Goal: Navigation & Orientation: Find specific page/section

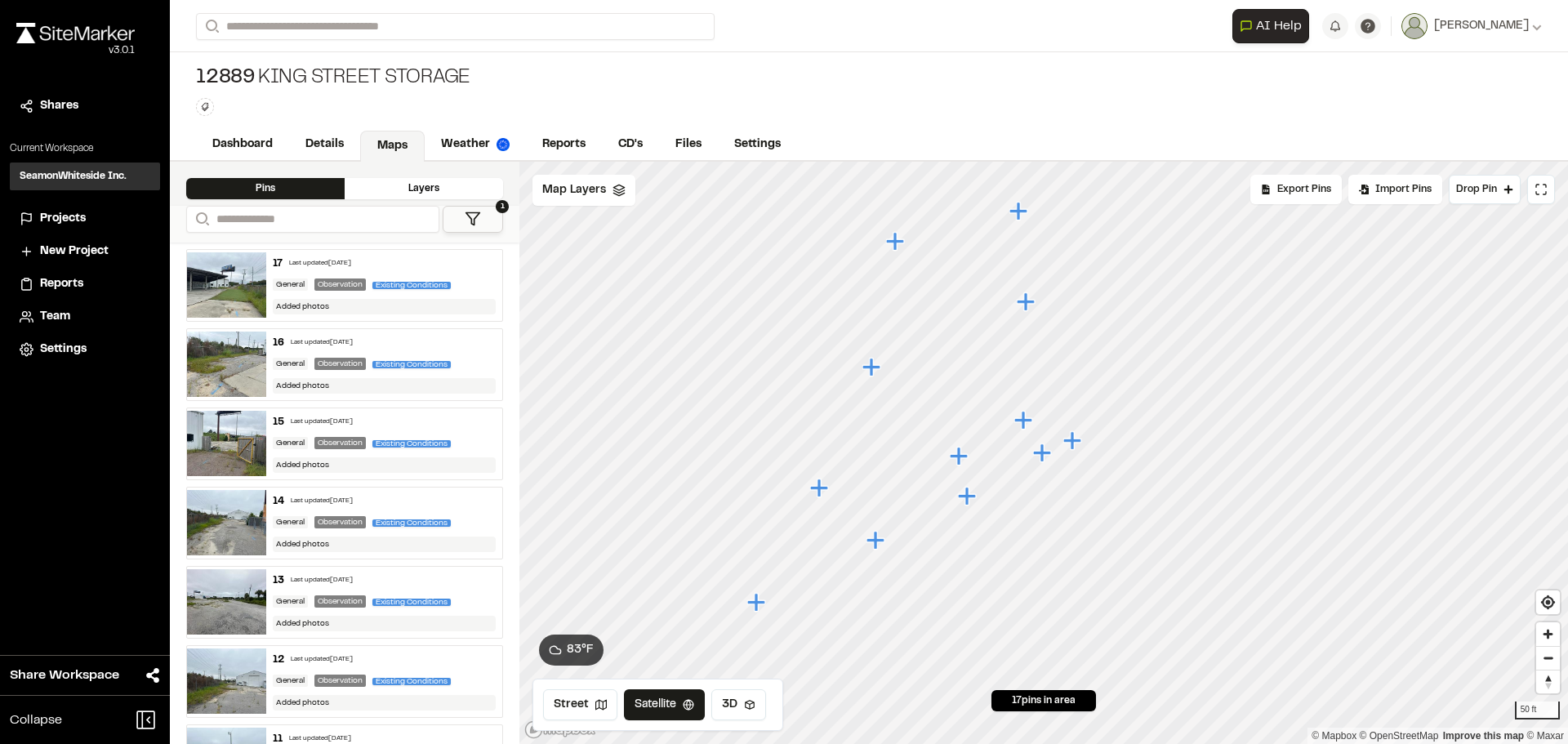
click at [753, 600] on icon "Map marker" at bounding box center [757, 602] width 21 height 21
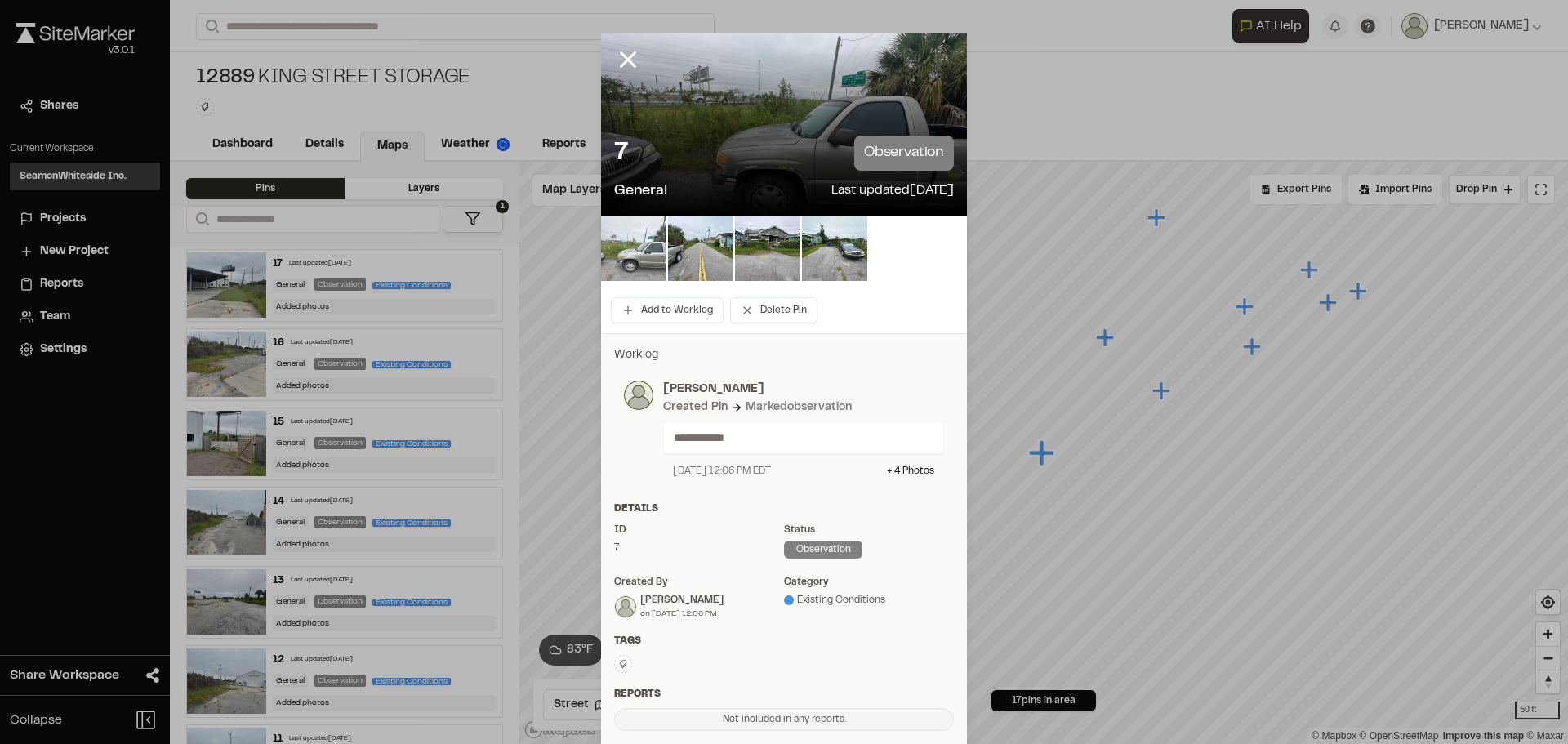
click at [631, 246] on img at bounding box center [633, 248] width 66 height 66
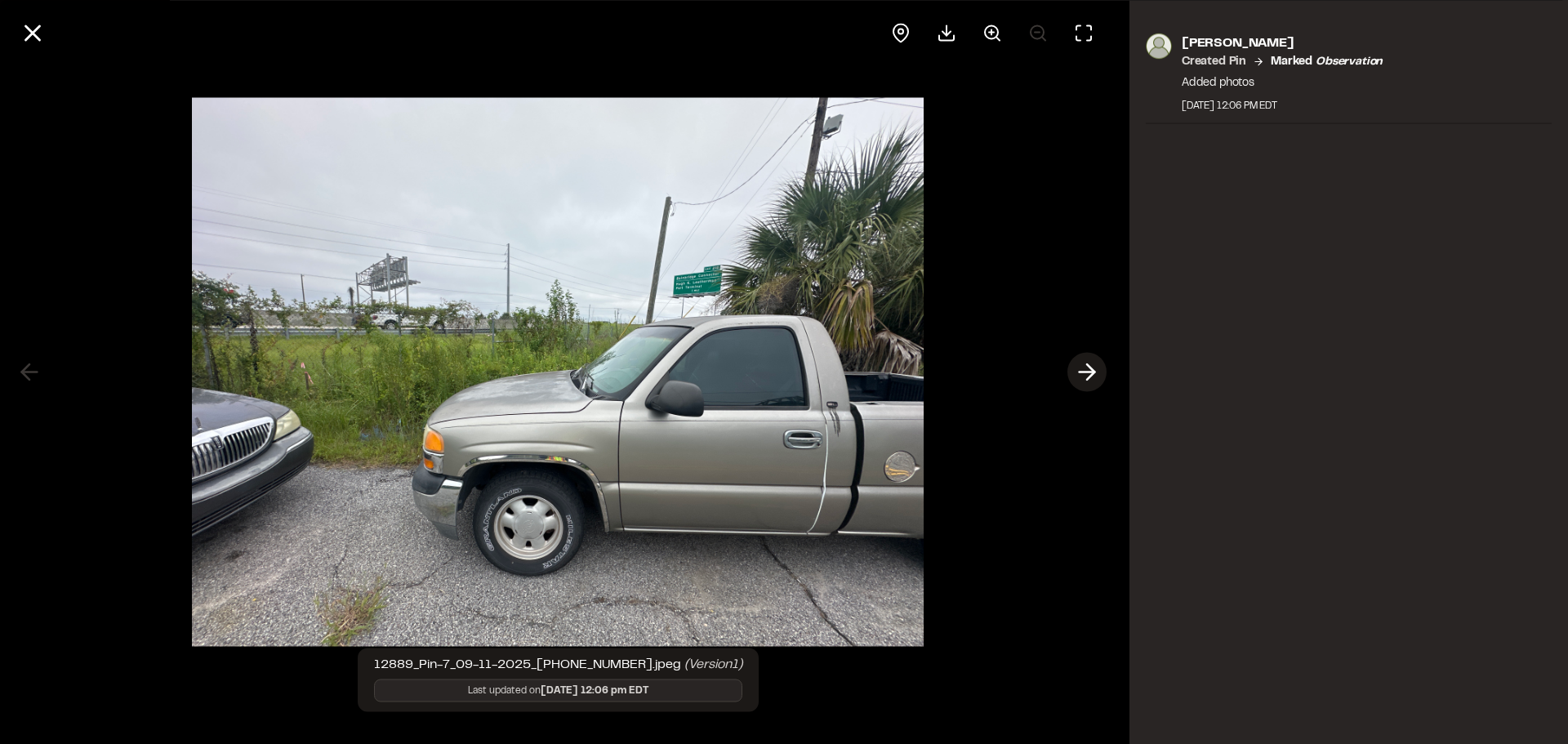
click at [1088, 365] on polyline at bounding box center [1091, 372] width 7 height 16
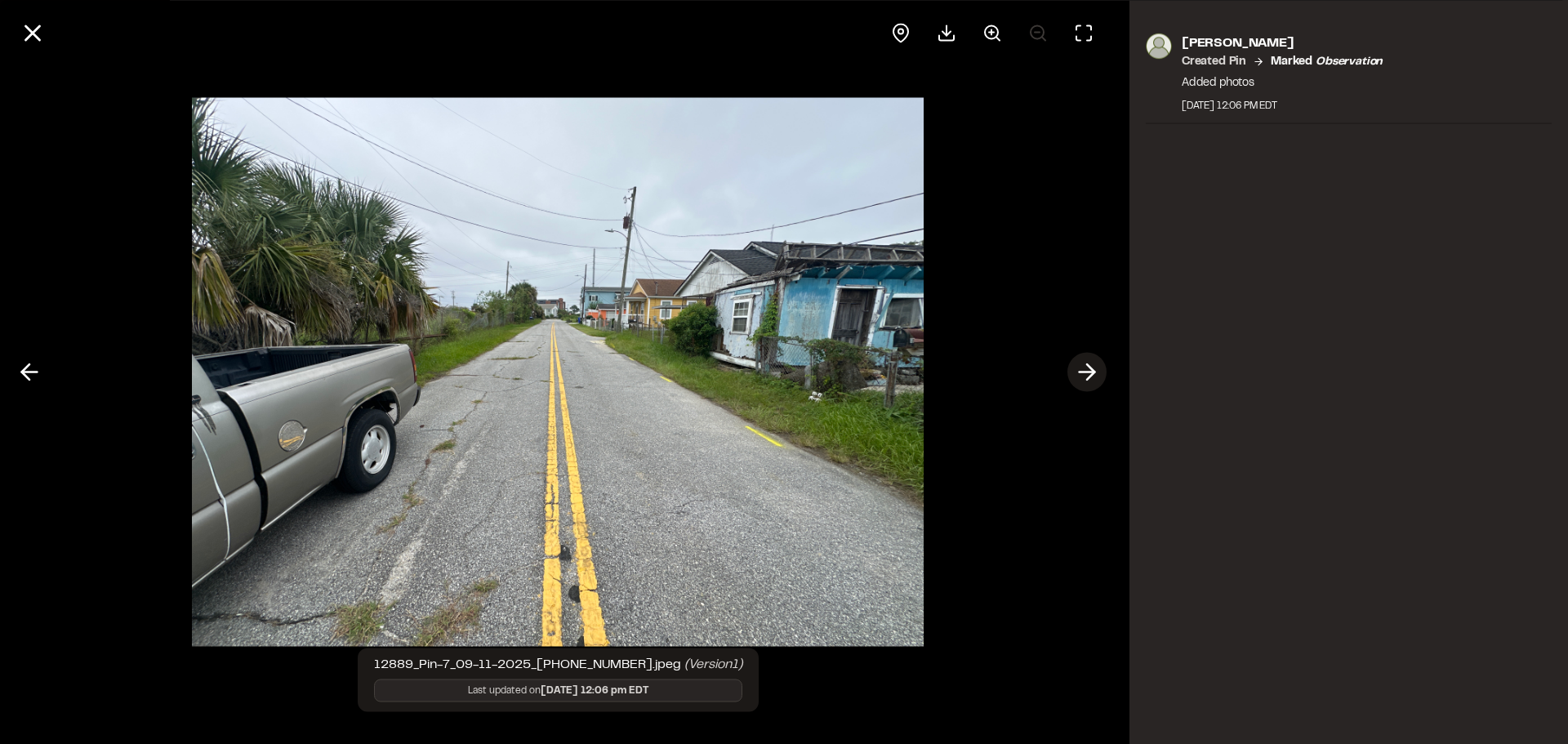
click at [1081, 360] on icon at bounding box center [1087, 372] width 26 height 28
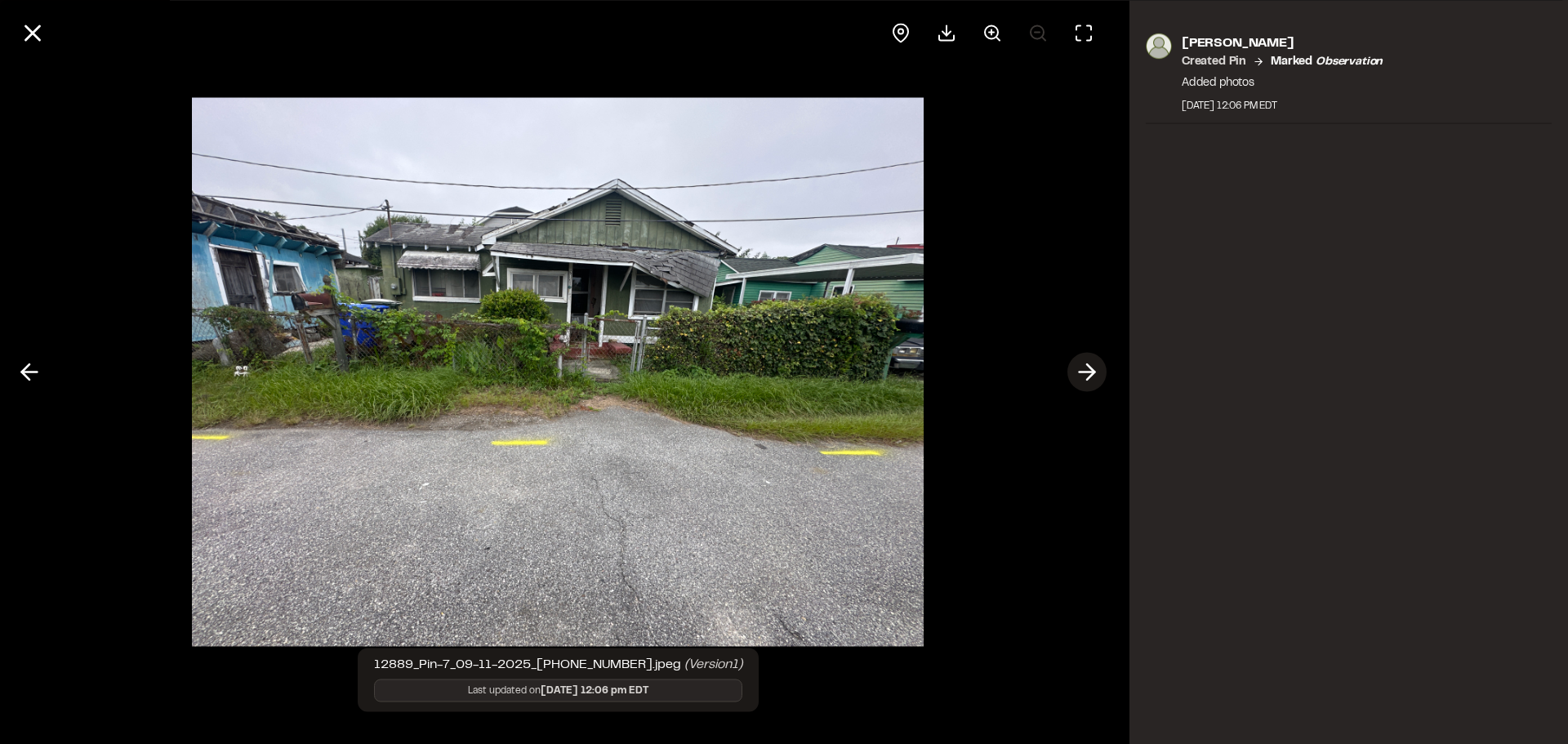
click at [1084, 372] on line at bounding box center [1088, 372] width 16 height 0
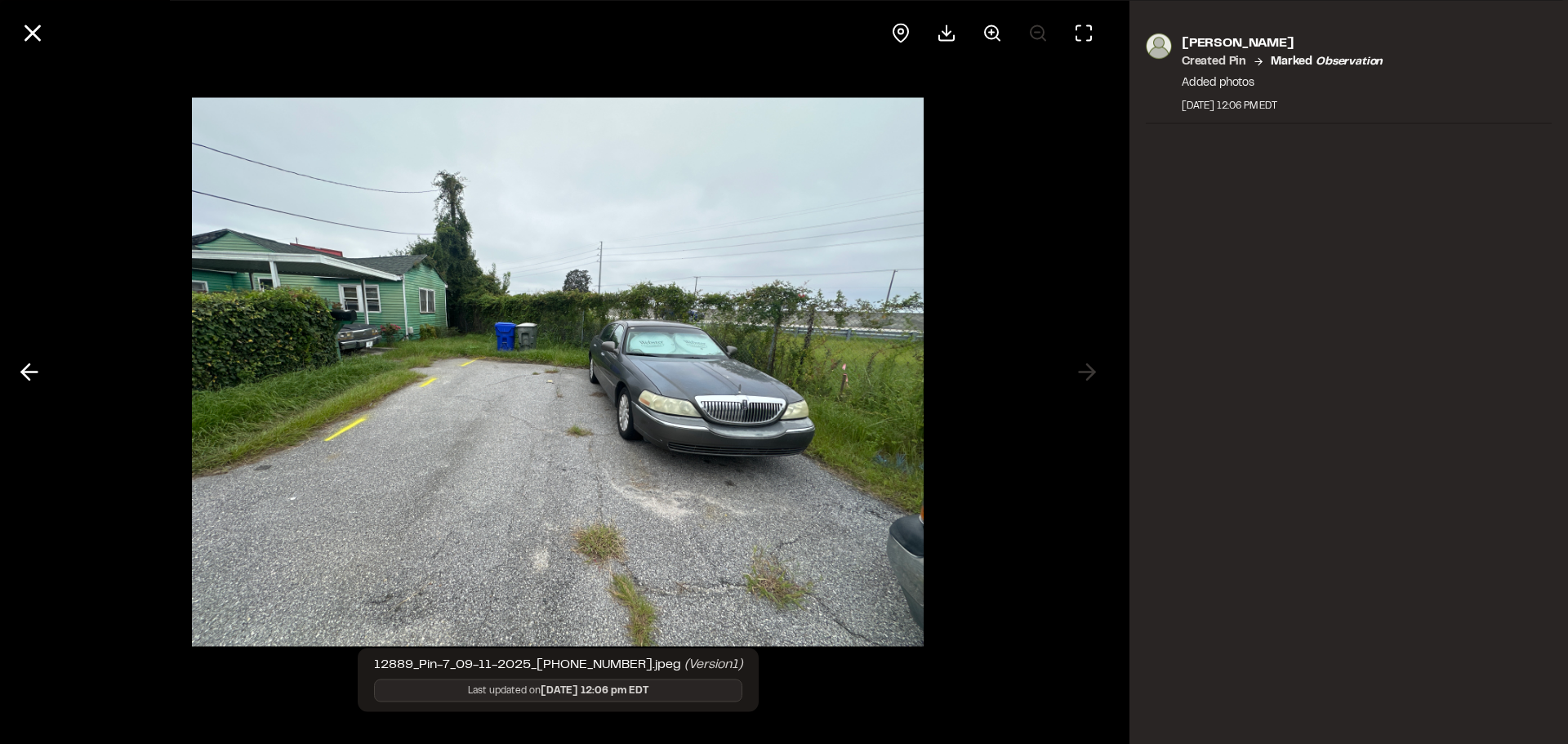
click at [1074, 372] on div at bounding box center [558, 372] width 1116 height 744
click at [672, 517] on img at bounding box center [557, 372] width 732 height 581
click at [28, 31] on icon at bounding box center [32, 32] width 28 height 28
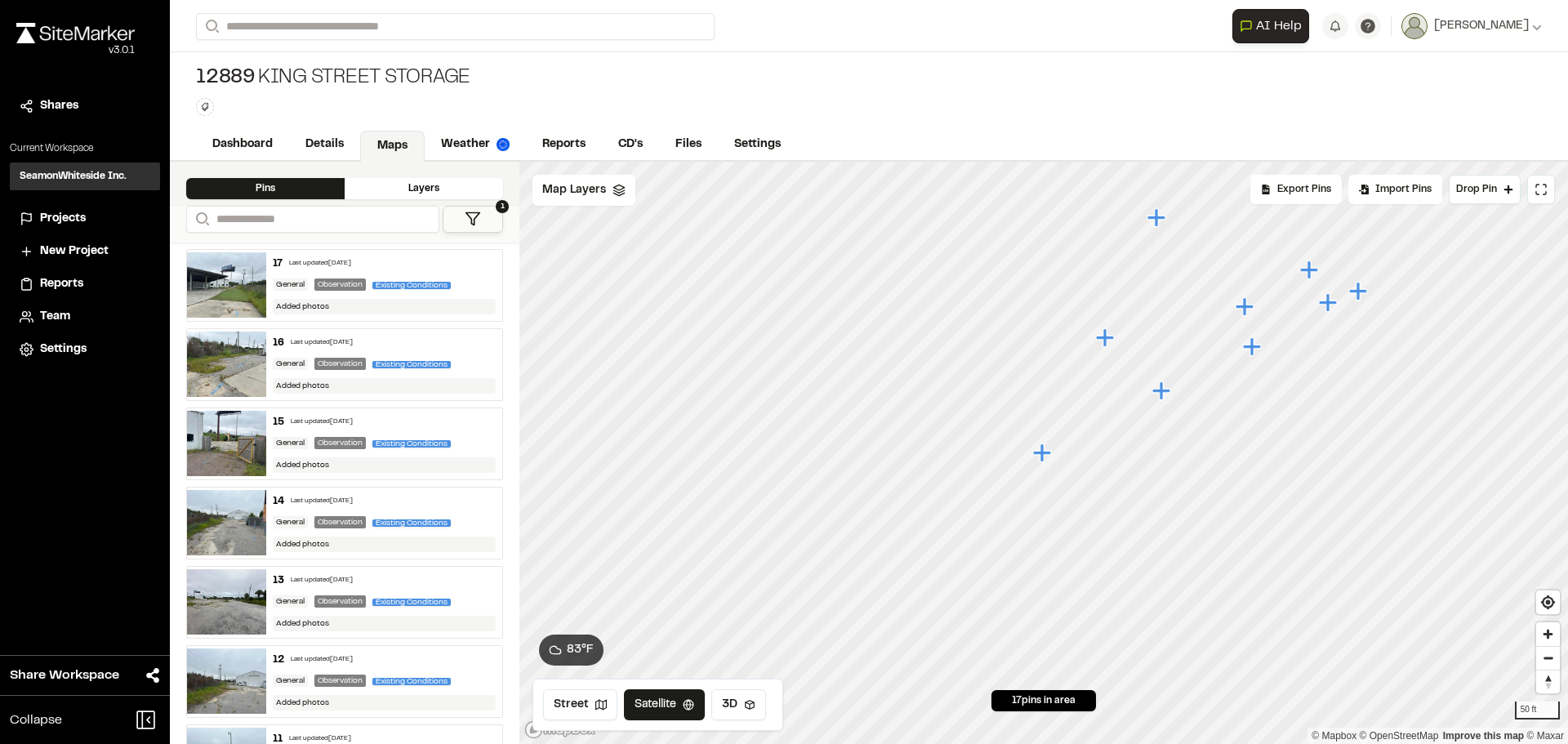
click at [1158, 398] on icon "Map marker" at bounding box center [1163, 391] width 21 height 21
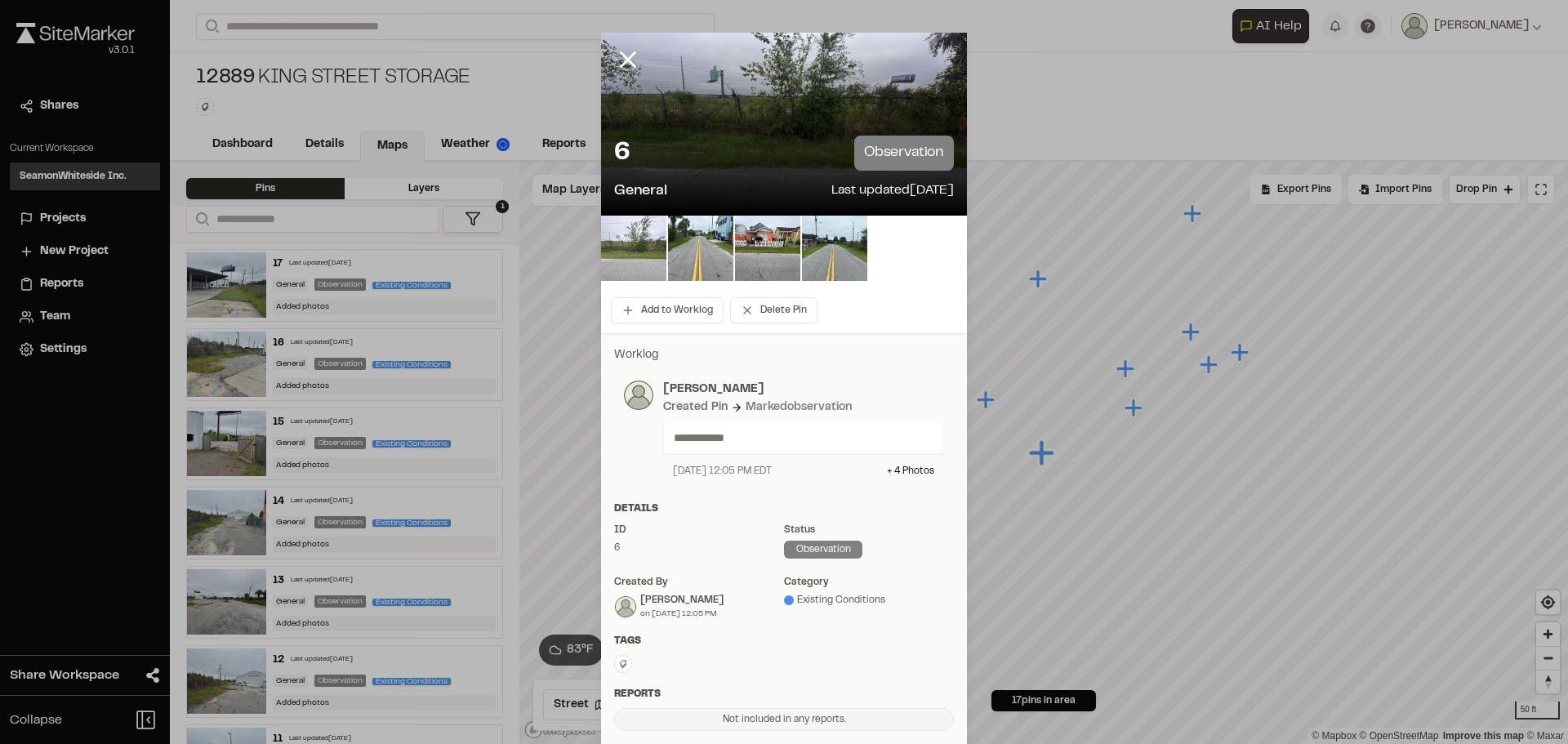
click at [621, 258] on img at bounding box center [633, 248] width 66 height 66
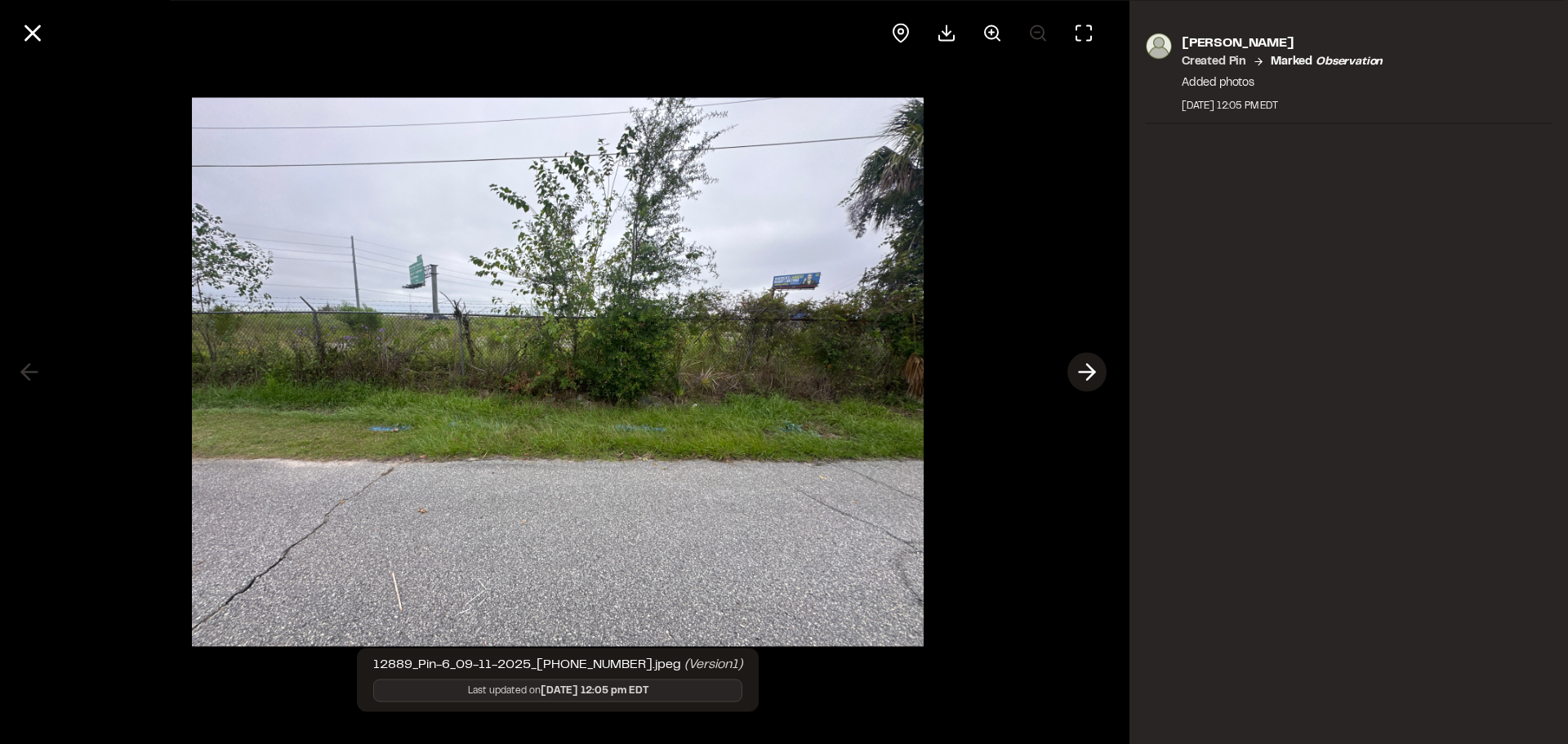
click at [1085, 372] on line at bounding box center [1088, 372] width 16 height 0
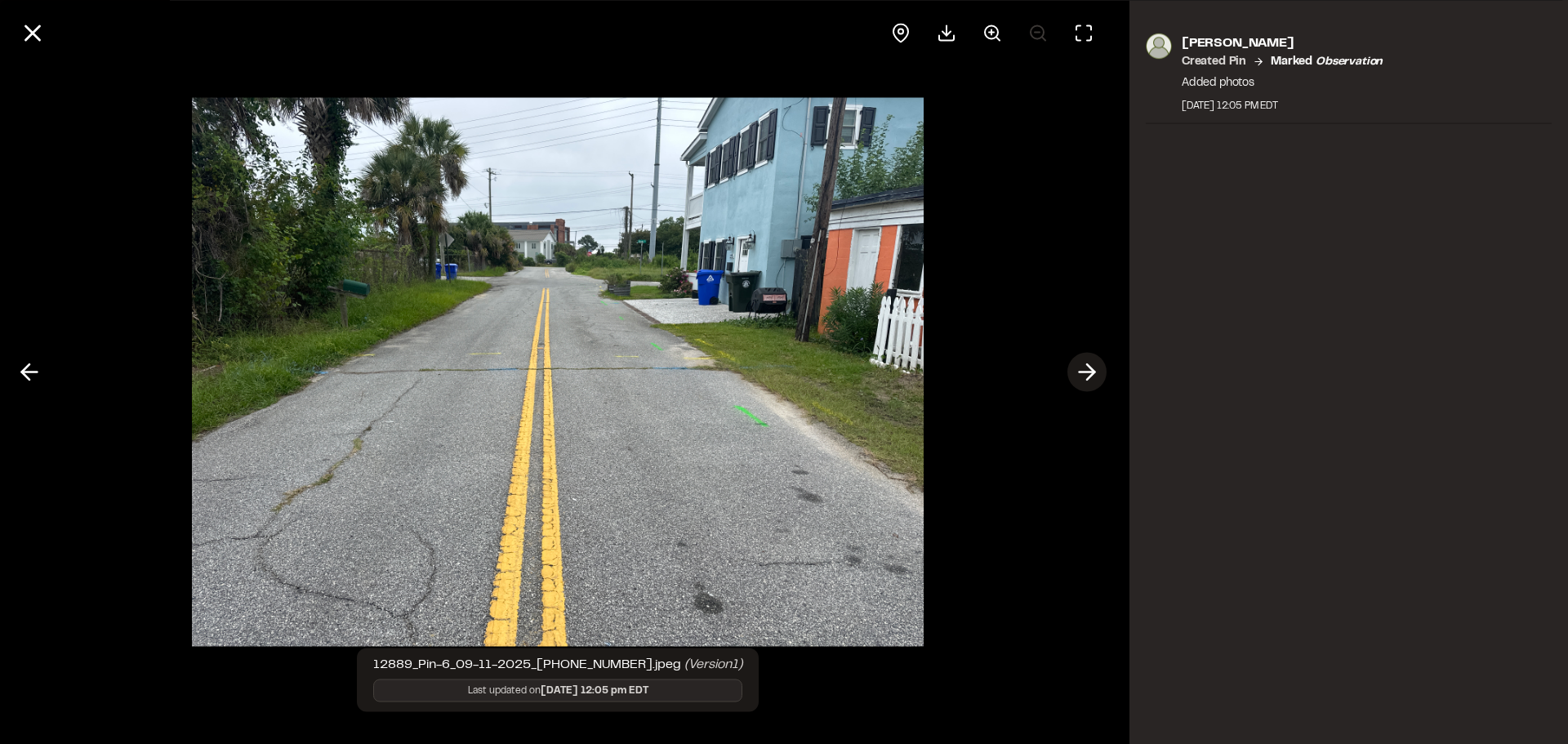
click at [1085, 372] on line at bounding box center [1088, 372] width 16 height 0
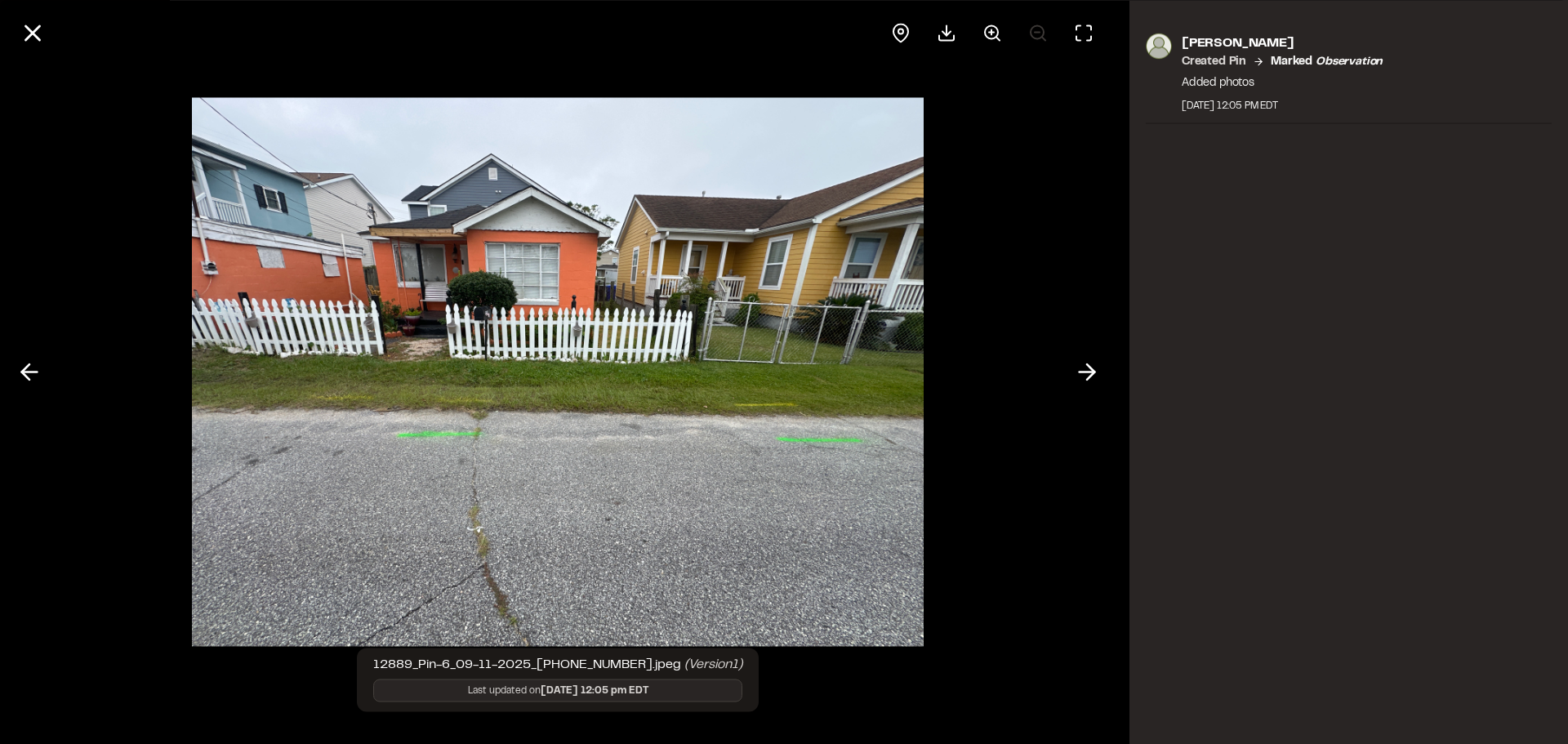
click at [1060, 440] on div at bounding box center [558, 372] width 1116 height 744
click at [1080, 357] on button at bounding box center [1087, 372] width 39 height 39
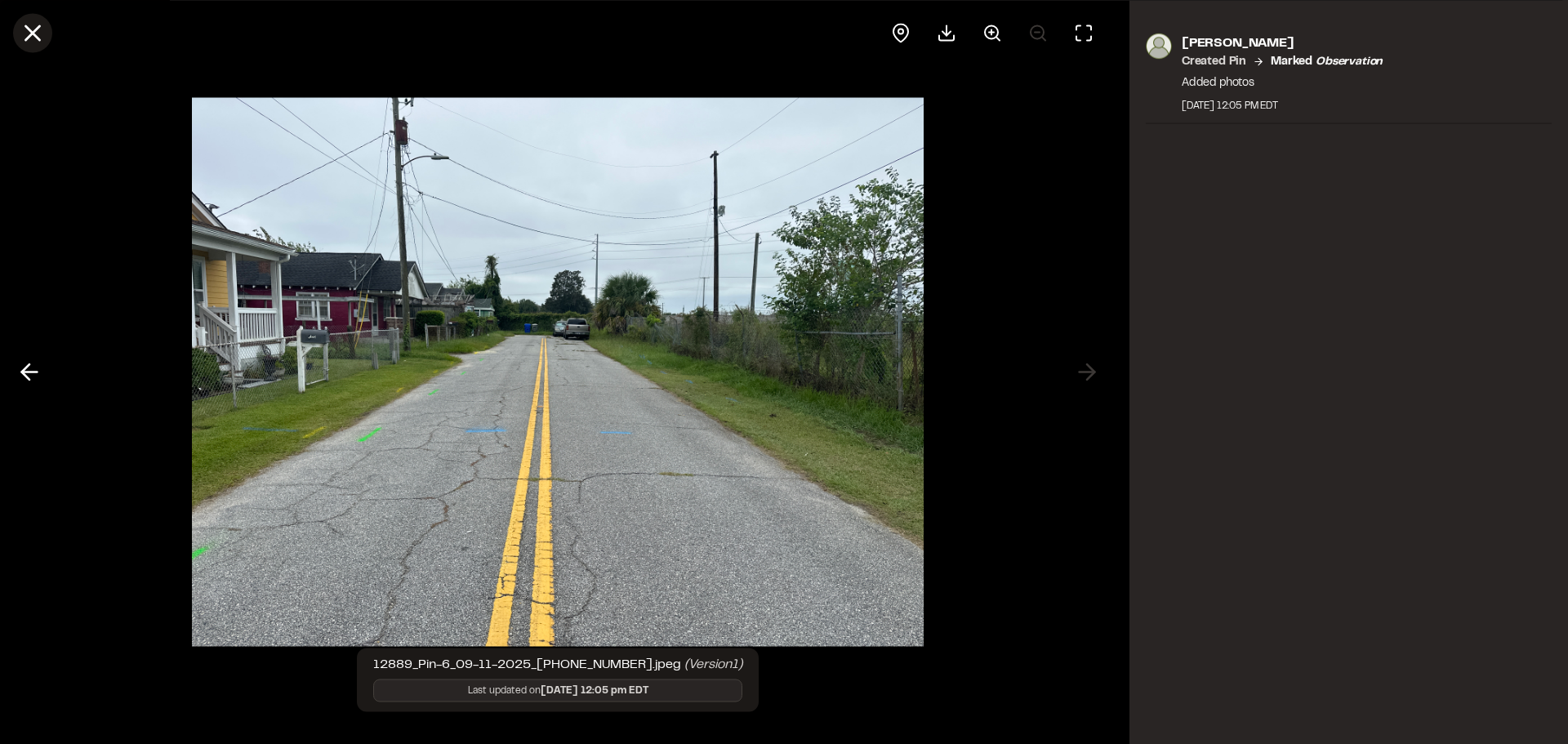
click at [24, 36] on icon at bounding box center [32, 32] width 28 height 28
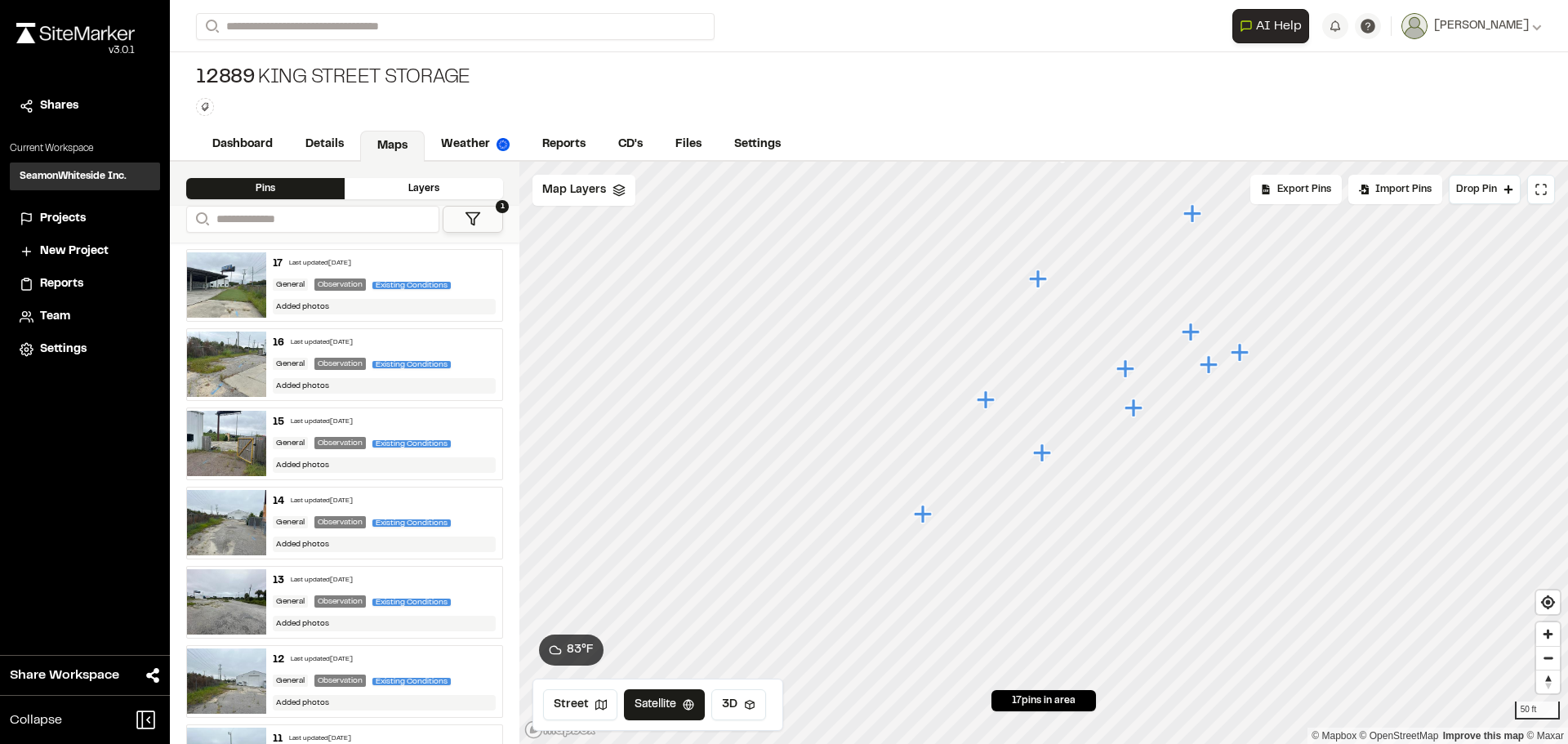
click at [1135, 412] on icon "Map marker" at bounding box center [1133, 407] width 18 height 18
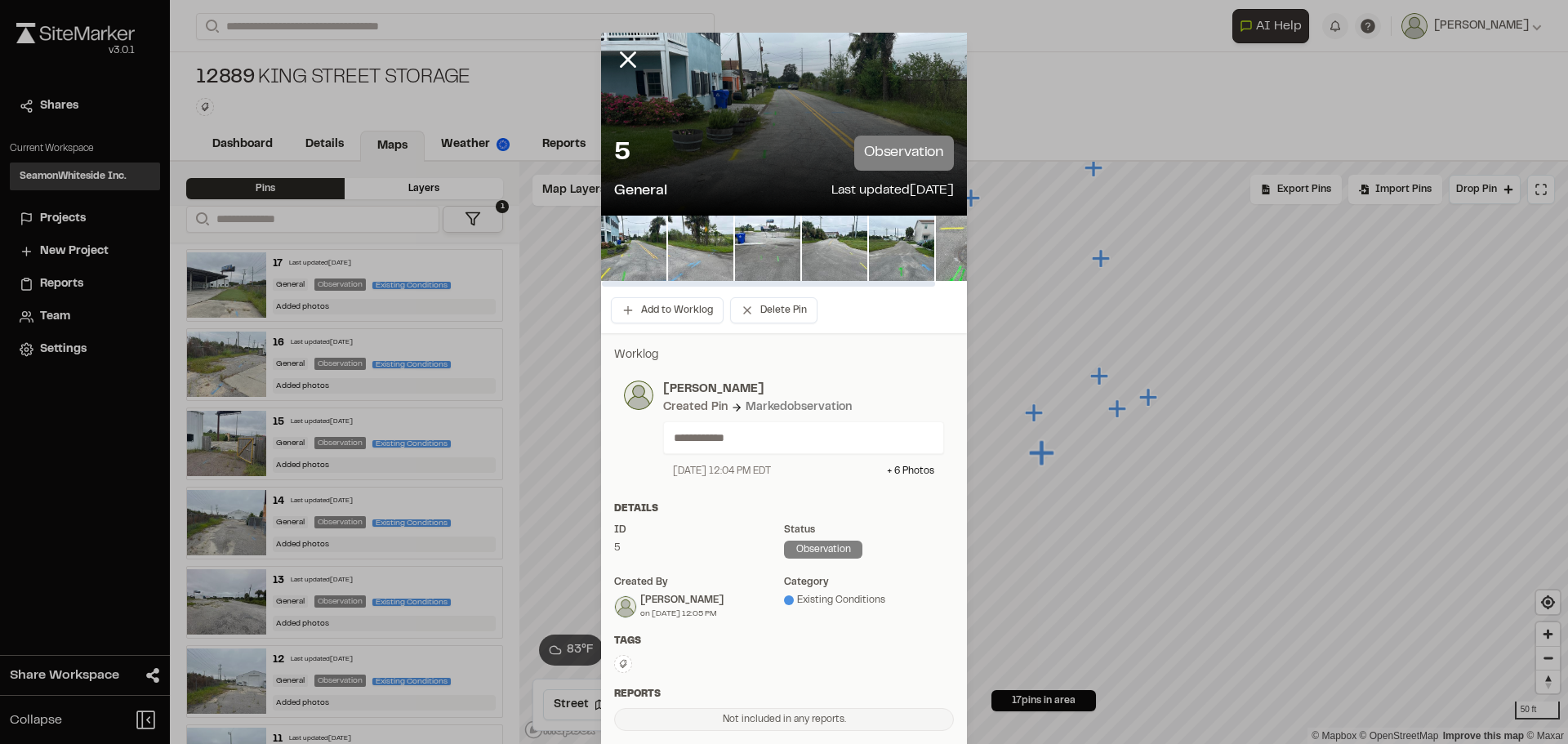
click at [947, 261] on img at bounding box center [968, 248] width 66 height 66
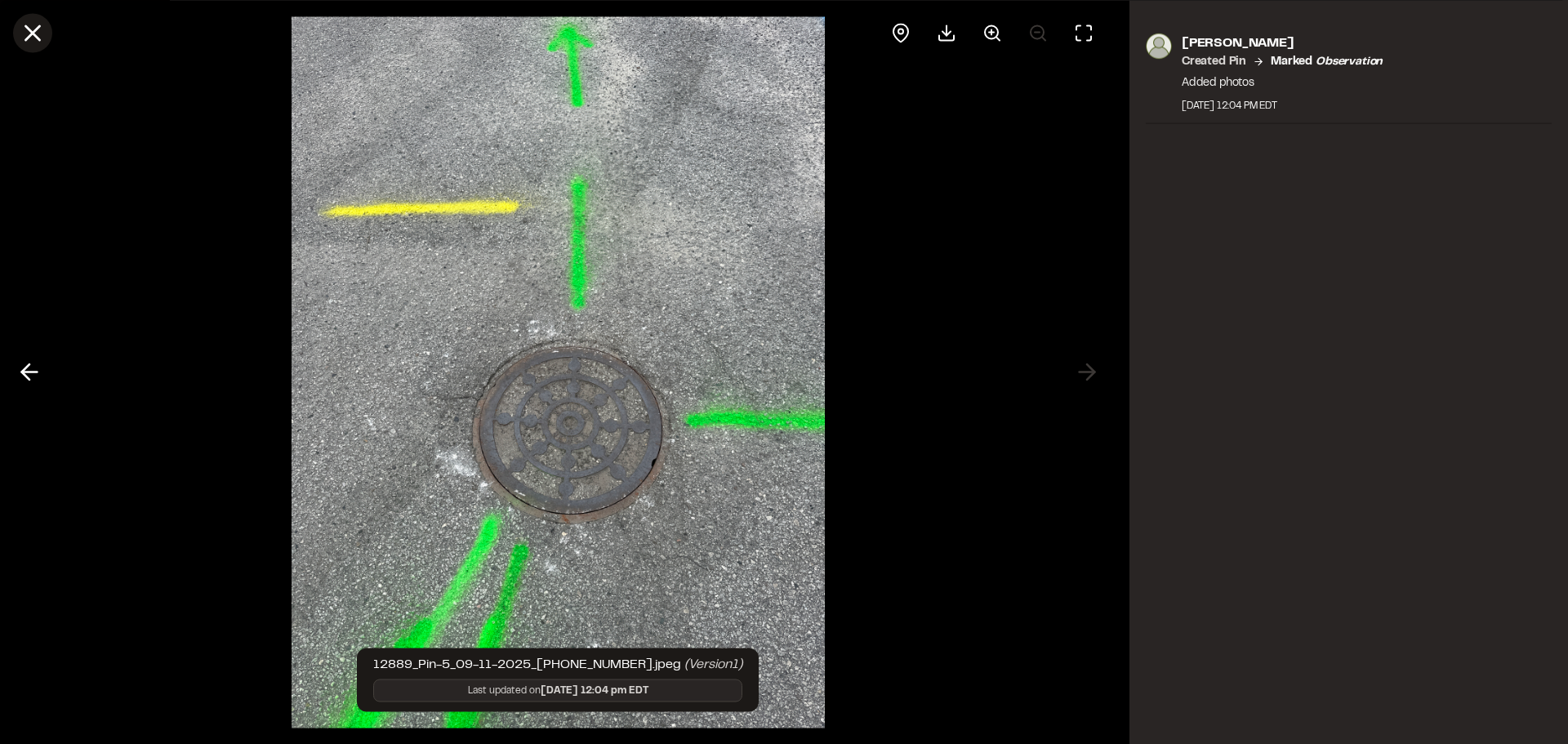
click at [38, 40] on line at bounding box center [32, 32] width 14 height 14
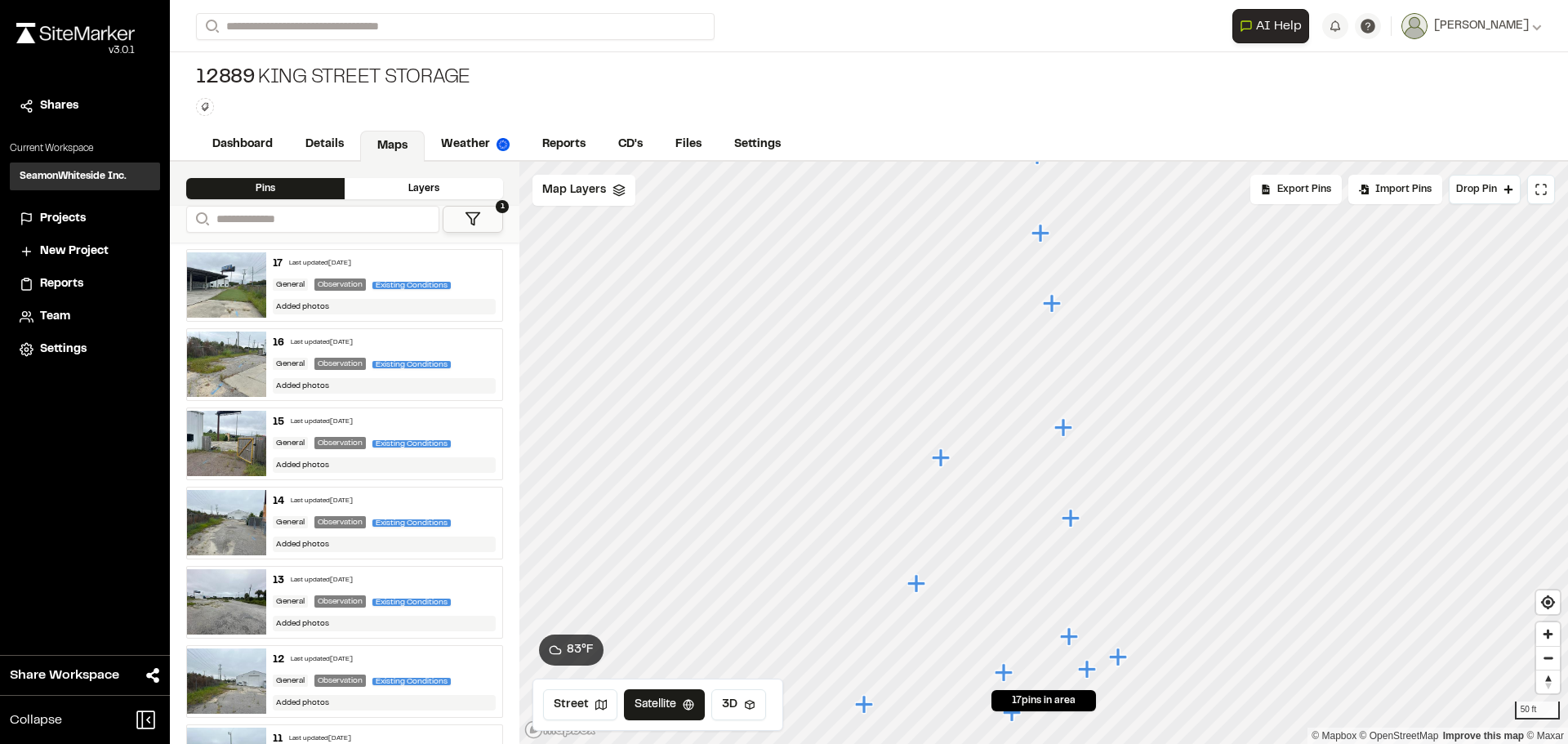
click at [1039, 235] on icon "Map marker" at bounding box center [1040, 232] width 18 height 18
click at [1043, 376] on icon "Map marker" at bounding box center [1039, 374] width 18 height 18
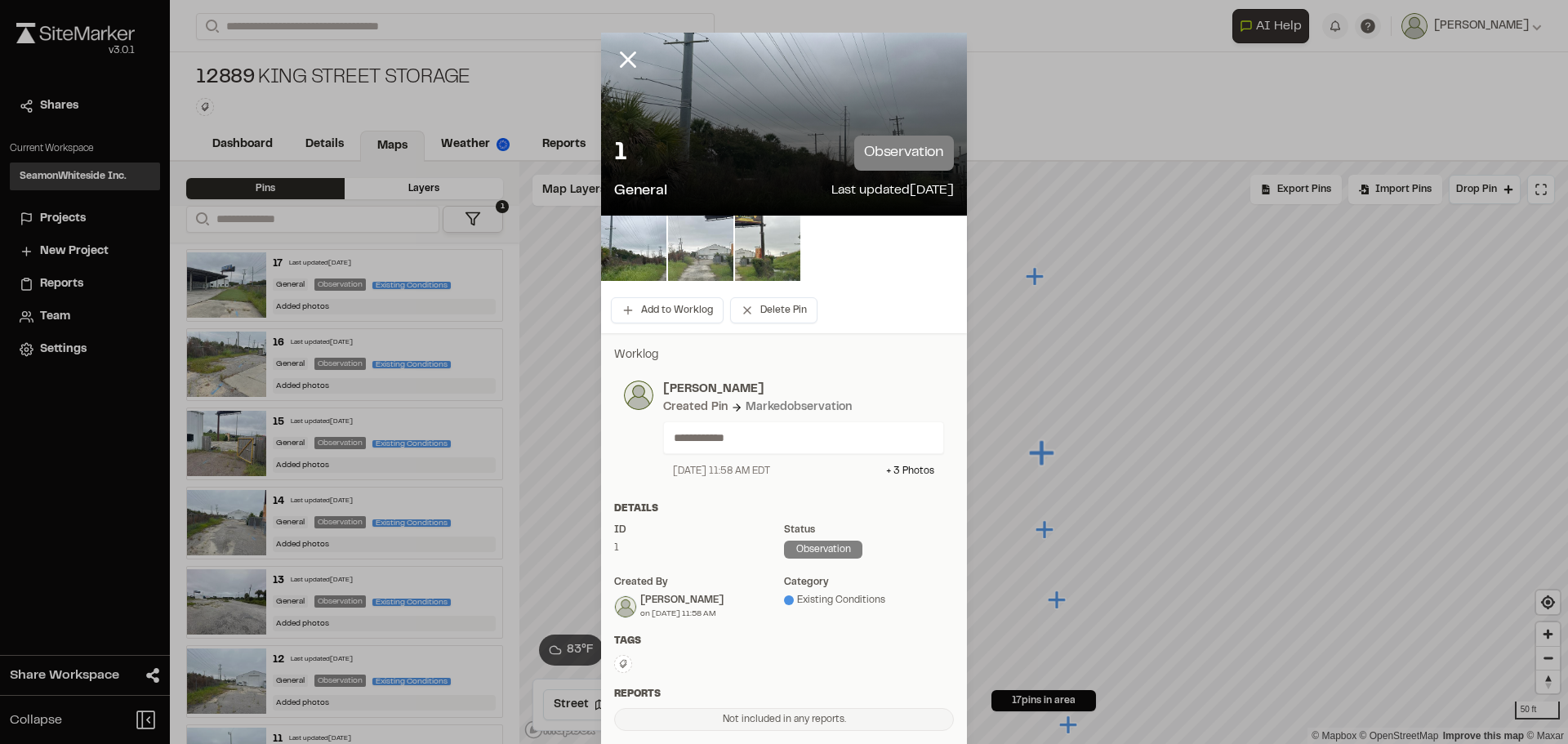
click at [669, 255] on img at bounding box center [701, 248] width 66 height 66
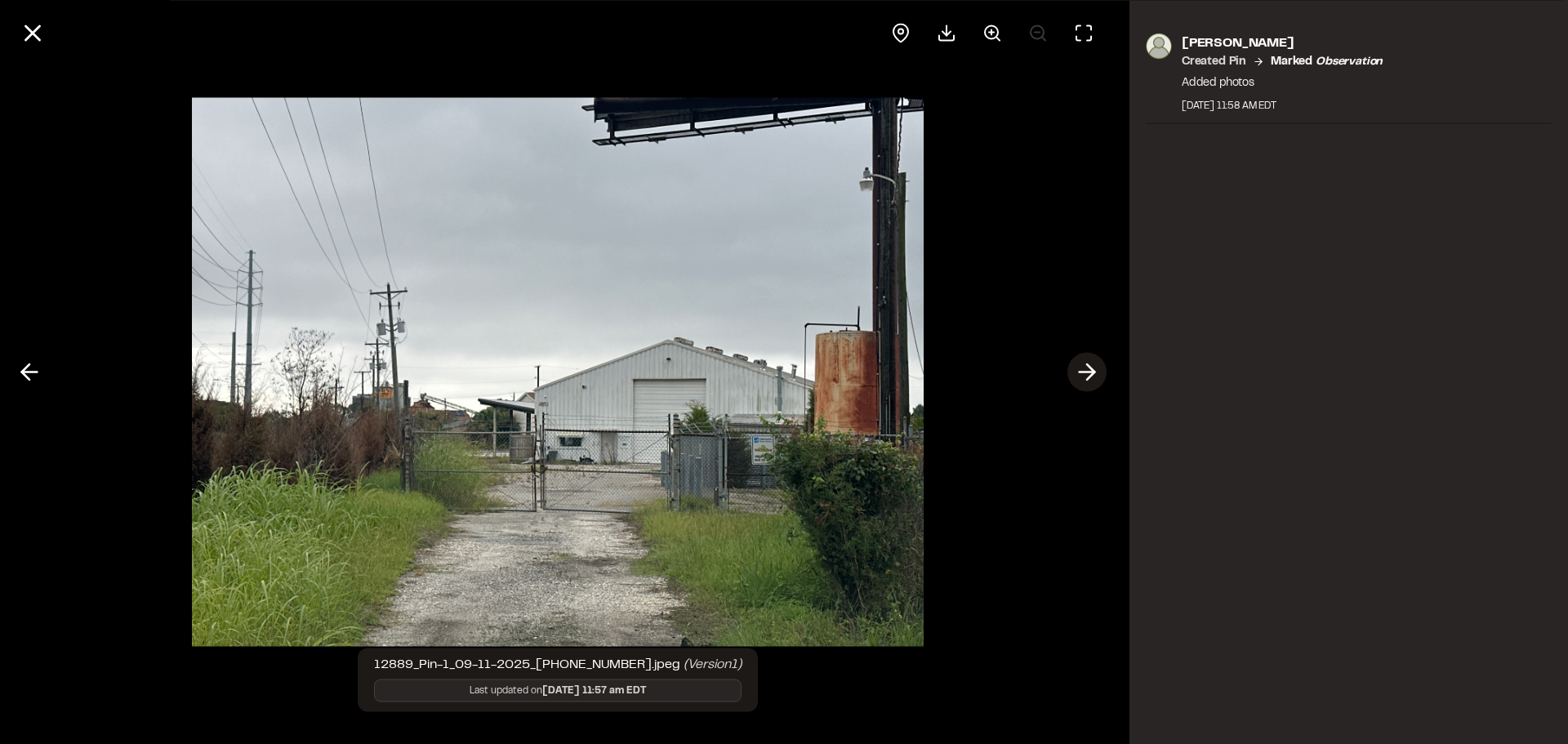
click at [1082, 366] on icon at bounding box center [1087, 372] width 26 height 28
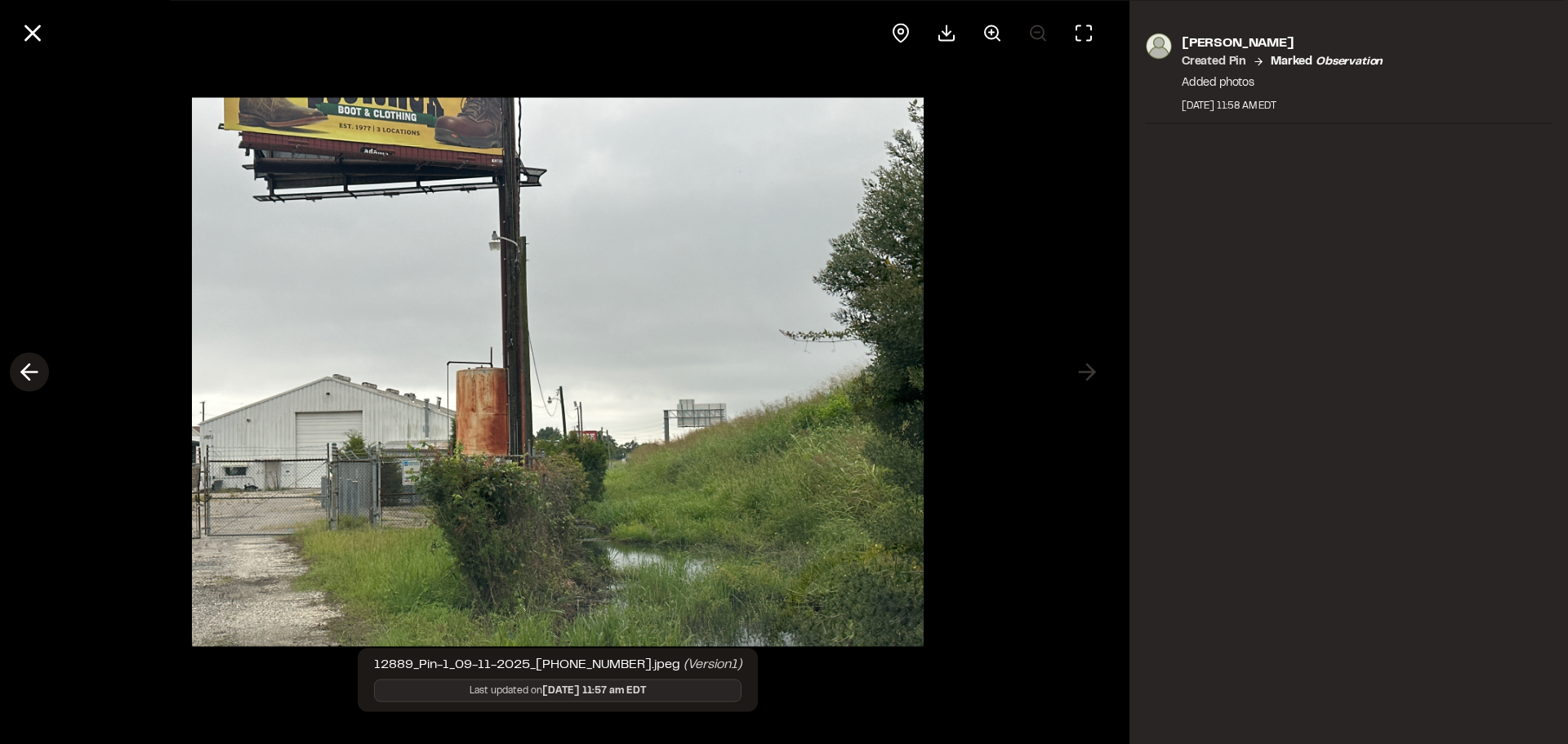
click at [42, 372] on icon at bounding box center [30, 372] width 26 height 28
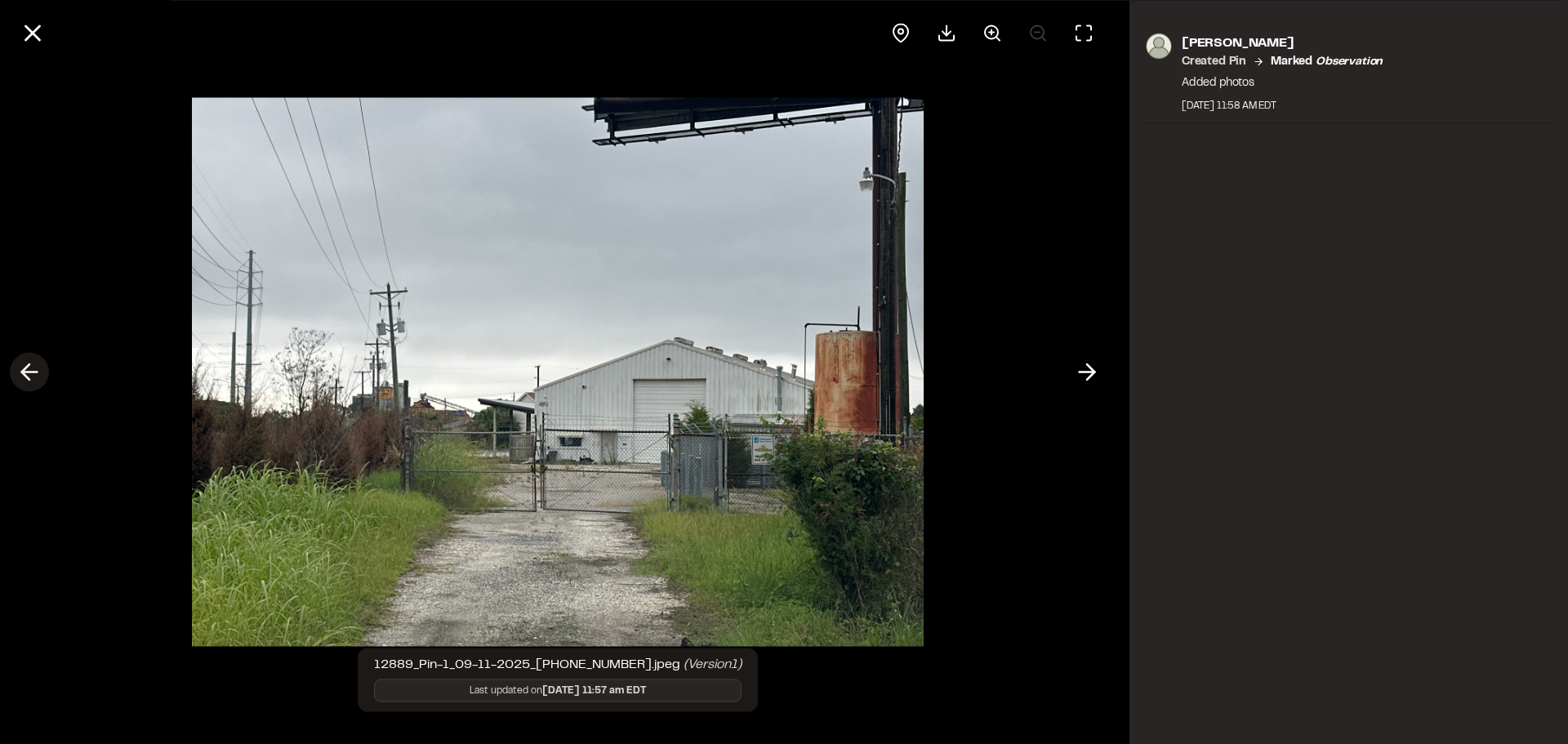
click at [42, 372] on icon at bounding box center [30, 372] width 26 height 28
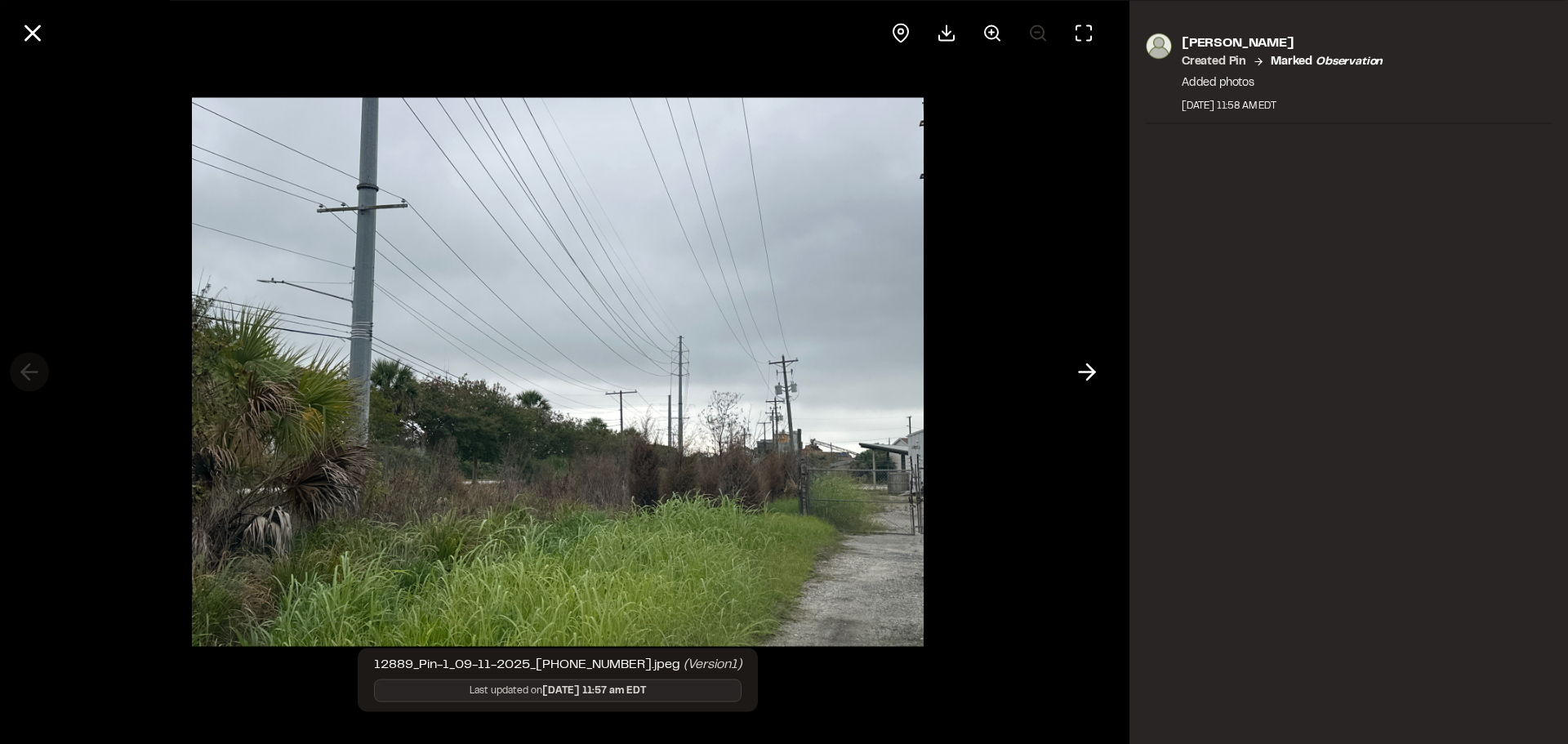
click at [42, 372] on div at bounding box center [558, 372] width 1116 height 744
click at [29, 31] on icon at bounding box center [32, 32] width 28 height 28
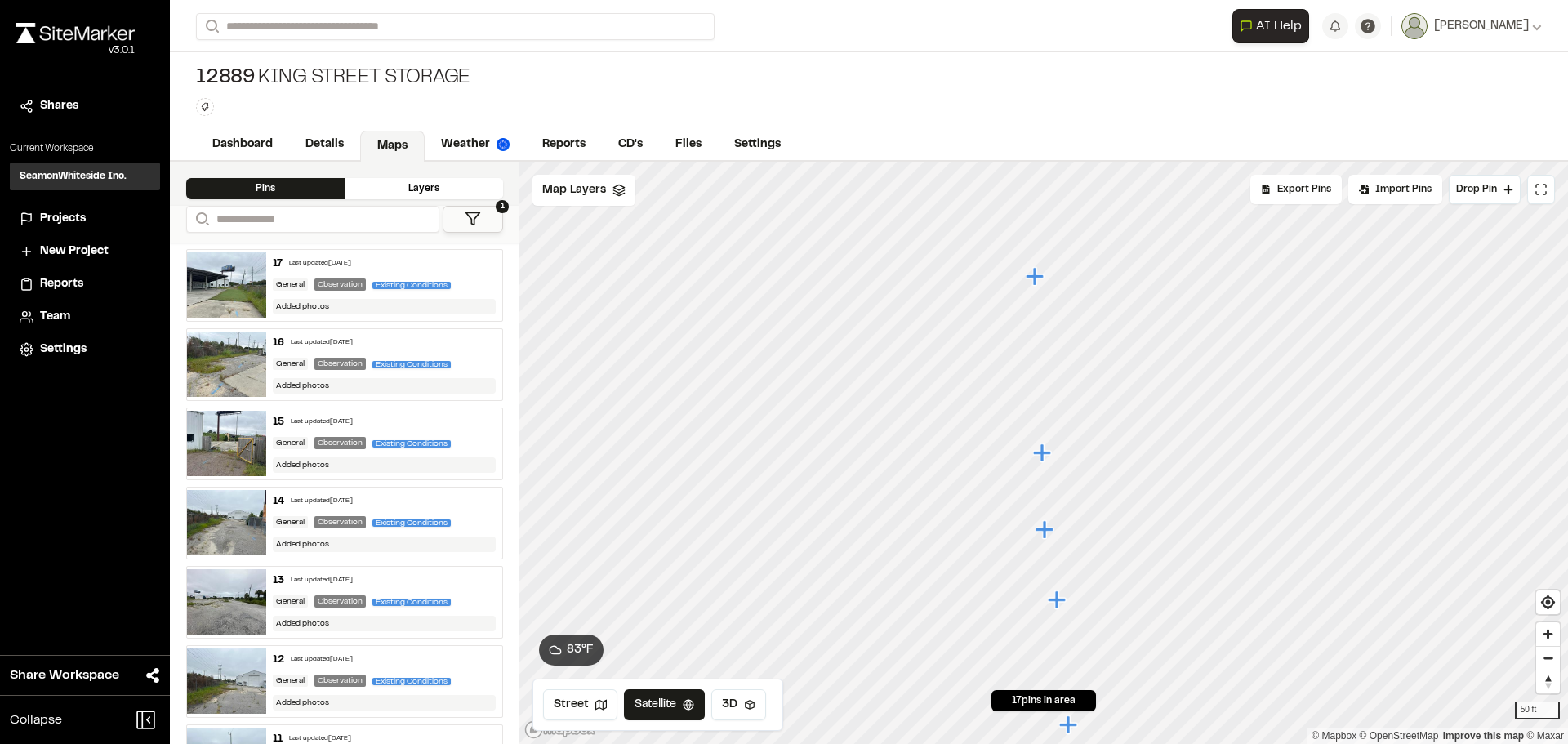
click at [1036, 279] on icon "Map marker" at bounding box center [1034, 276] width 18 height 18
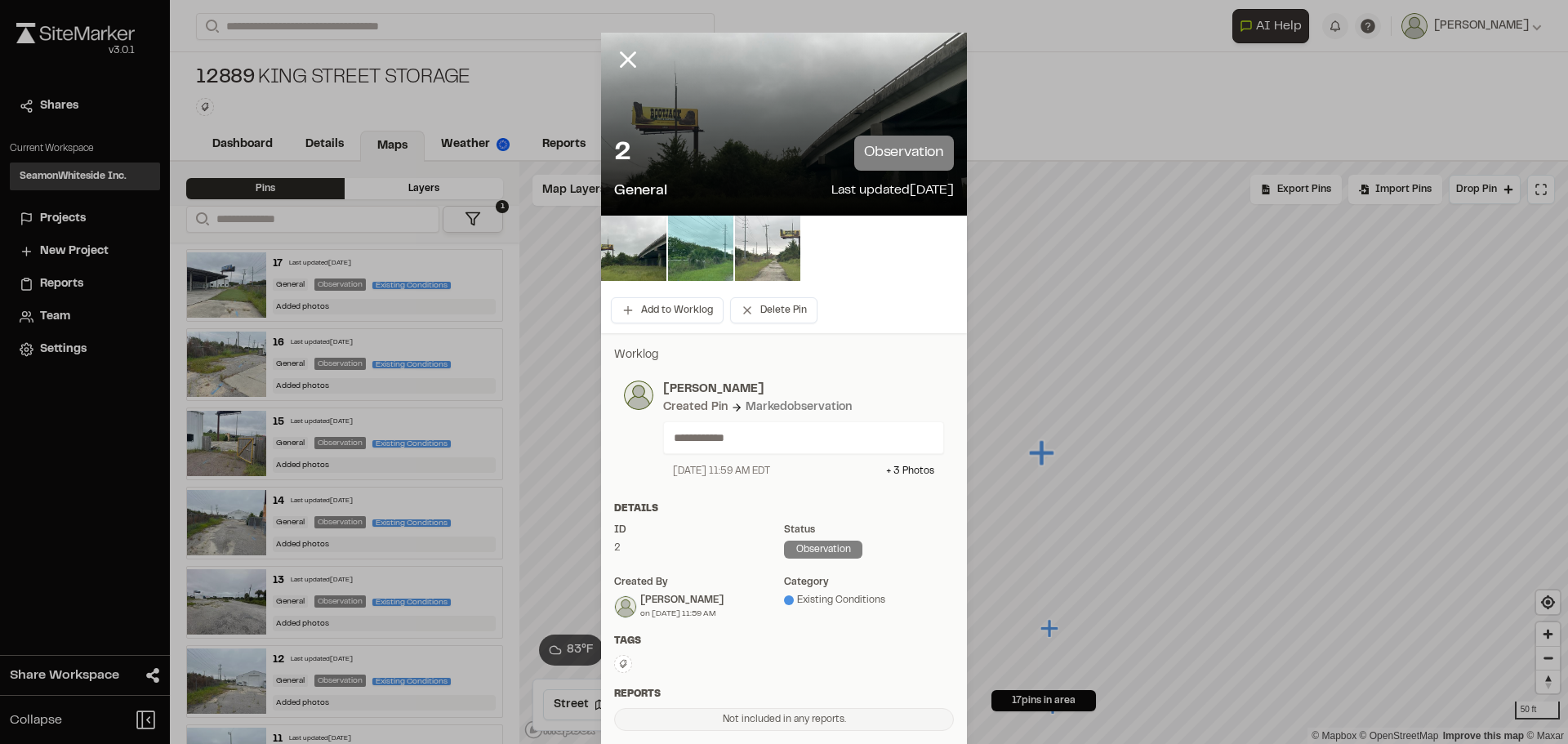
click at [751, 252] on img at bounding box center [767, 248] width 66 height 66
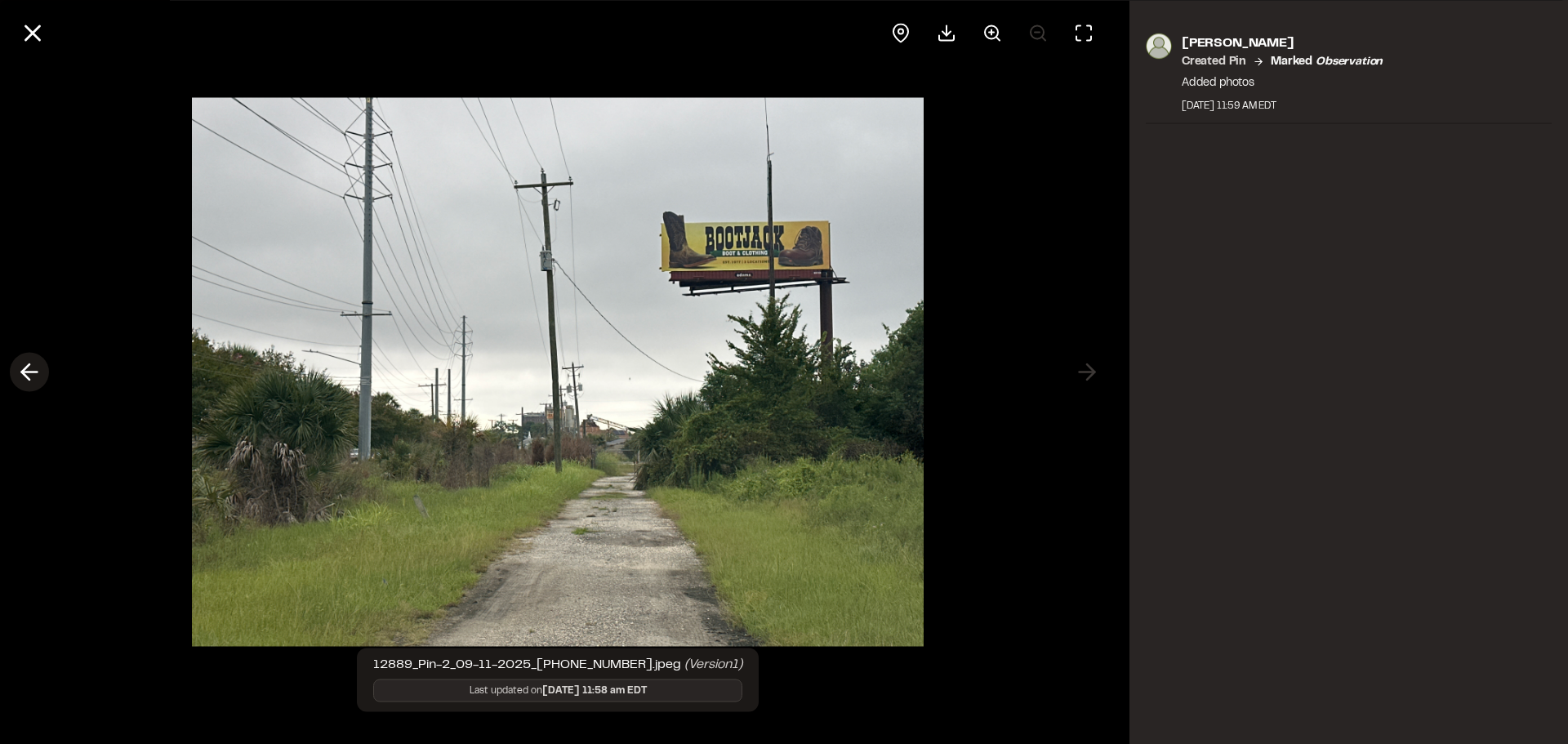
click at [31, 382] on icon at bounding box center [30, 372] width 26 height 28
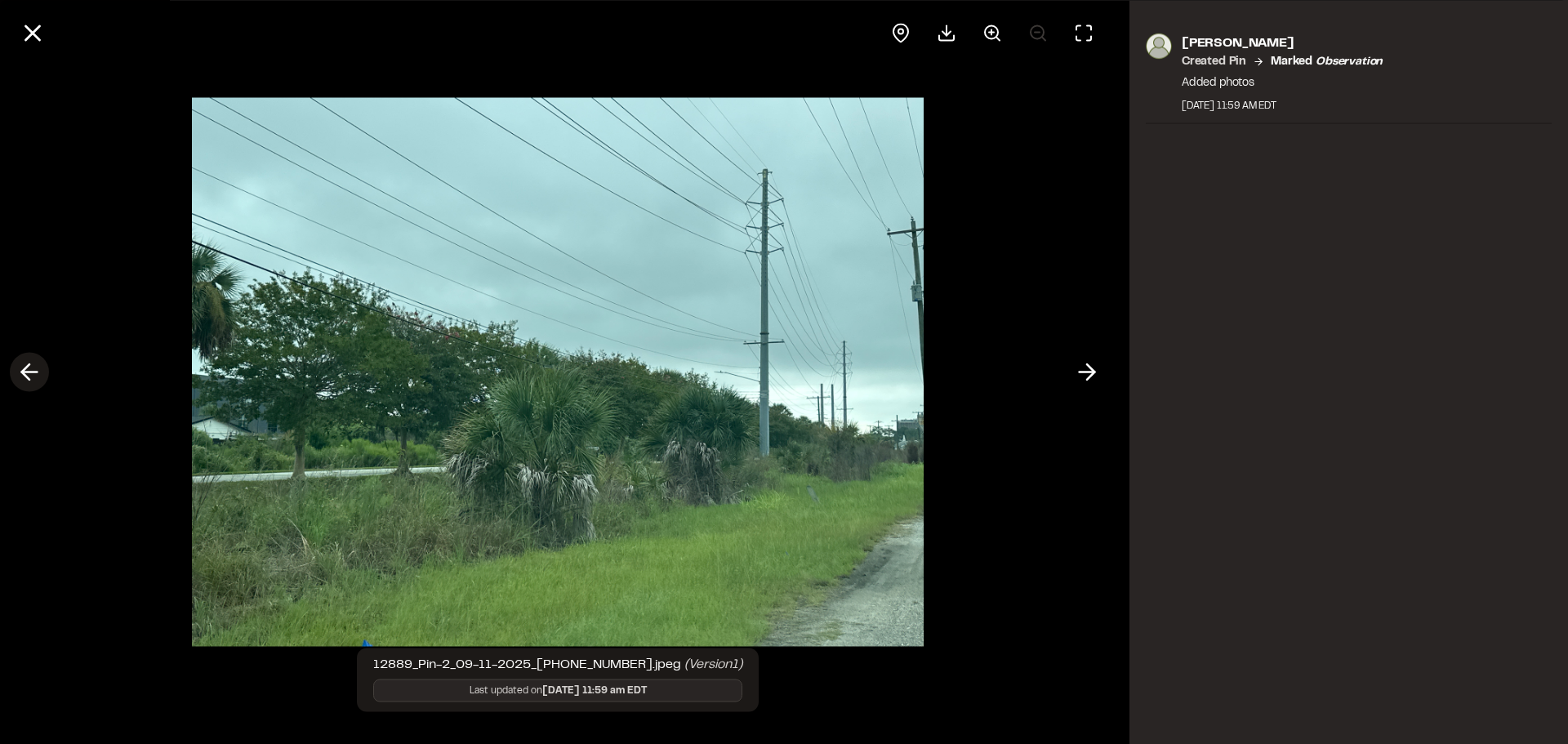
click at [31, 382] on icon at bounding box center [30, 372] width 26 height 28
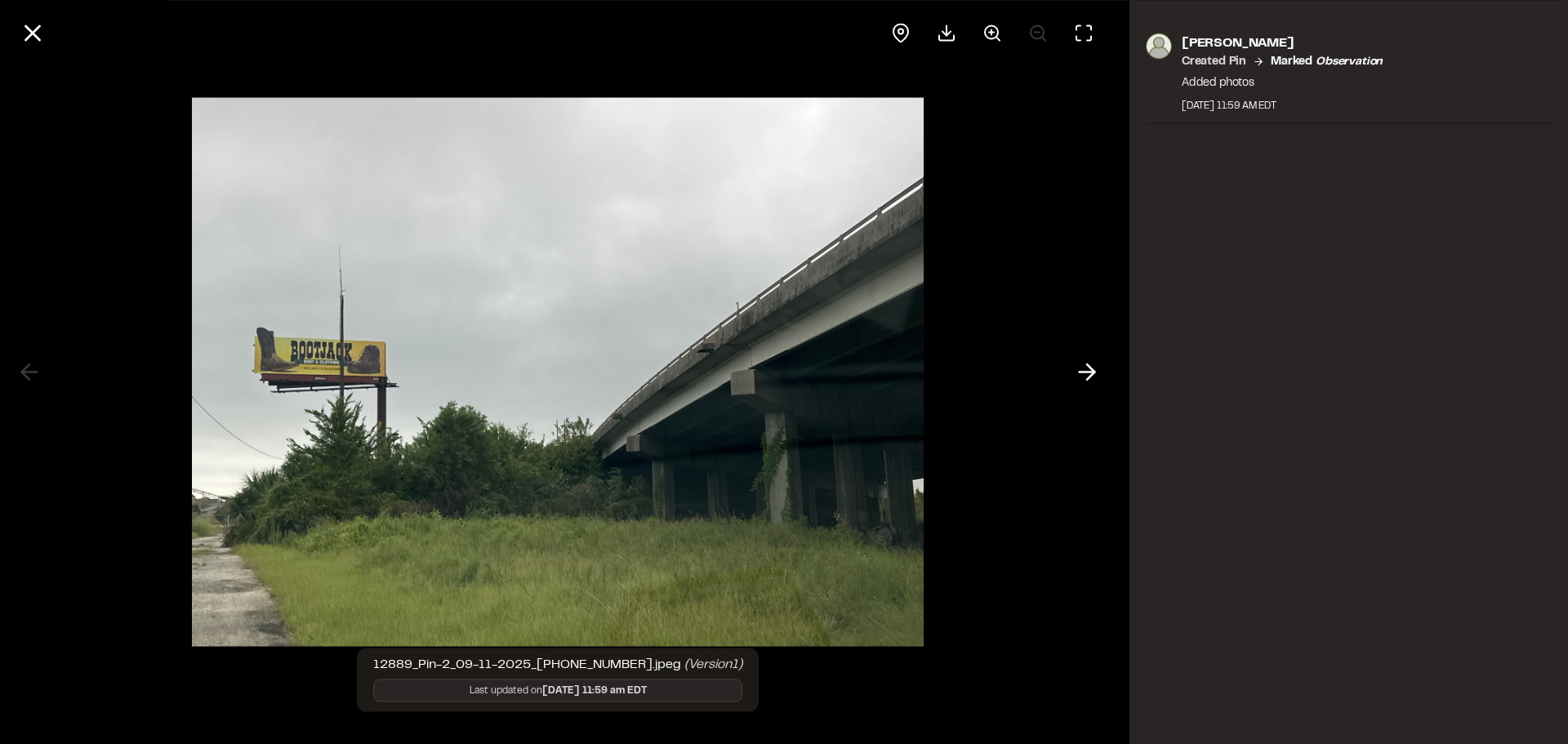
click at [1066, 358] on div at bounding box center [558, 372] width 1116 height 744
click at [1081, 366] on icon at bounding box center [1087, 372] width 26 height 28
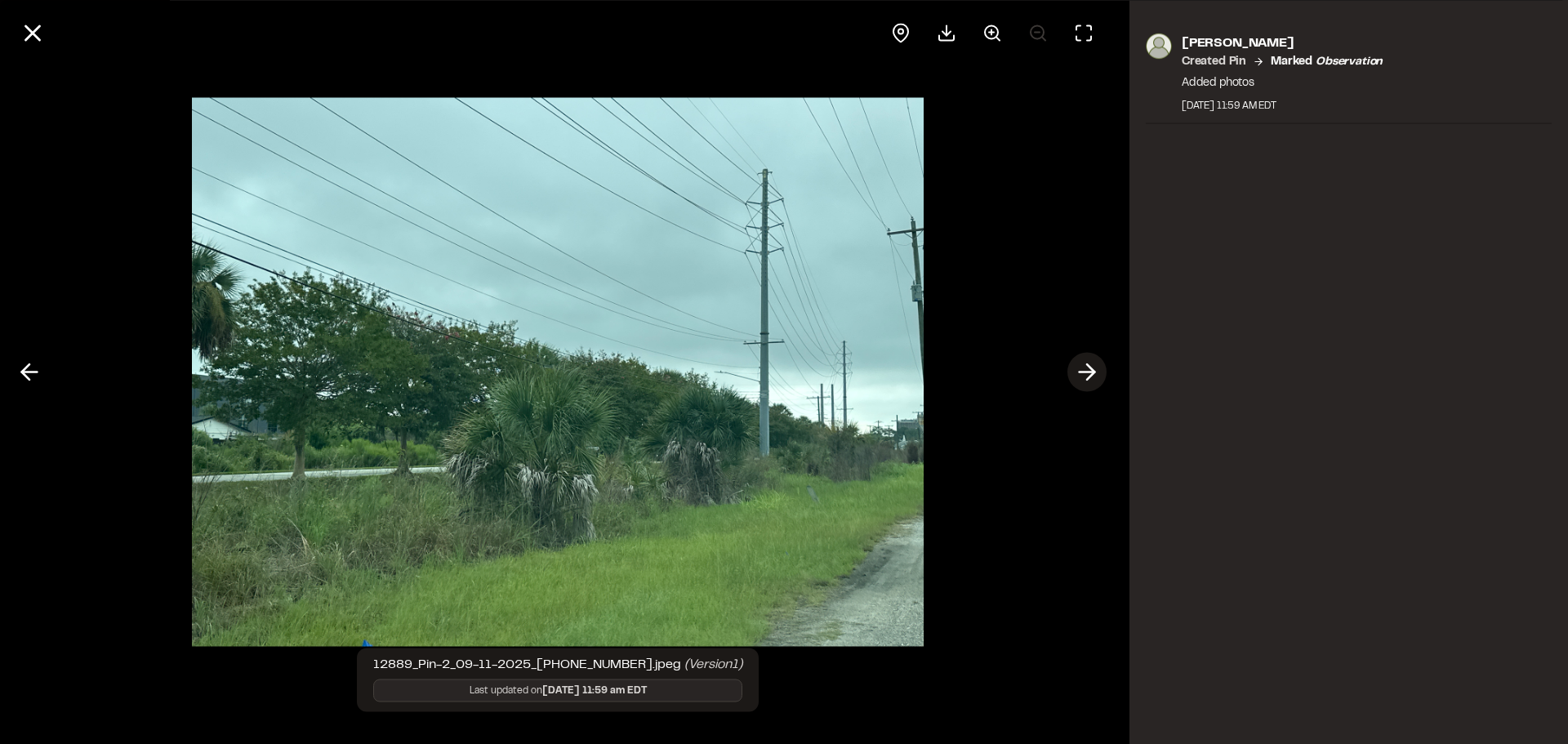
click at [1089, 369] on icon at bounding box center [1087, 372] width 26 height 28
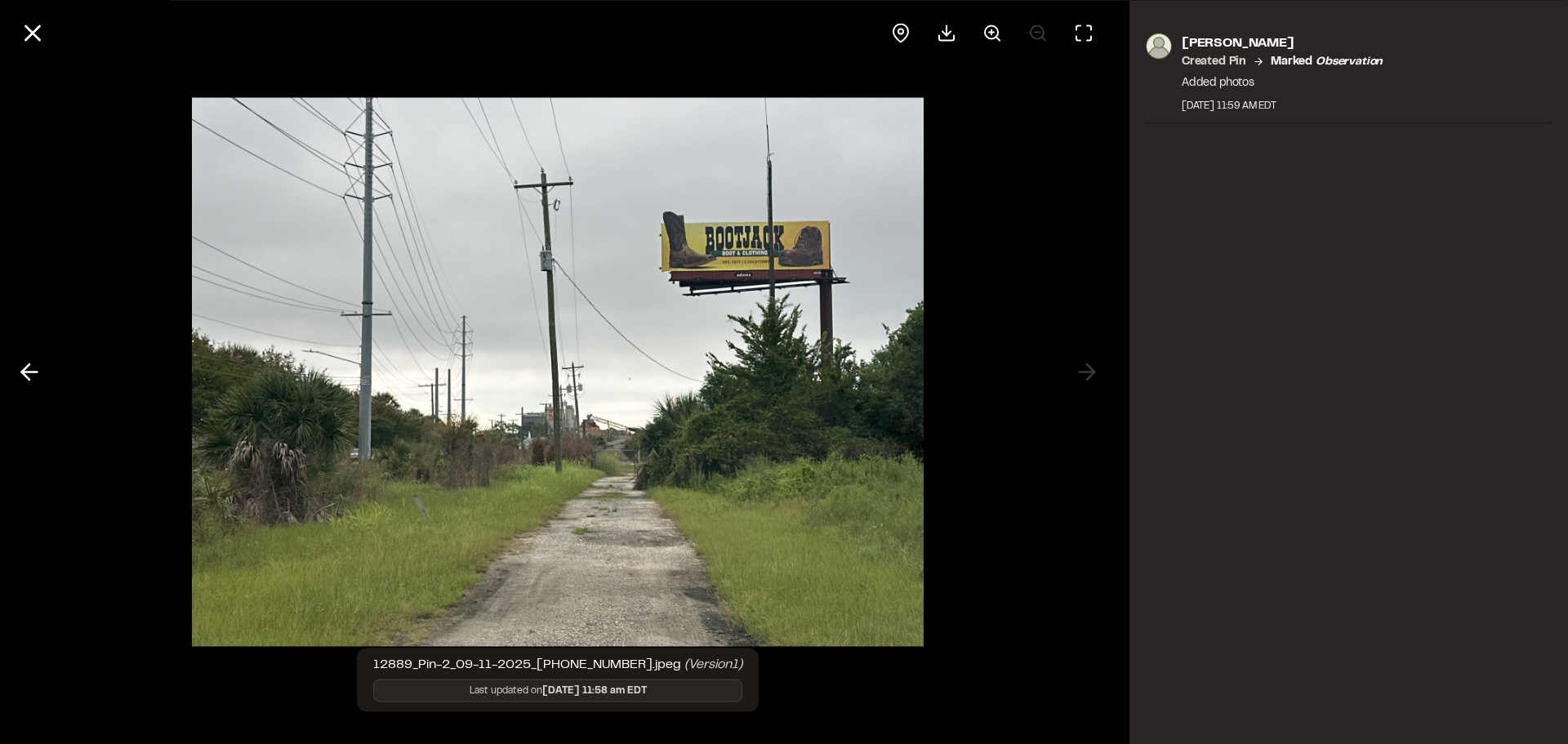
click at [1061, 266] on div at bounding box center [558, 372] width 1116 height 744
click at [23, 38] on icon at bounding box center [32, 32] width 28 height 28
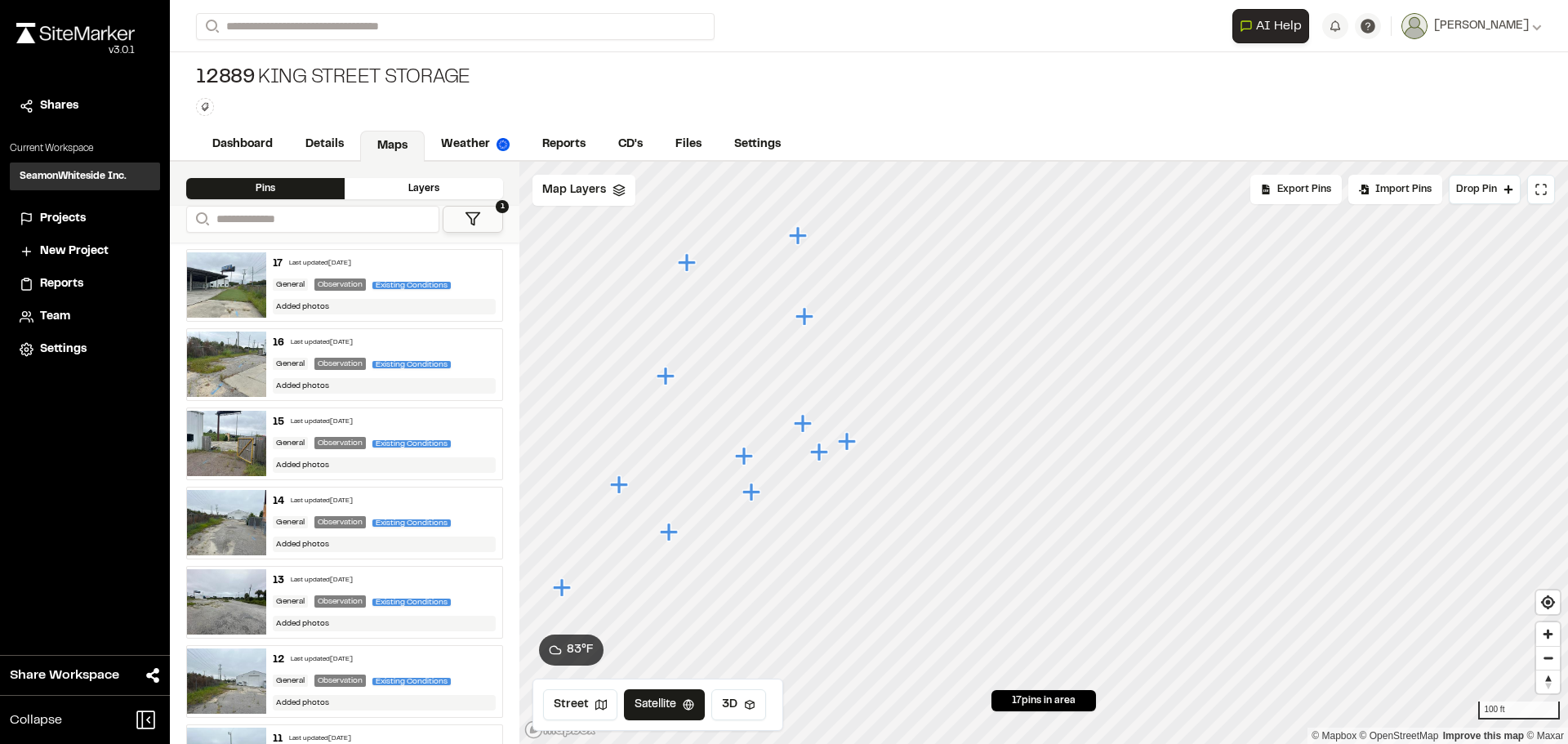
click at [747, 459] on icon "Map marker" at bounding box center [745, 456] width 21 height 21
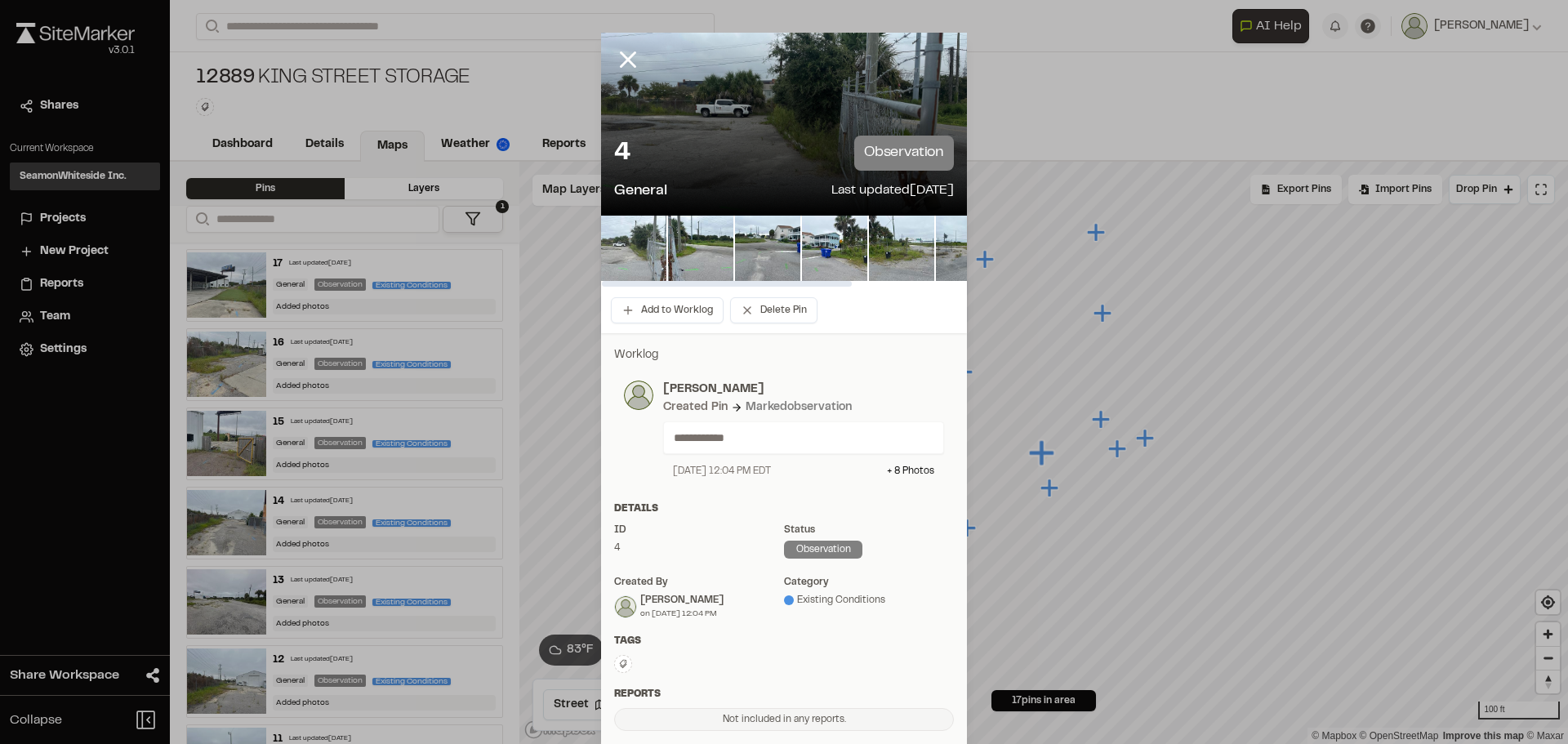
click at [646, 241] on img at bounding box center [633, 248] width 66 height 66
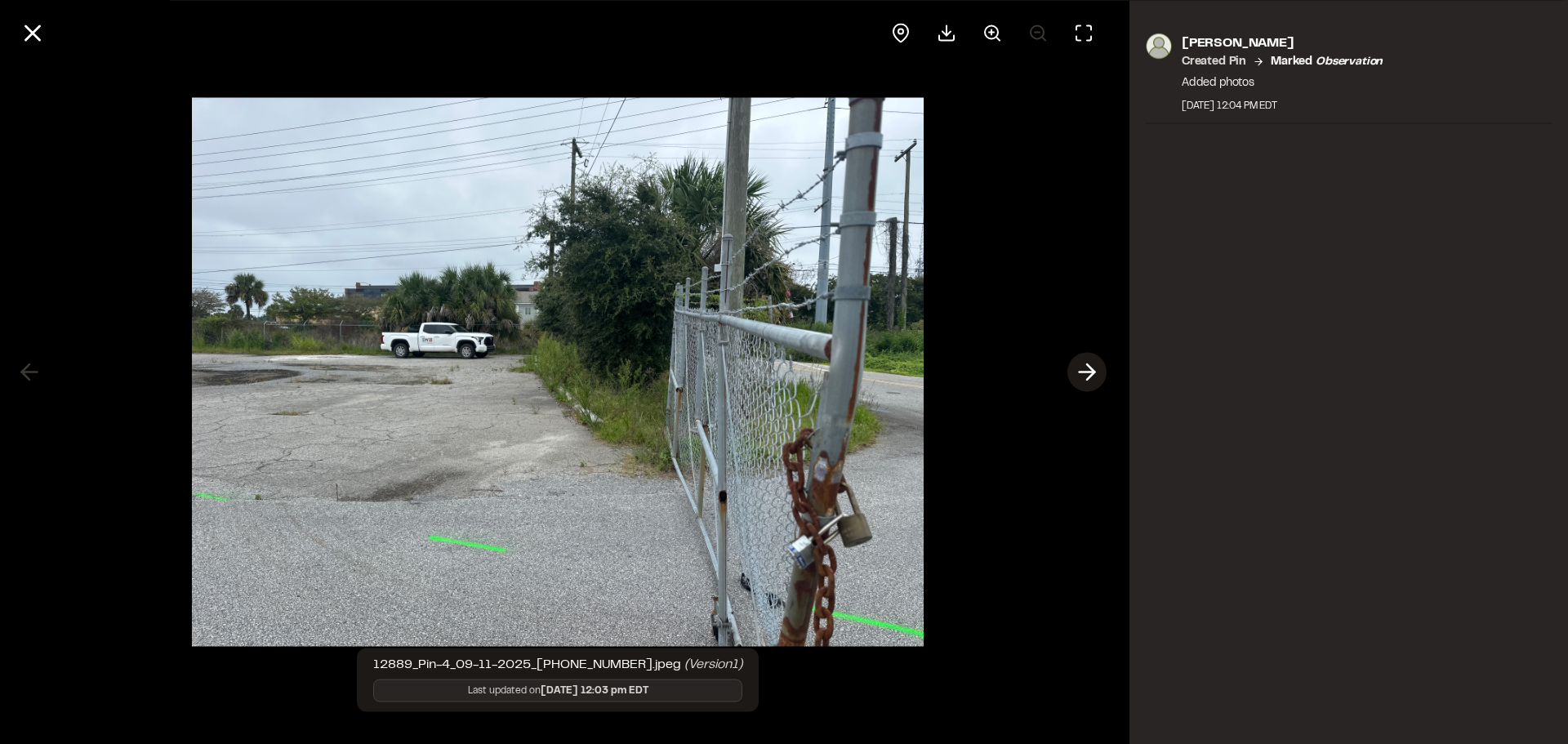
click at [1090, 379] on icon at bounding box center [1087, 372] width 26 height 28
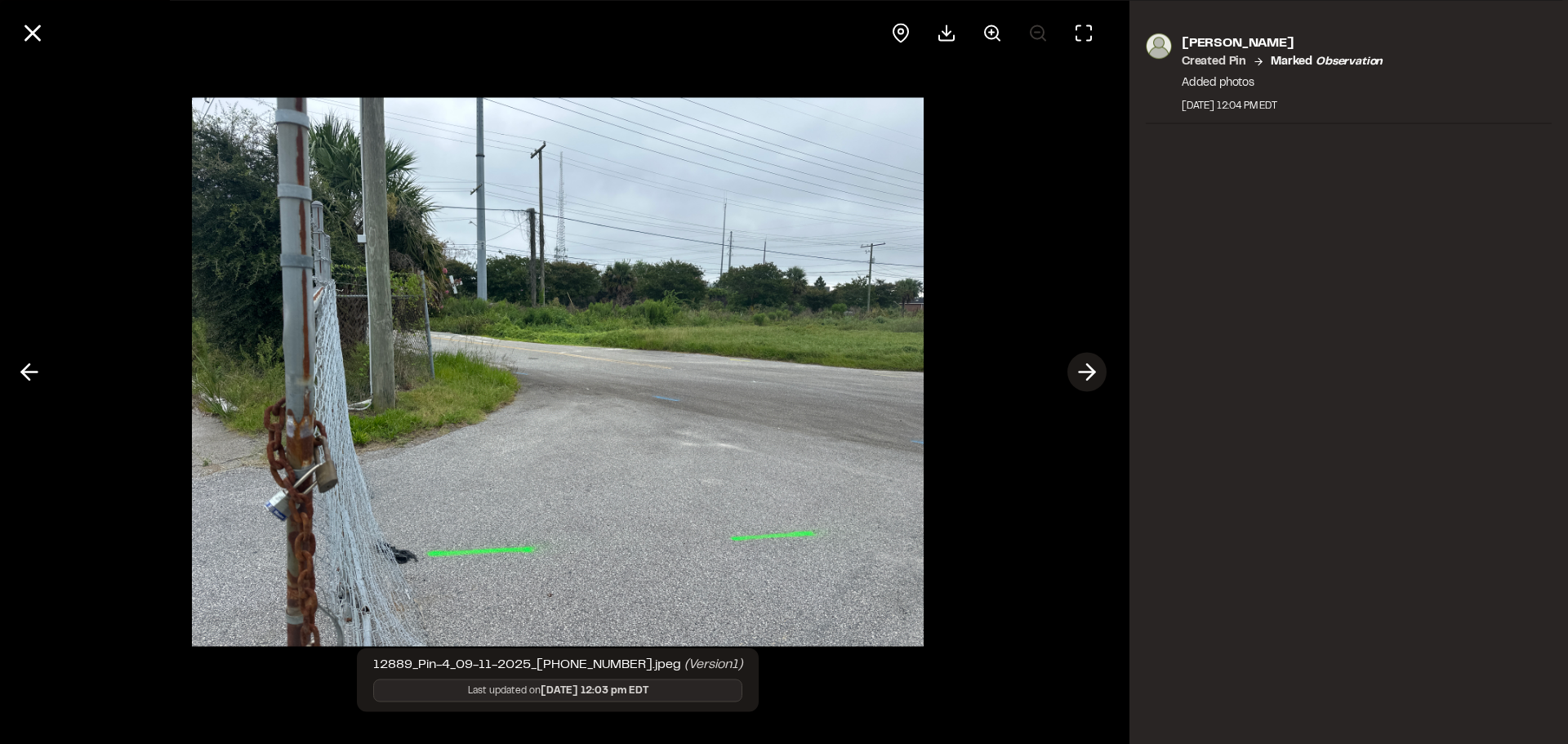
click at [1102, 372] on button at bounding box center [1087, 372] width 39 height 39
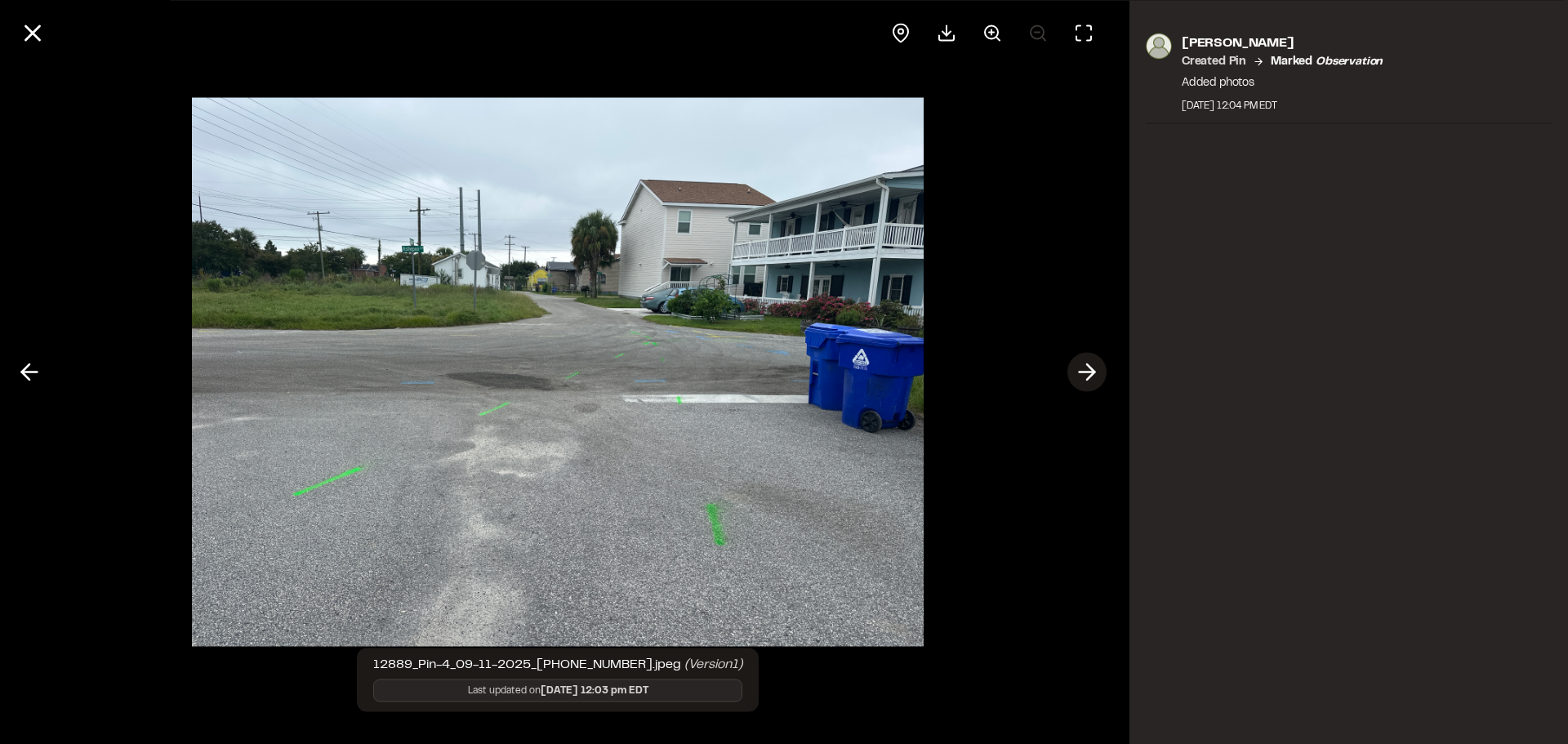
click at [1102, 372] on button at bounding box center [1087, 372] width 39 height 39
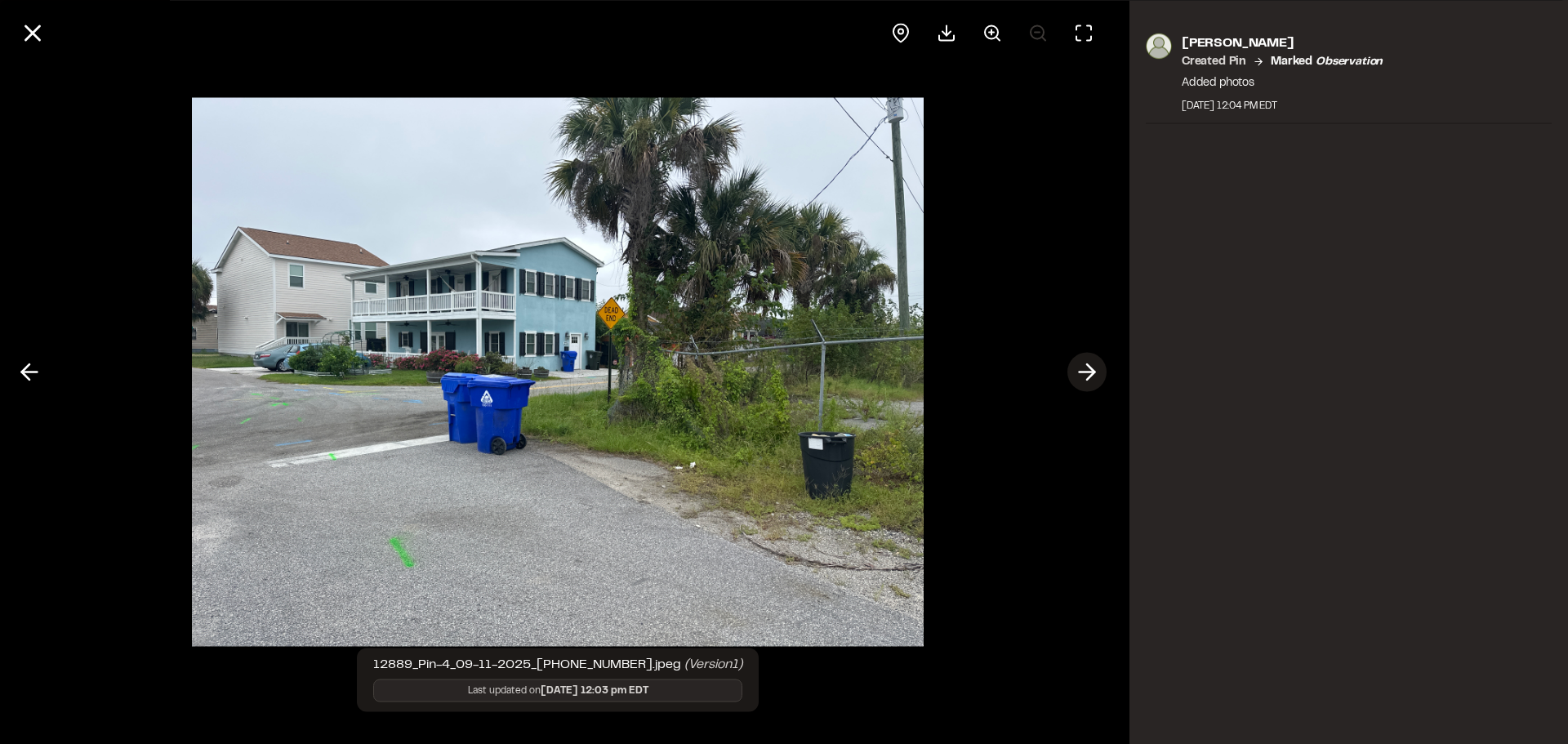
click at [1102, 372] on button at bounding box center [1087, 372] width 39 height 39
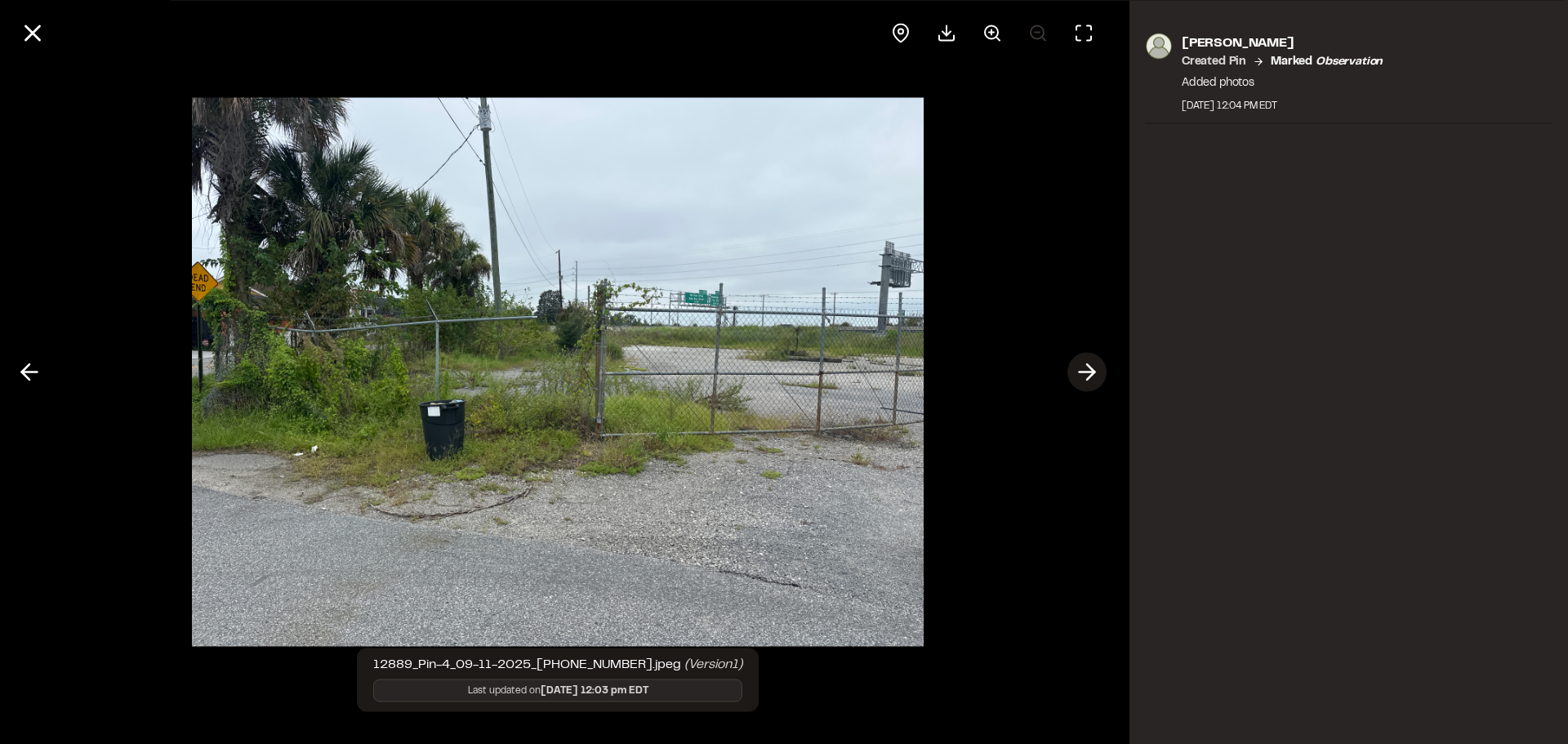
click at [1102, 372] on button at bounding box center [1087, 372] width 39 height 39
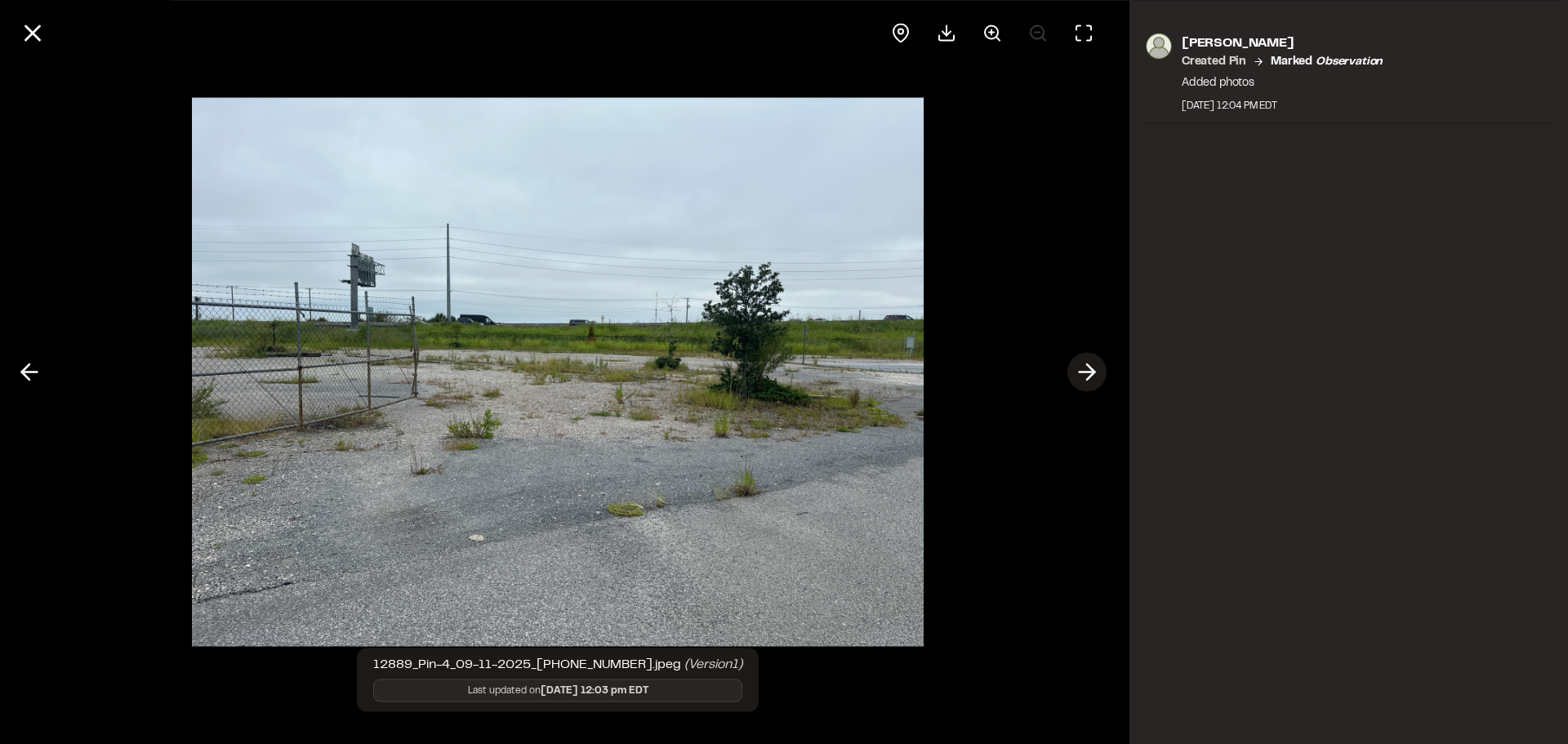
click at [1102, 372] on button at bounding box center [1087, 372] width 39 height 39
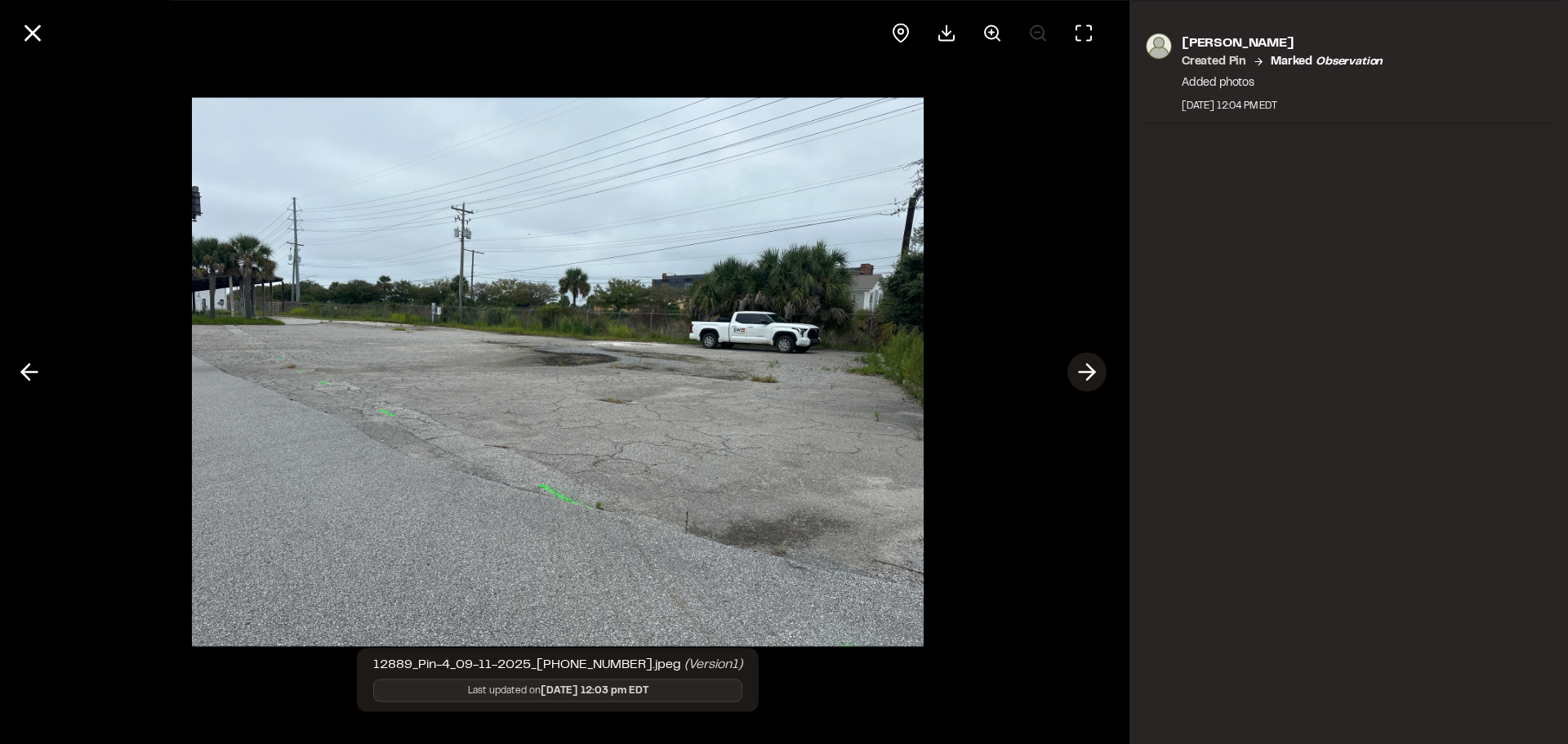
click at [1102, 372] on button at bounding box center [1087, 372] width 39 height 39
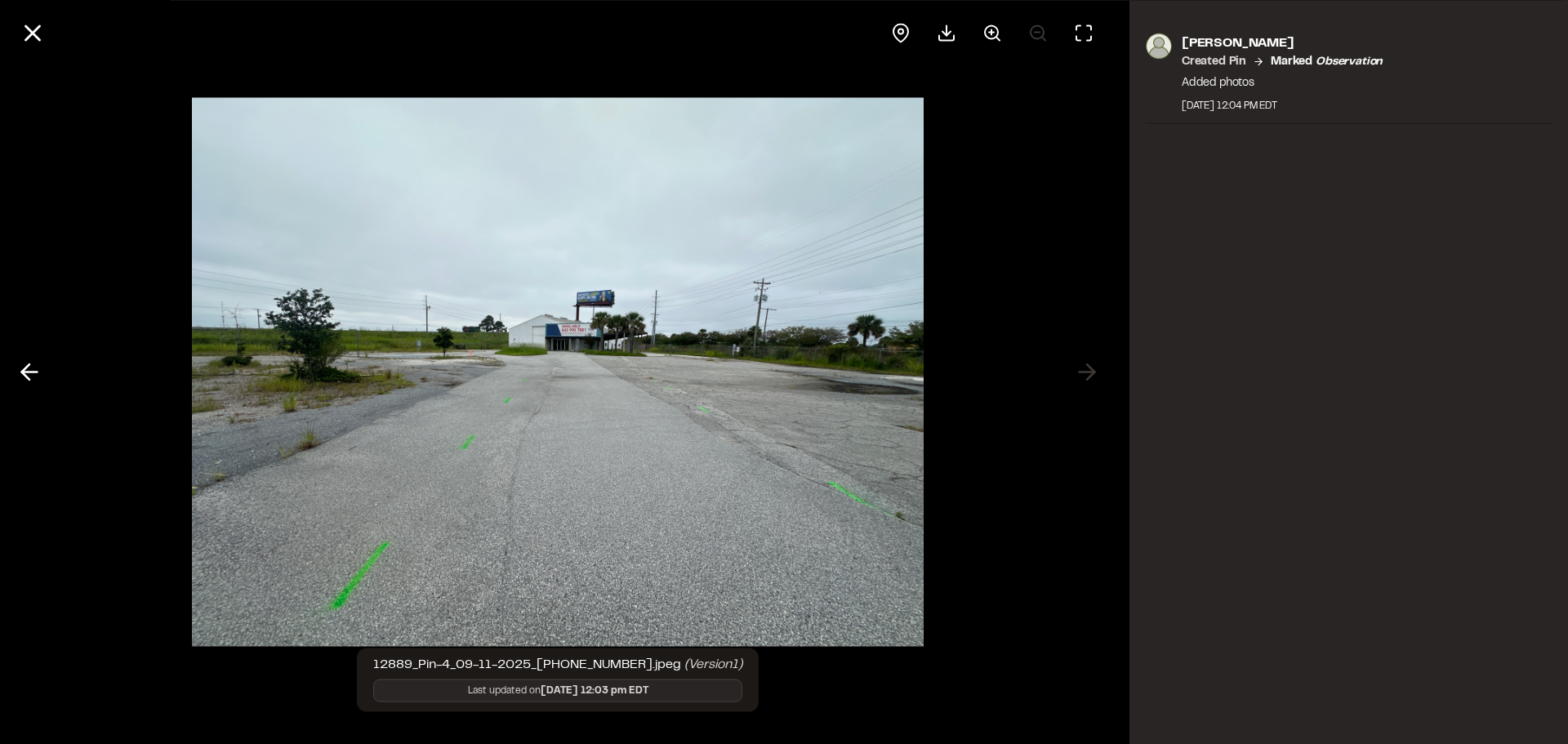
click at [1098, 365] on div at bounding box center [558, 372] width 1116 height 744
drag, startPoint x: 614, startPoint y: 369, endPoint x: 361, endPoint y: 287, distance: 266.0
click at [361, 287] on img at bounding box center [557, 372] width 732 height 581
click at [12, 39] on div at bounding box center [558, 32] width 1116 height 66
click at [30, 35] on line at bounding box center [32, 32] width 14 height 14
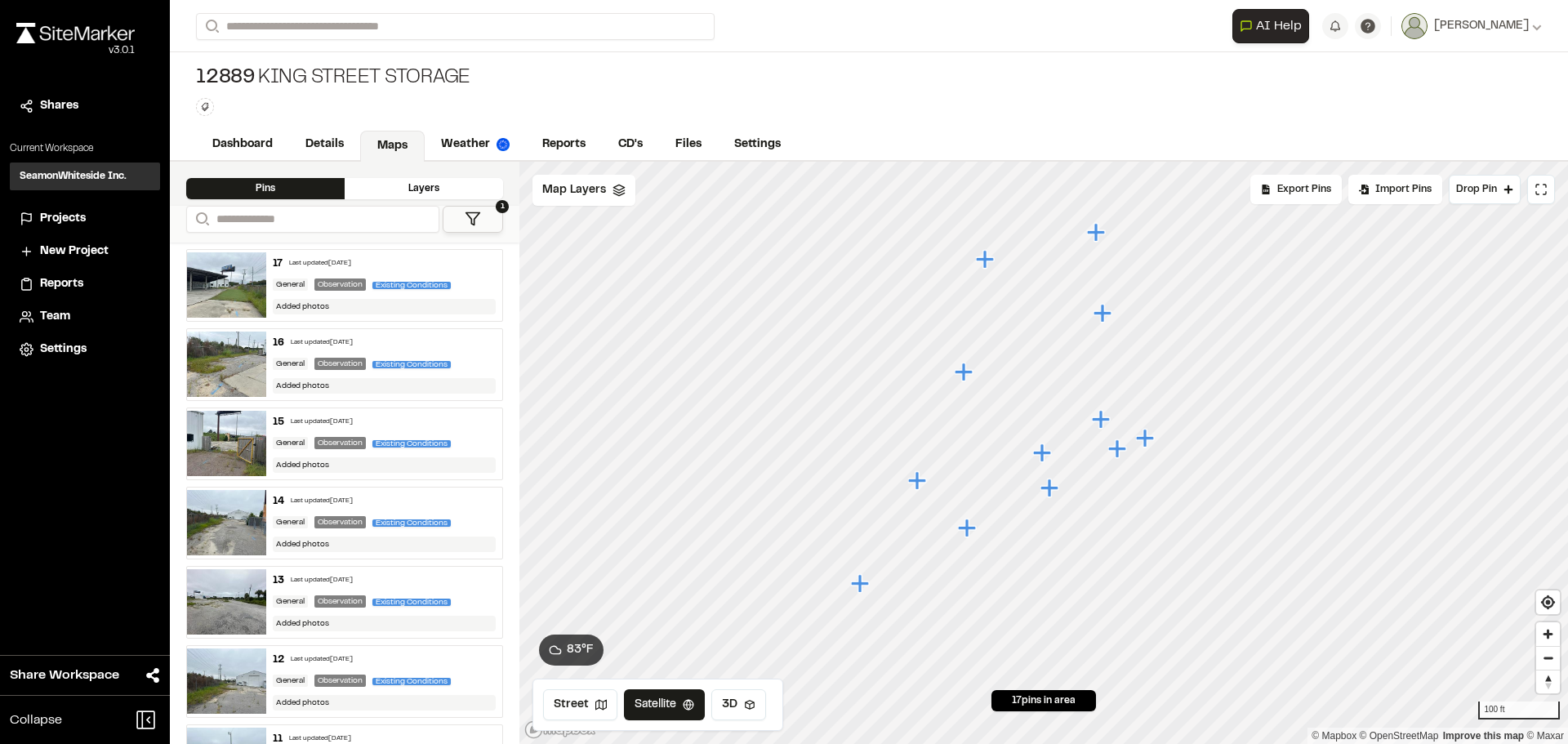
click at [1104, 420] on icon "Map marker" at bounding box center [1101, 418] width 18 height 18
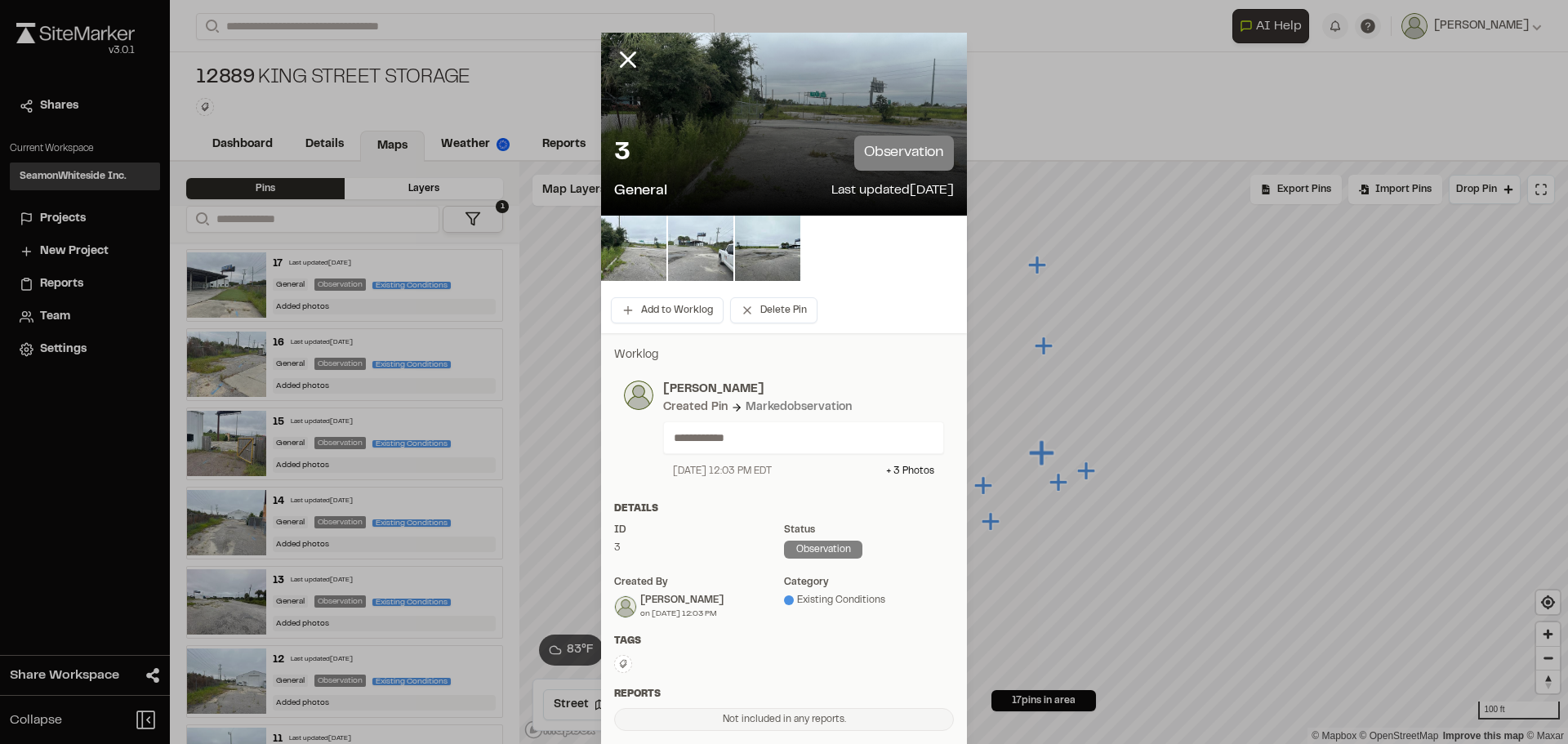
click at [668, 254] on img at bounding box center [701, 248] width 66 height 66
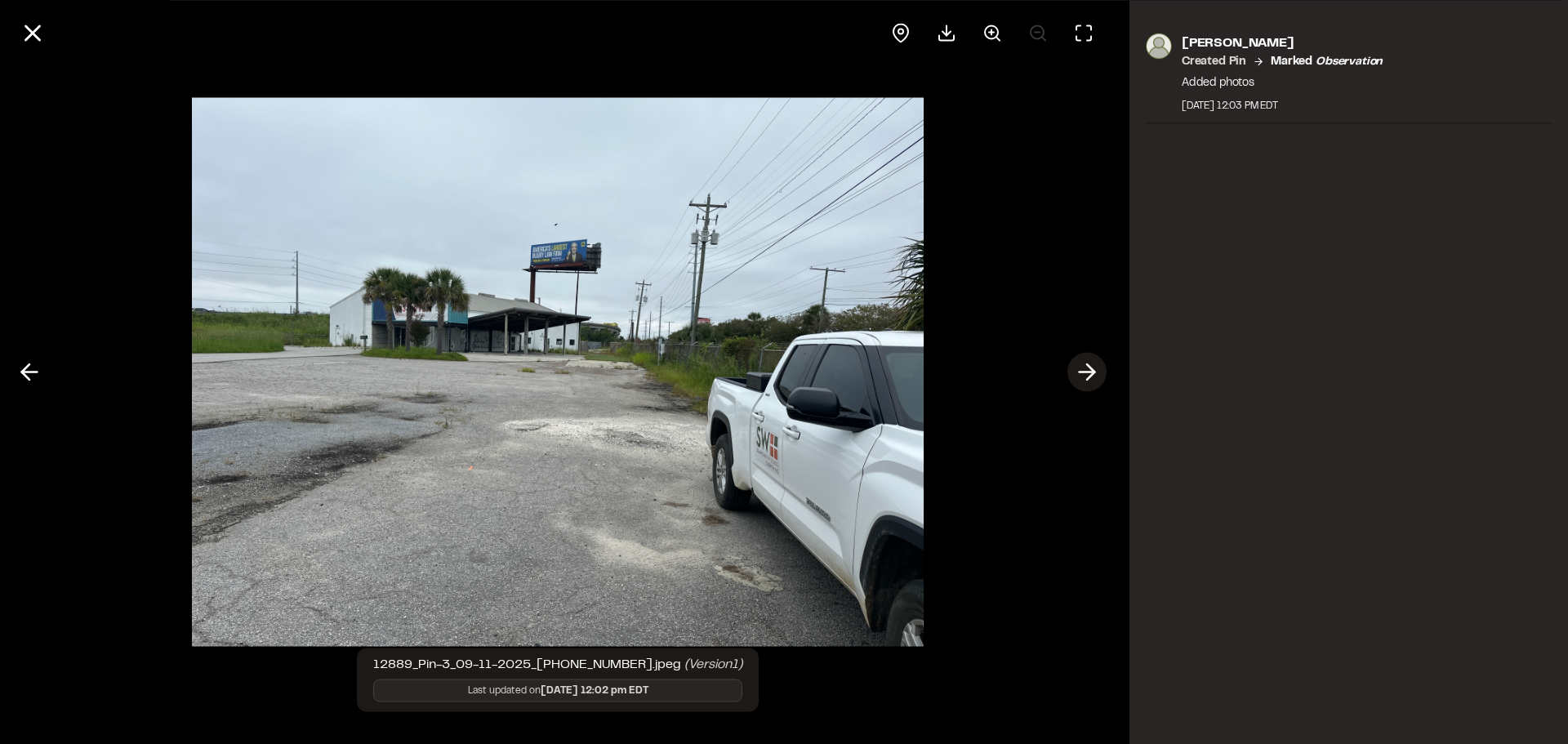
click at [1087, 368] on icon at bounding box center [1087, 372] width 26 height 28
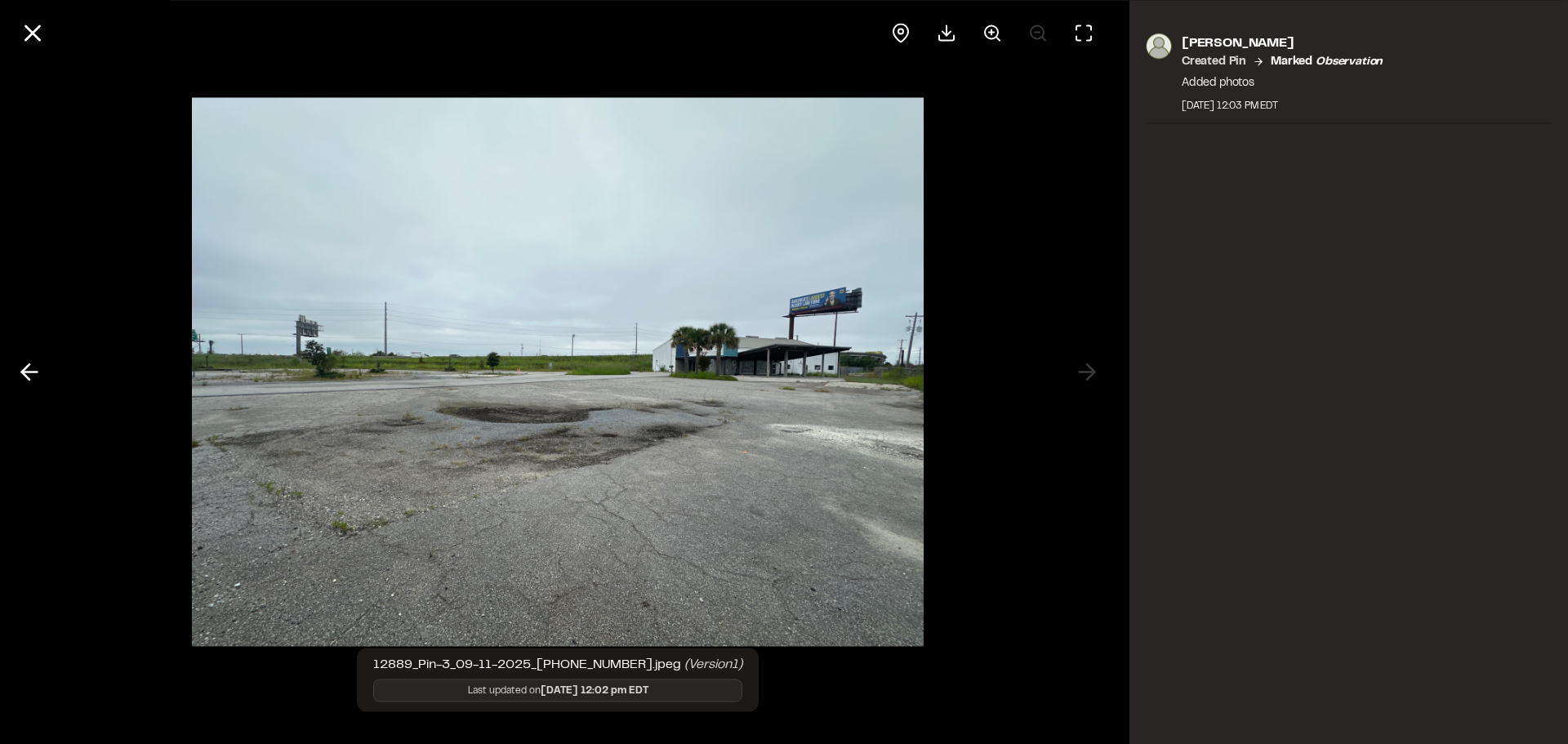
drag, startPoint x: 1073, startPoint y: 370, endPoint x: 412, endPoint y: 362, distance: 661.0
click at [1073, 369] on div at bounding box center [558, 372] width 1116 height 744
click at [35, 370] on icon at bounding box center [30, 372] width 26 height 28
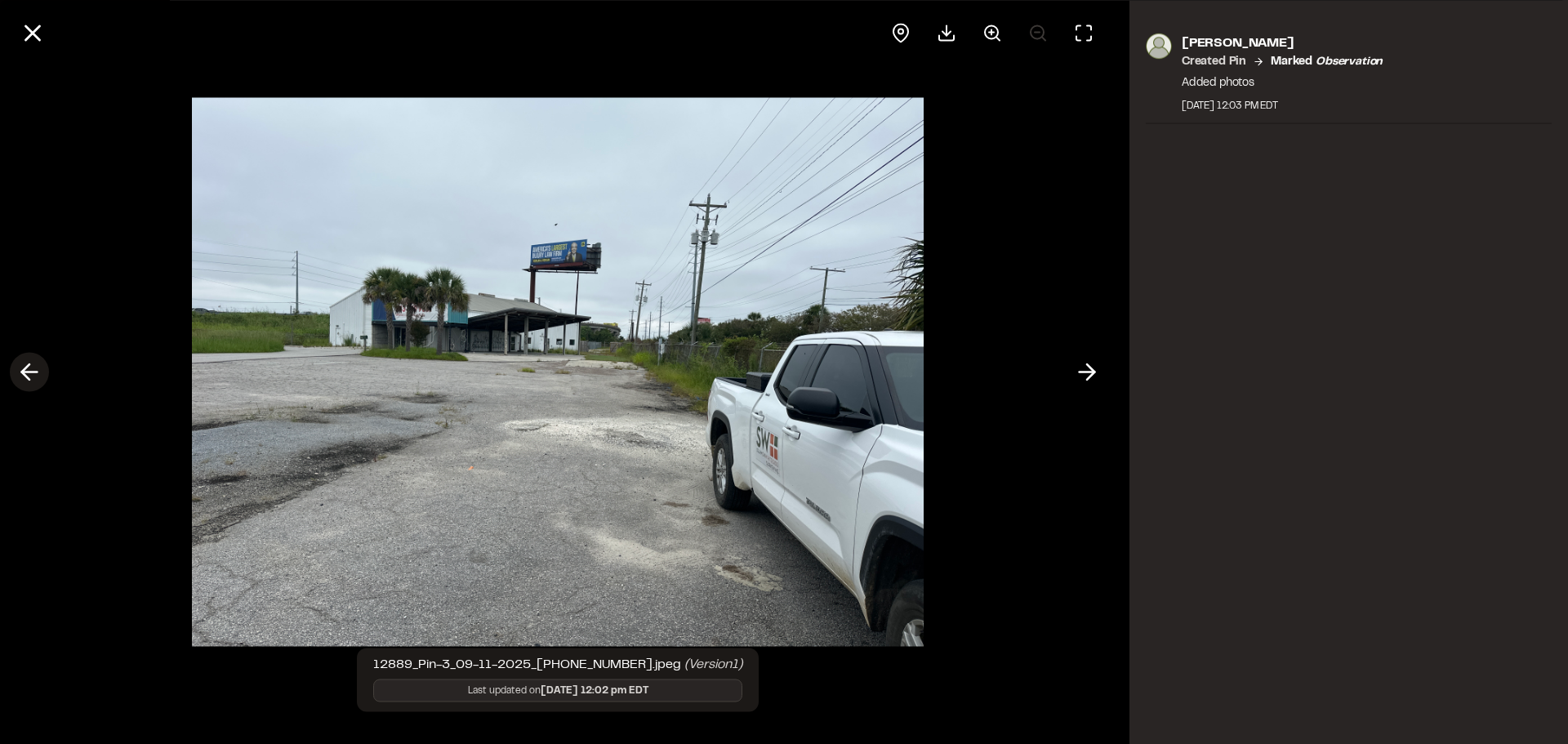
click at [35, 370] on icon at bounding box center [30, 372] width 26 height 28
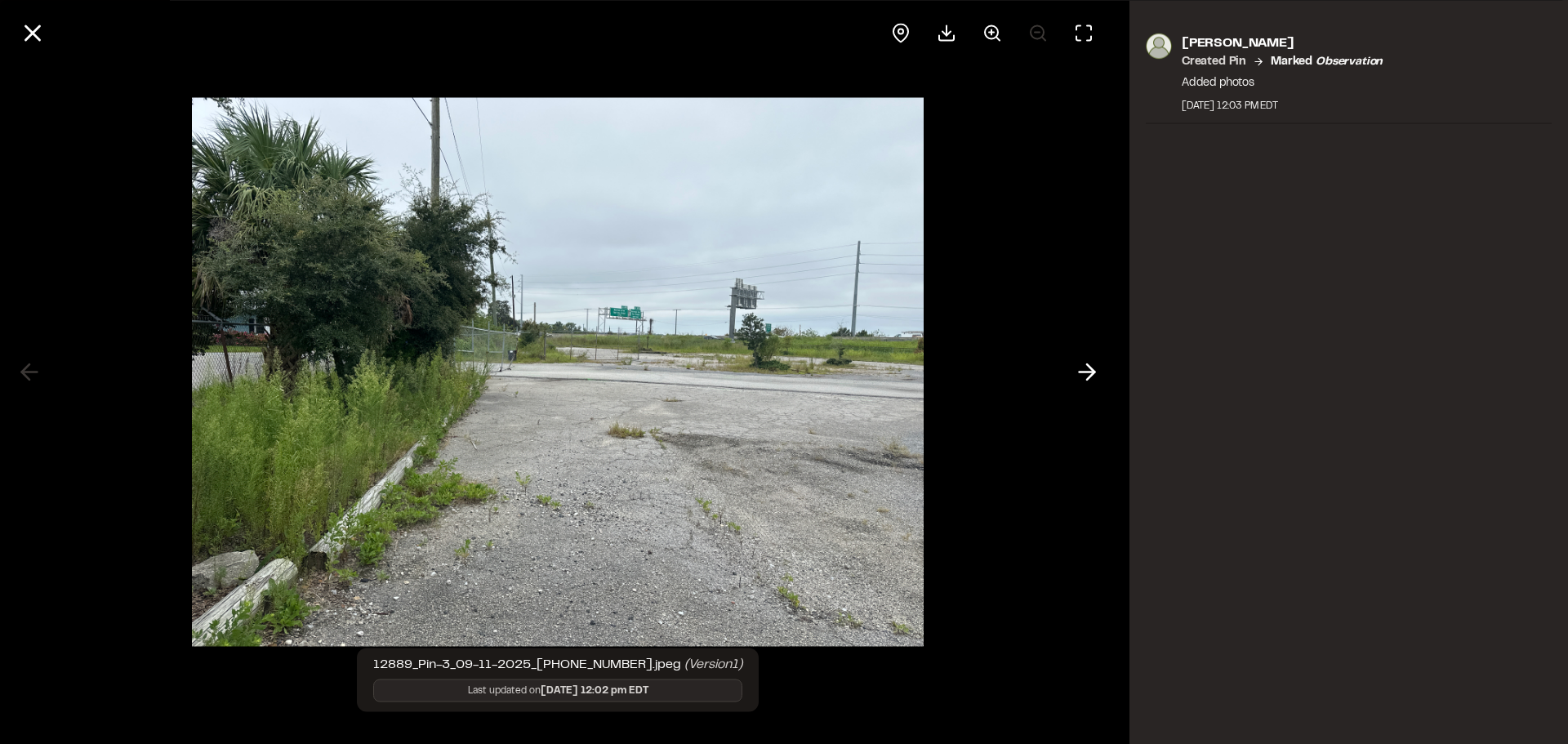
drag, startPoint x: 30, startPoint y: 30, endPoint x: 49, endPoint y: 45, distance: 24.2
click at [30, 29] on line at bounding box center [32, 32] width 14 height 14
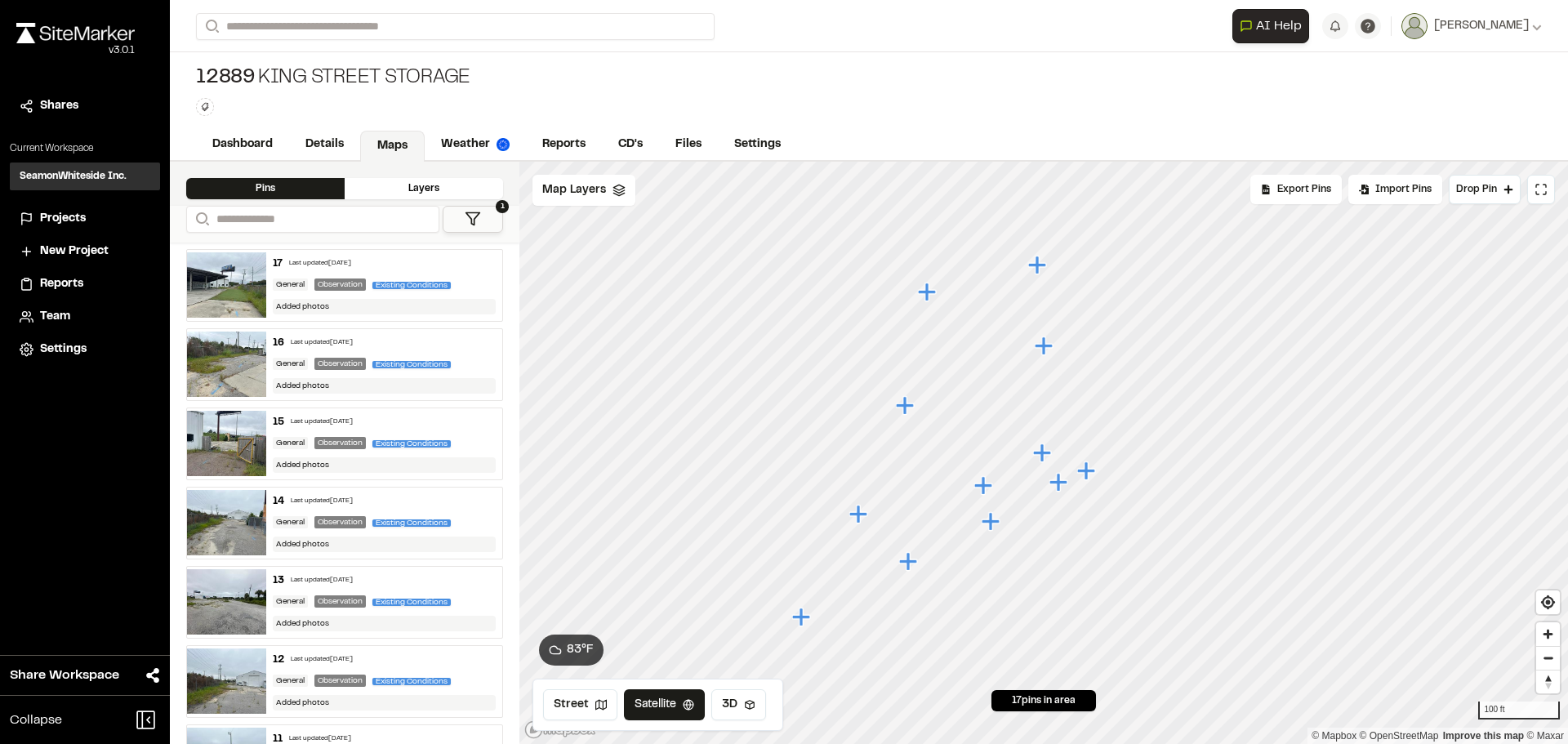
click at [997, 527] on icon "Map marker" at bounding box center [992, 521] width 21 height 21
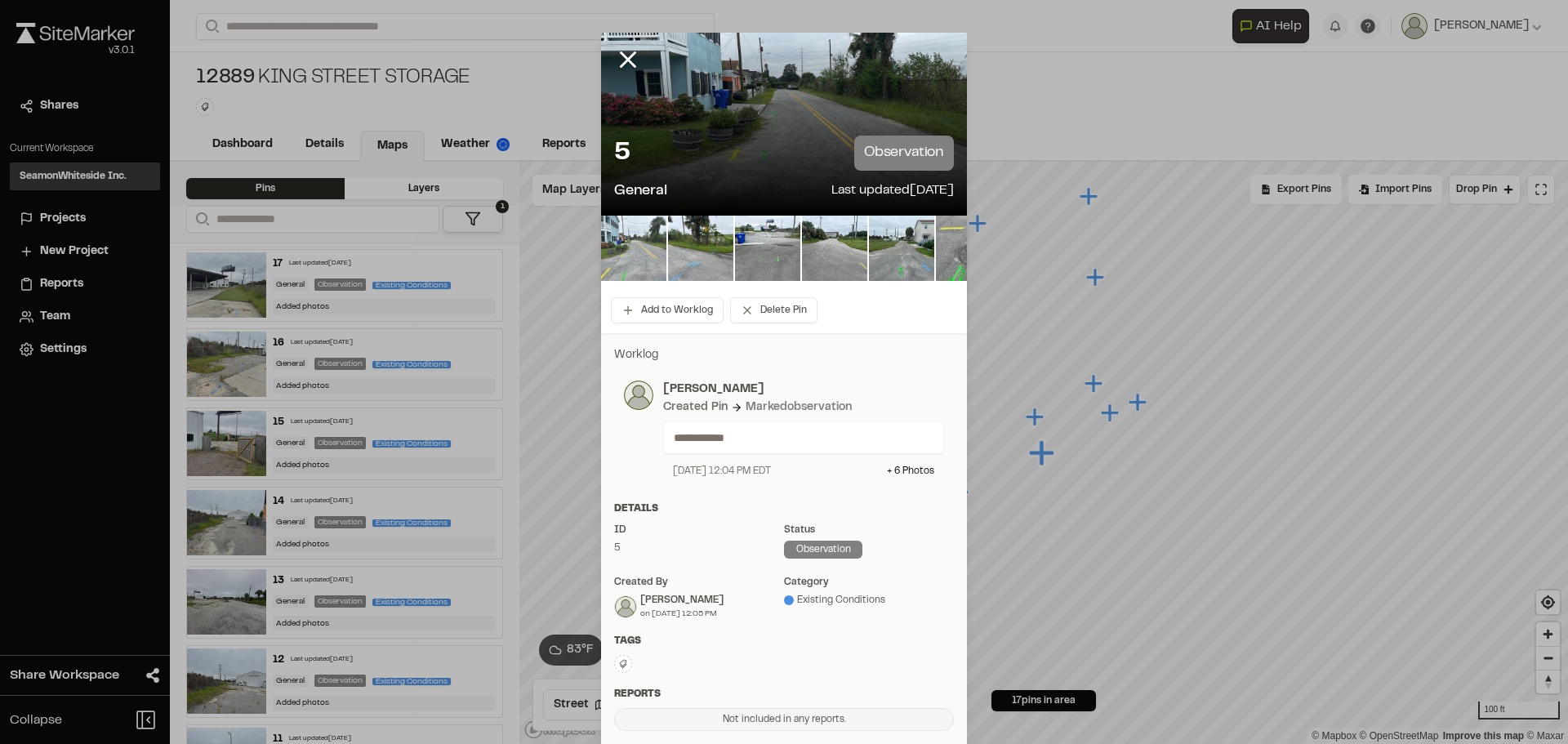
click at [642, 267] on img at bounding box center [633, 248] width 66 height 66
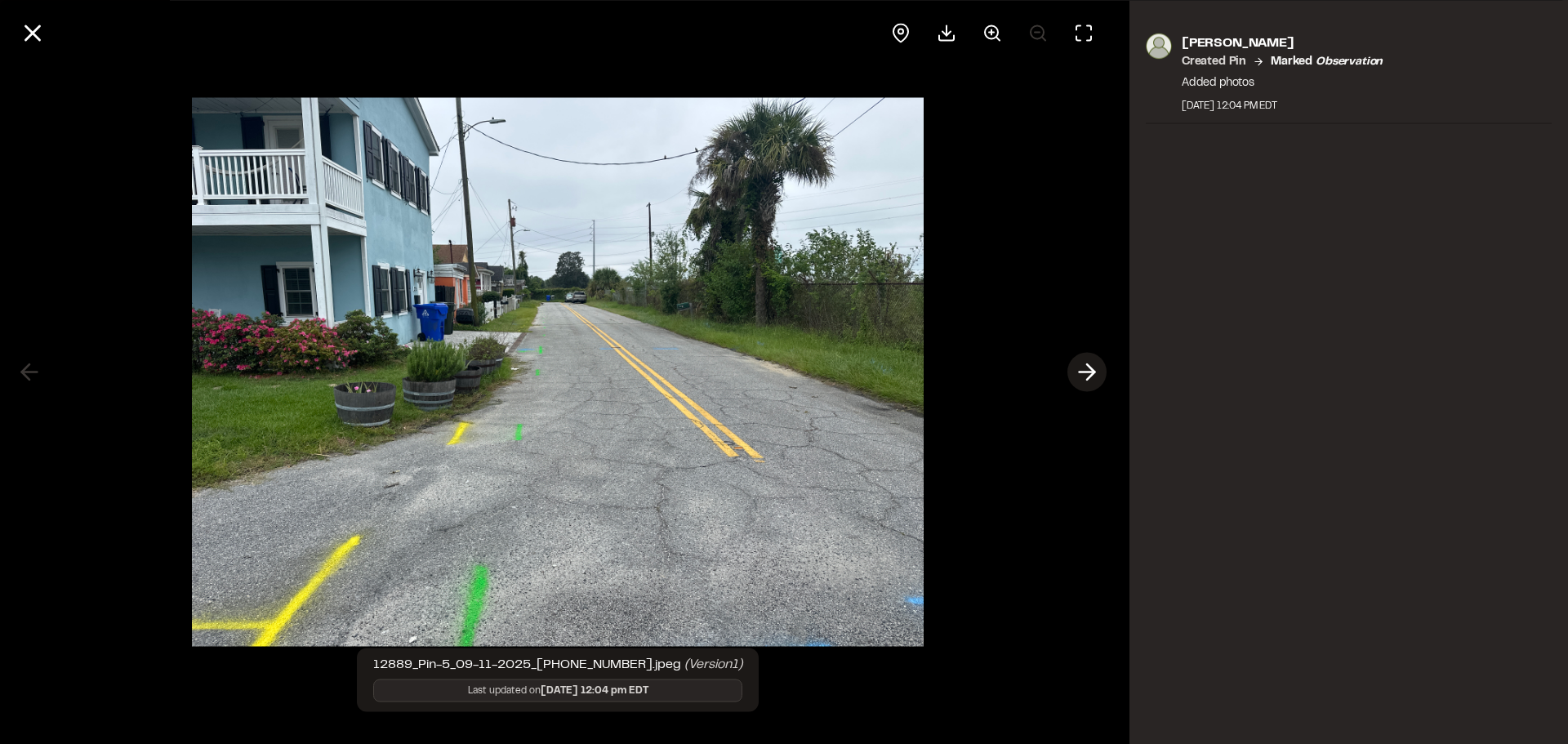
click at [1094, 372] on polyline at bounding box center [1091, 372] width 7 height 16
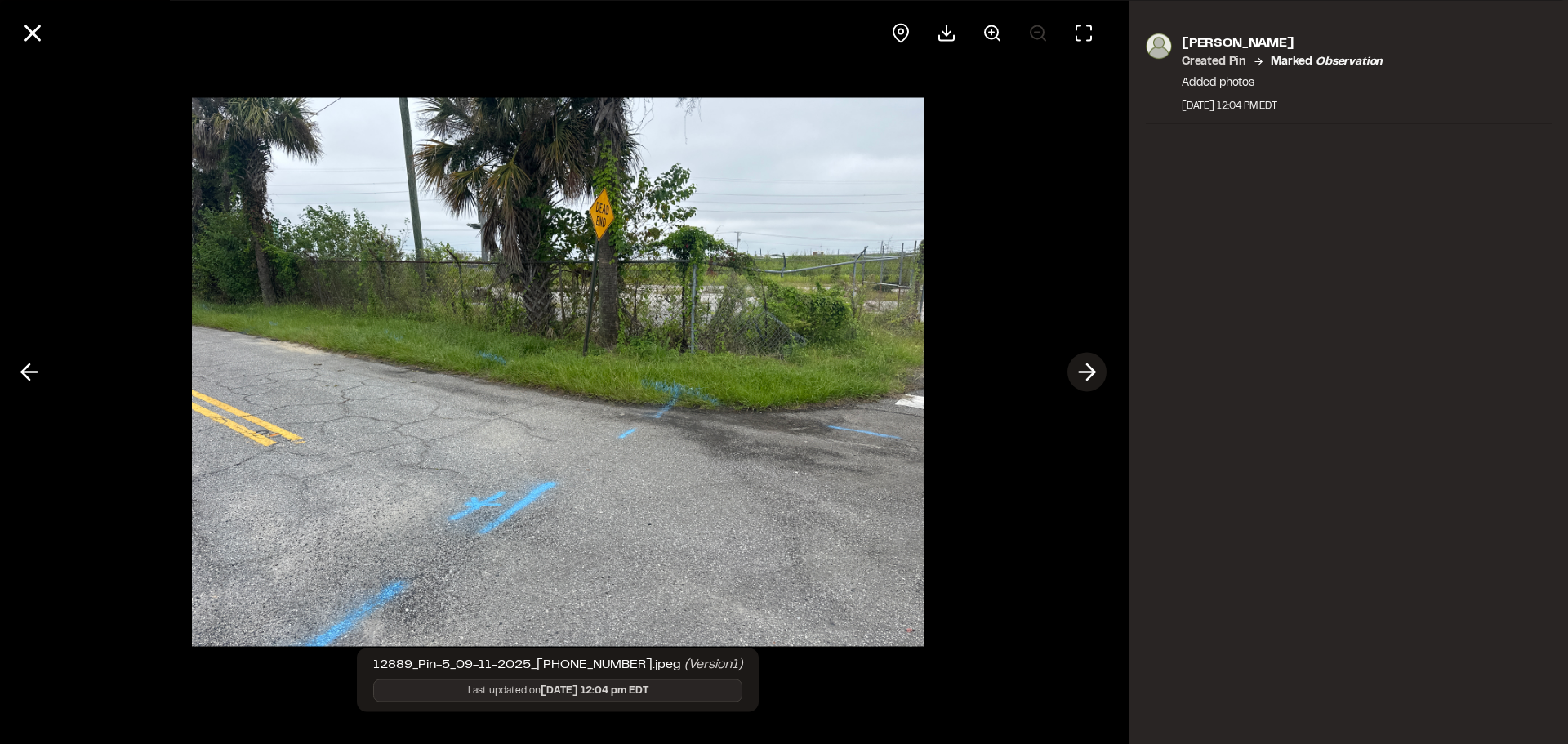
click at [1094, 372] on polyline at bounding box center [1091, 372] width 7 height 16
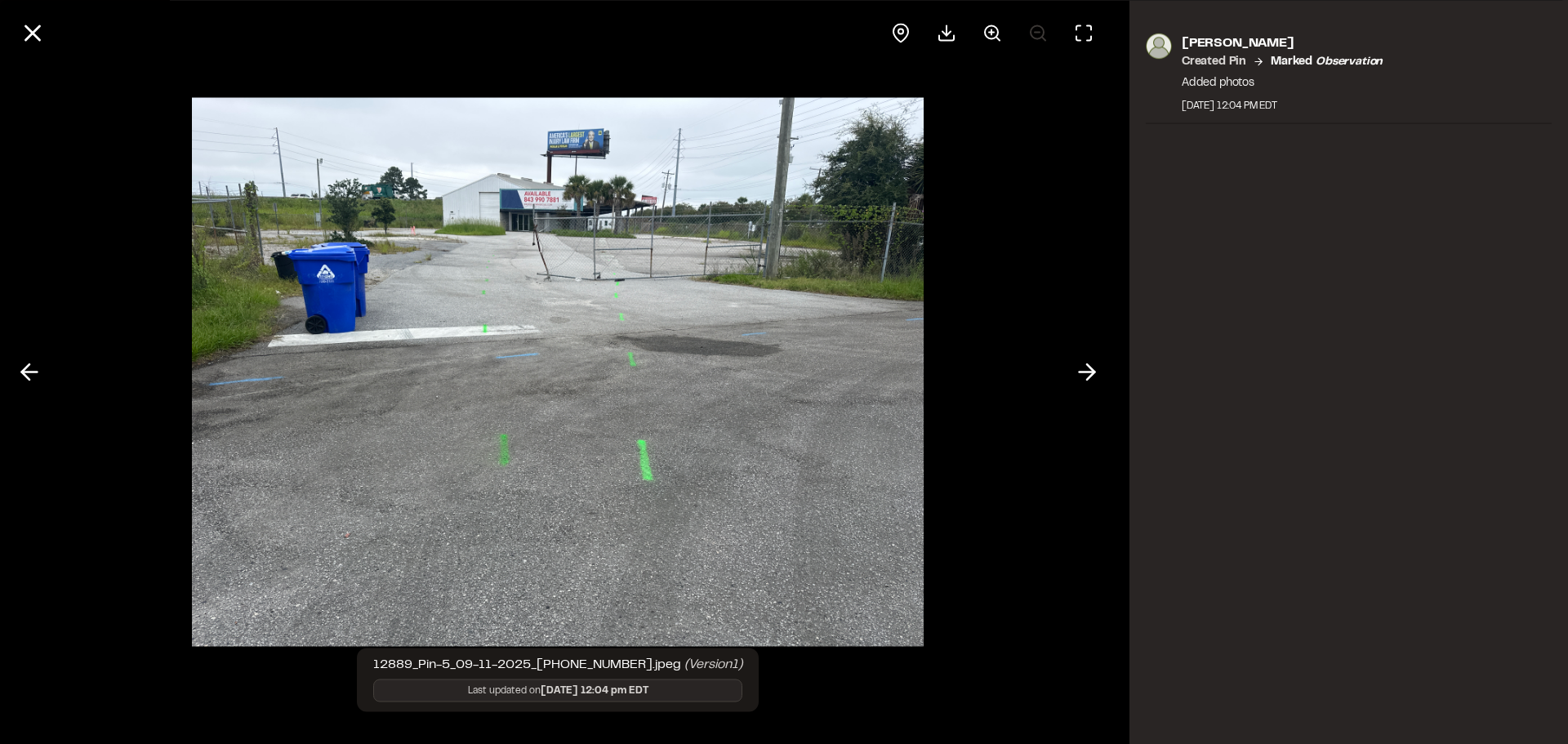
drag, startPoint x: 1094, startPoint y: 372, endPoint x: 910, endPoint y: 325, distance: 189.9
click at [910, 325] on div "12889_Pin-5_09-11-2025_[PHONE_NUMBER].jpeg (Version 1 ) Last updated on [DATE] …" at bounding box center [558, 372] width 1116 height 744
drag, startPoint x: 640, startPoint y: 271, endPoint x: 650, endPoint y: 267, distance: 10.8
click at [641, 270] on img at bounding box center [557, 372] width 732 height 581
click at [30, 375] on icon at bounding box center [30, 372] width 26 height 28
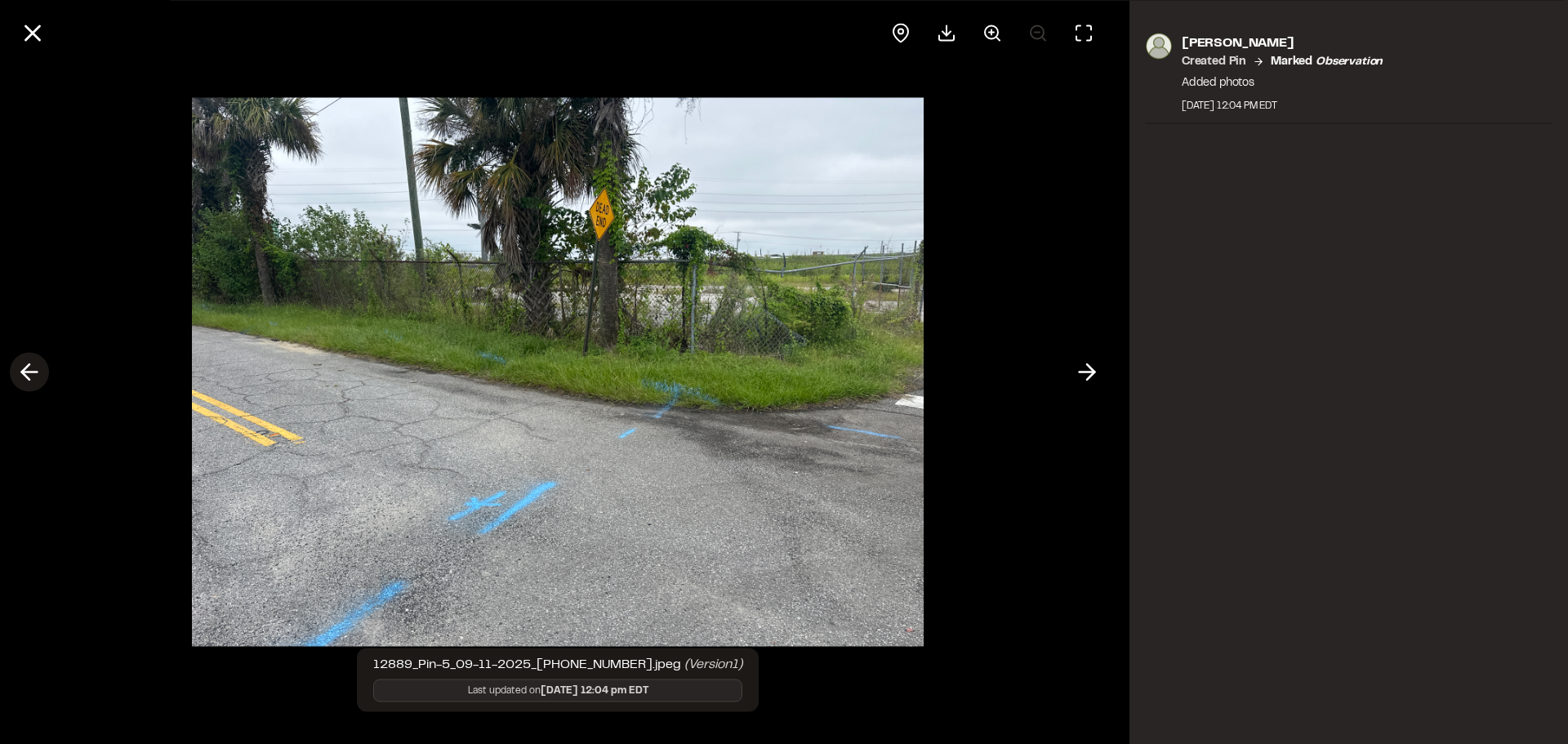
click at [30, 375] on icon at bounding box center [30, 372] width 26 height 28
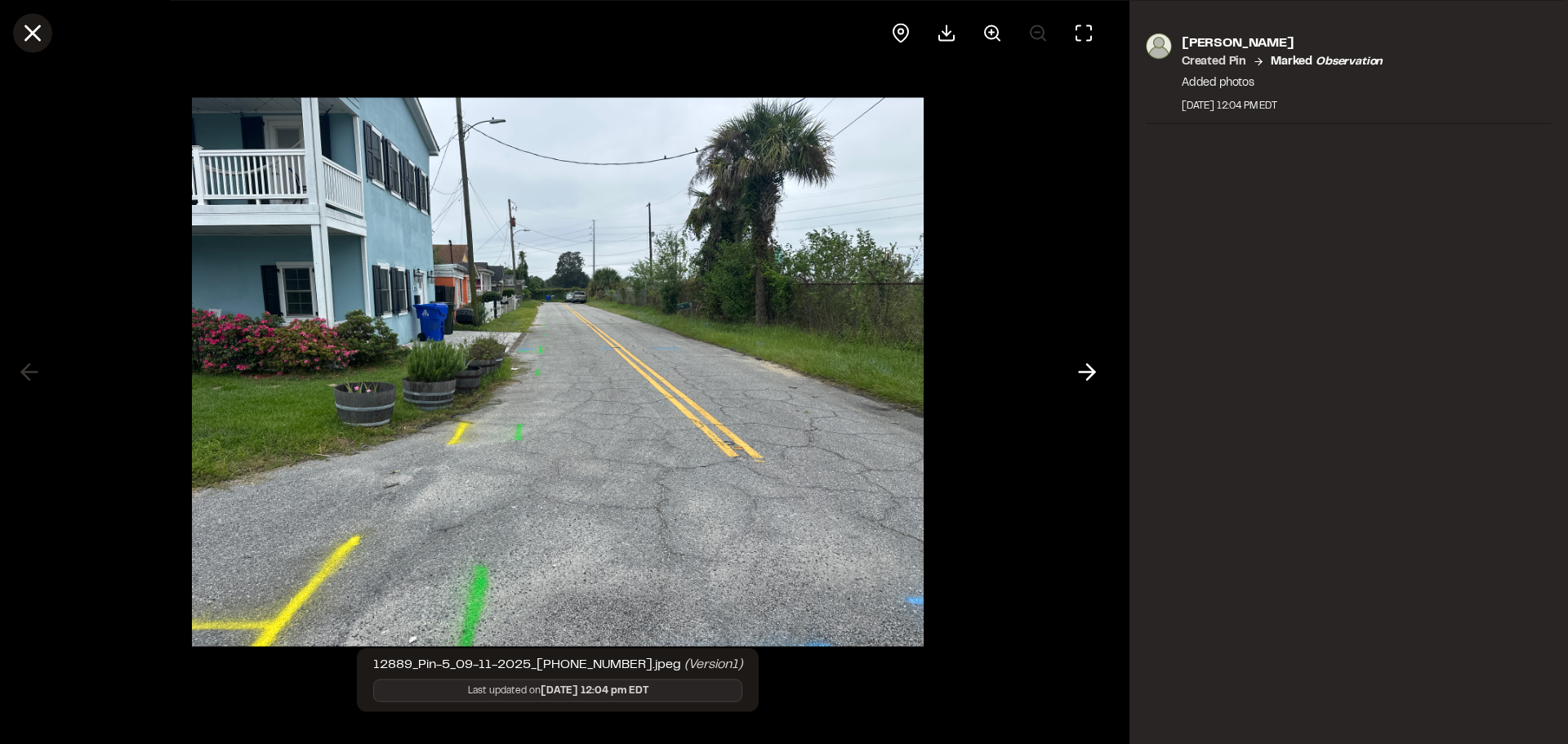
click at [31, 36] on line at bounding box center [32, 32] width 14 height 14
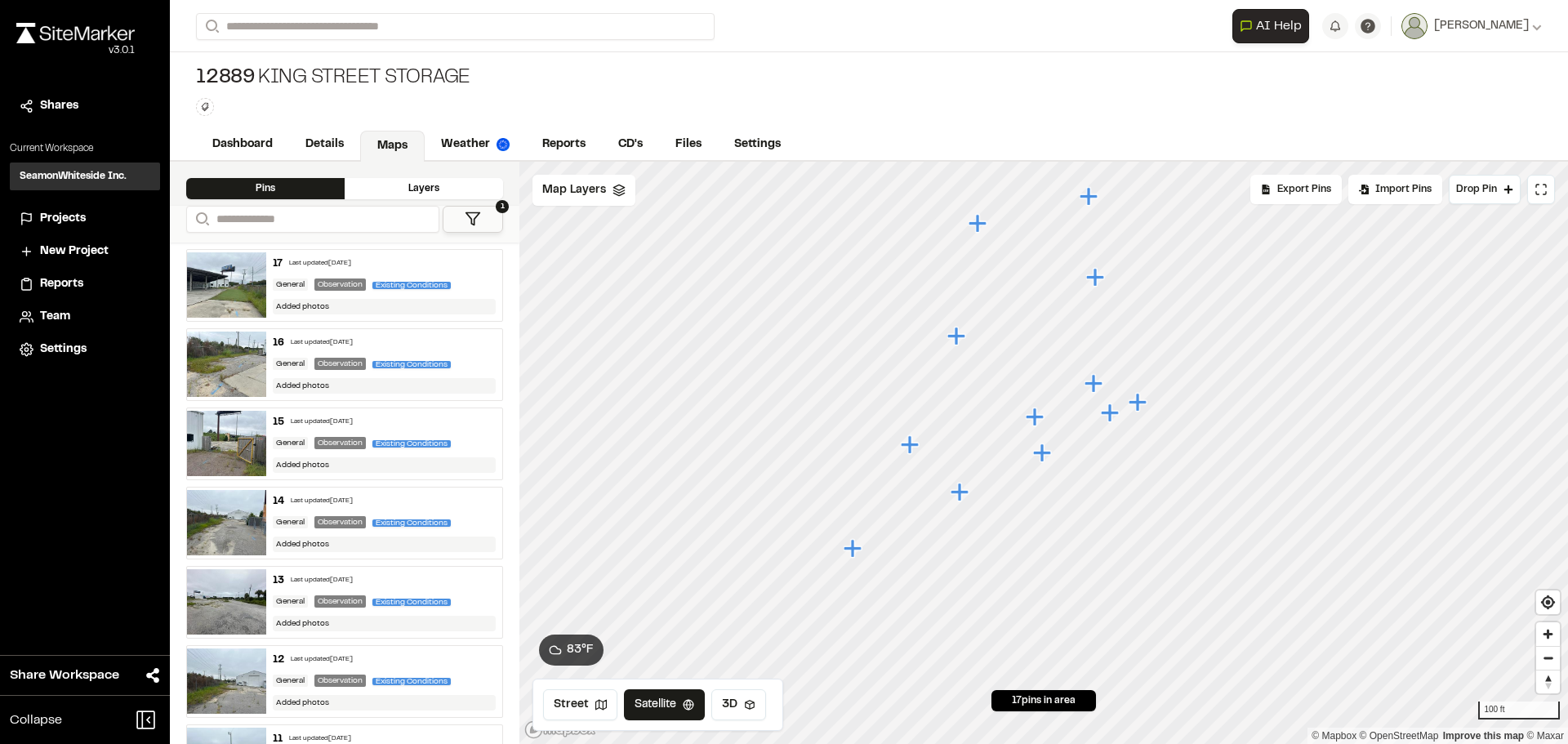
click at [964, 490] on icon "Map marker" at bounding box center [959, 491] width 18 height 18
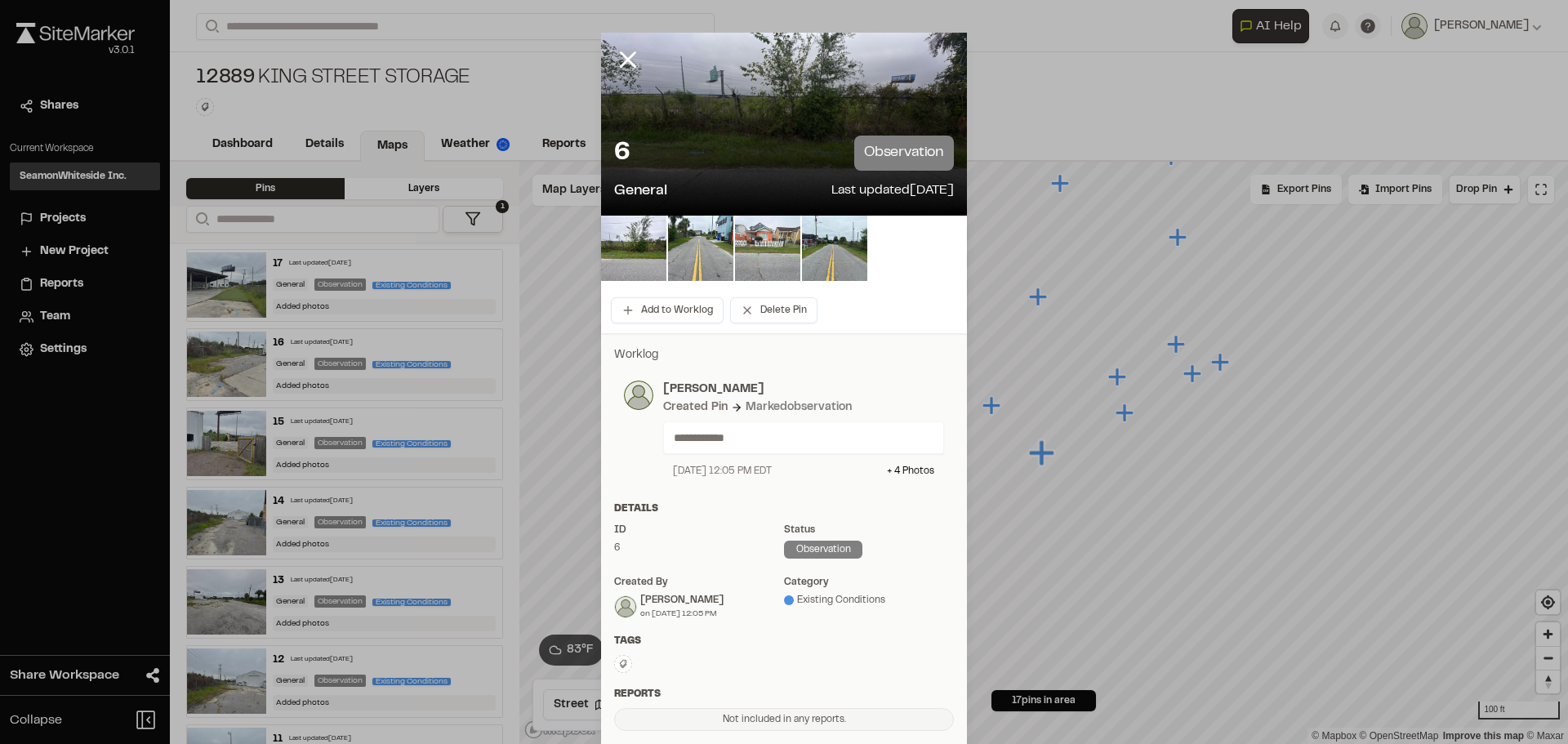
click at [774, 244] on img at bounding box center [767, 248] width 66 height 66
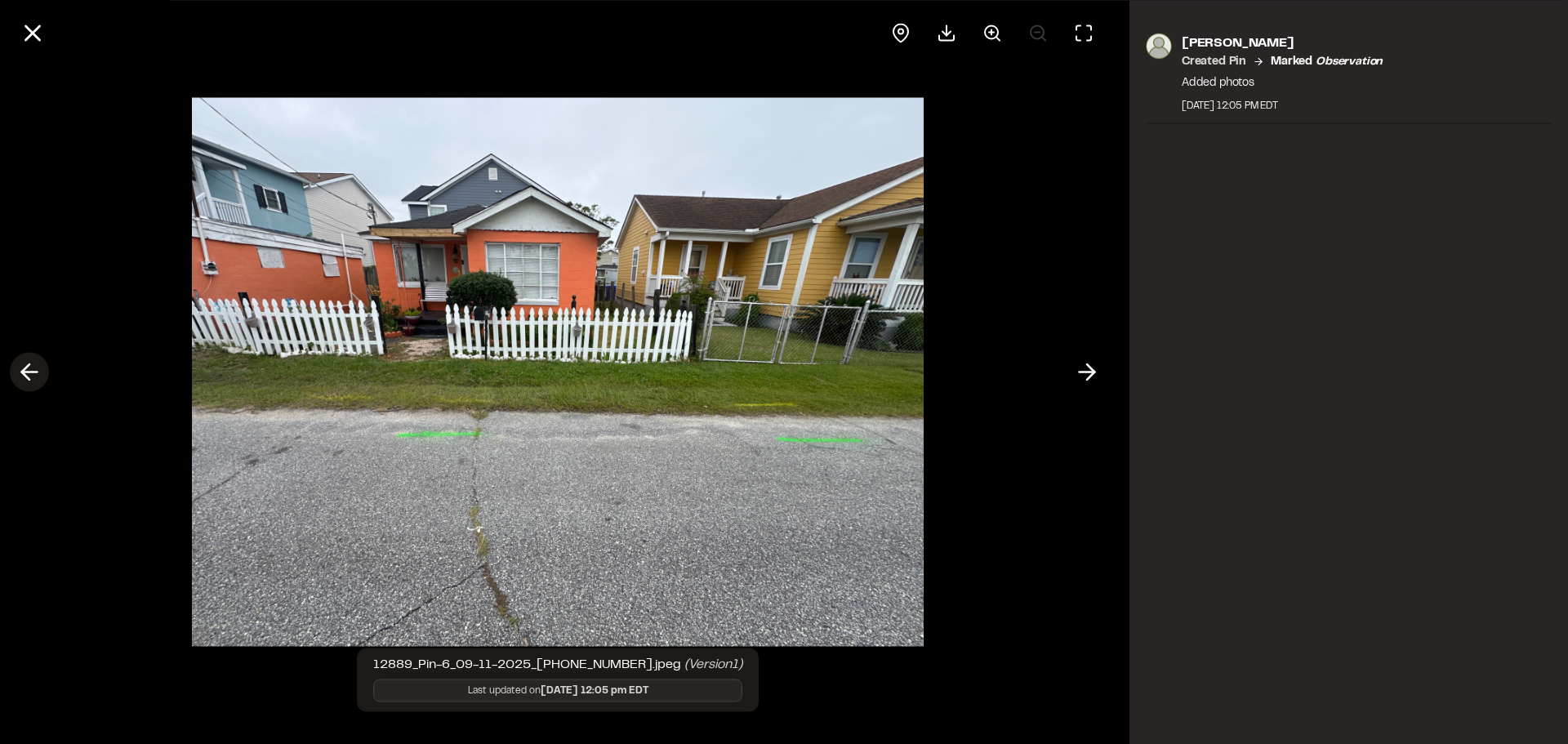
click at [40, 370] on icon at bounding box center [30, 372] width 26 height 28
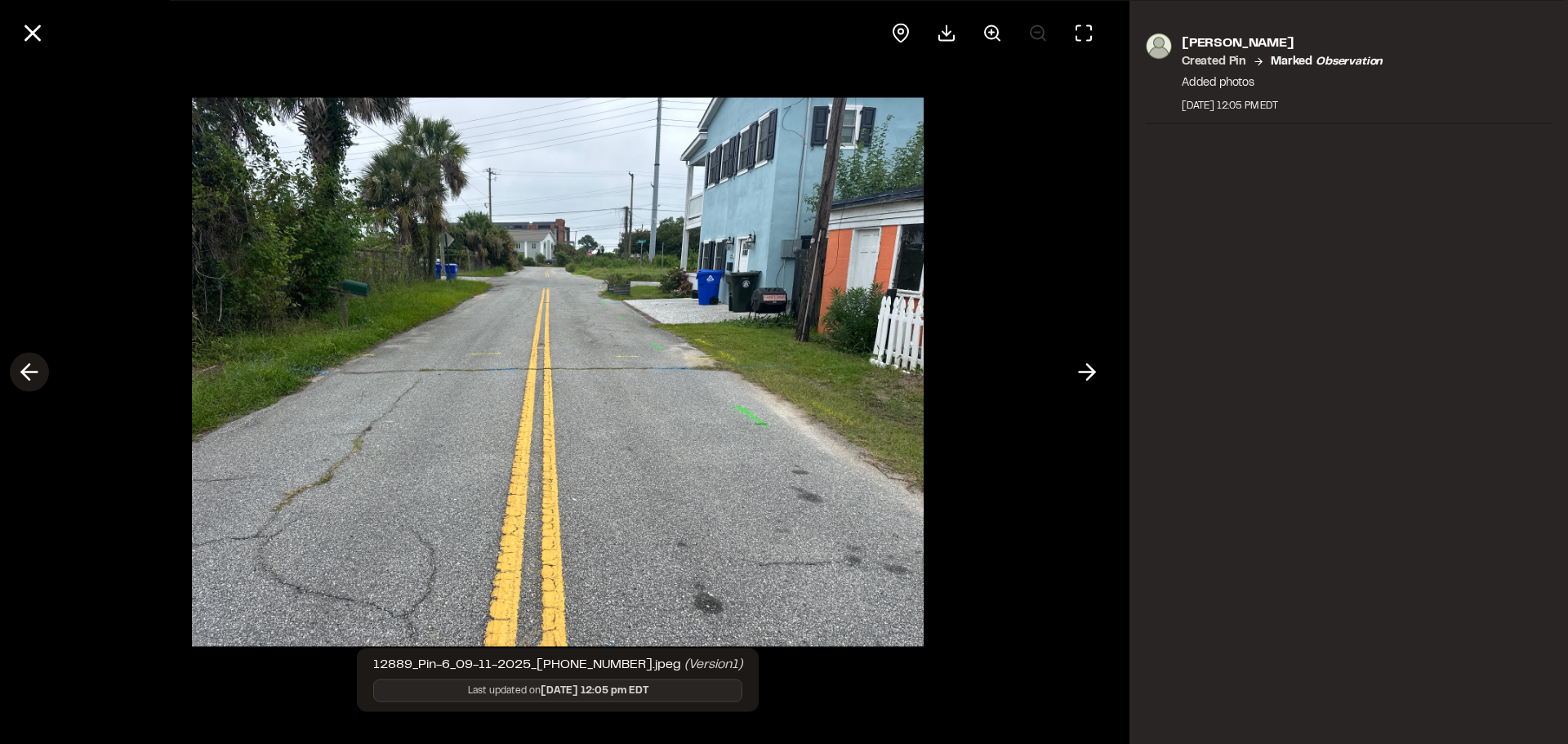
click at [45, 374] on button at bounding box center [30, 372] width 39 height 39
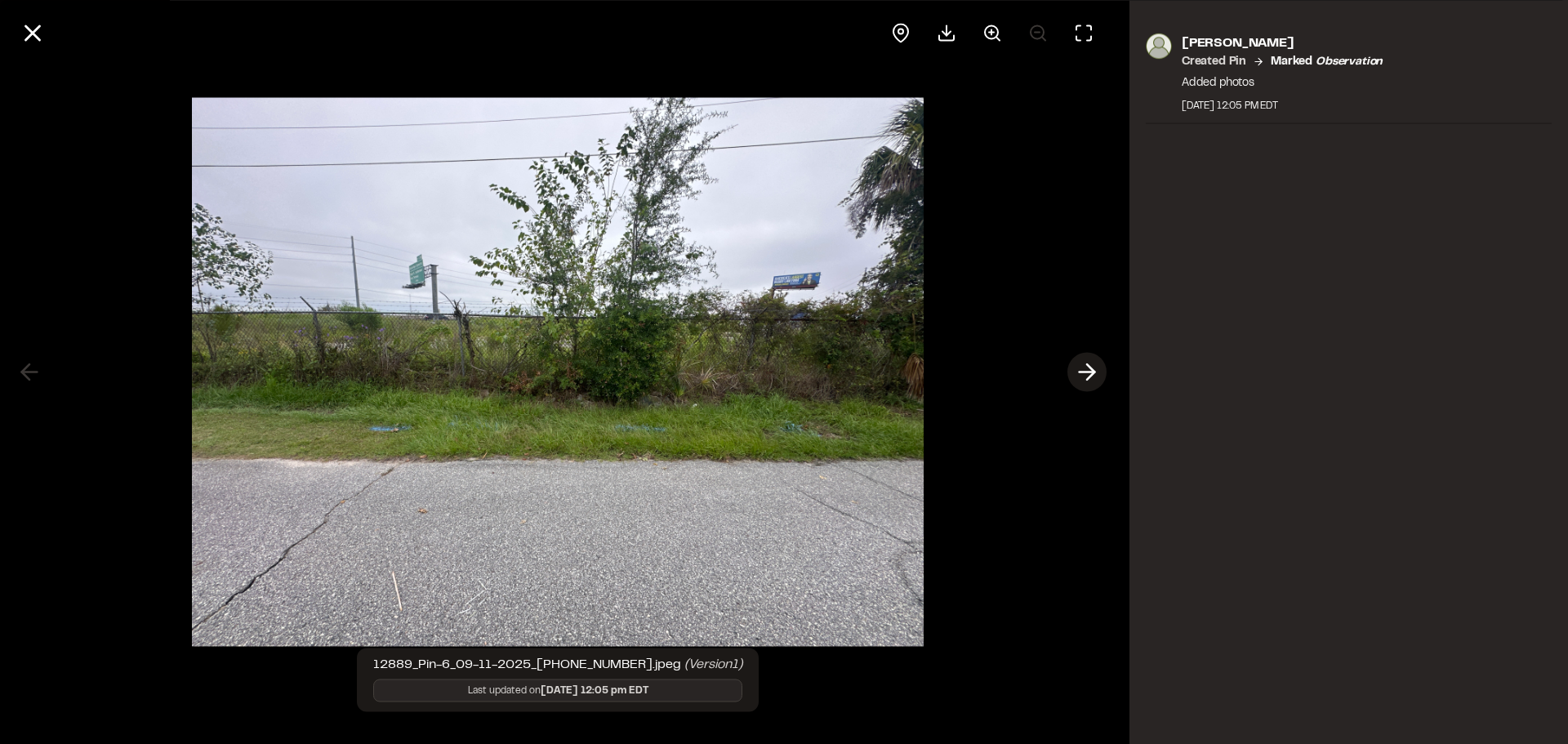
click at [1092, 372] on line at bounding box center [1088, 372] width 16 height 0
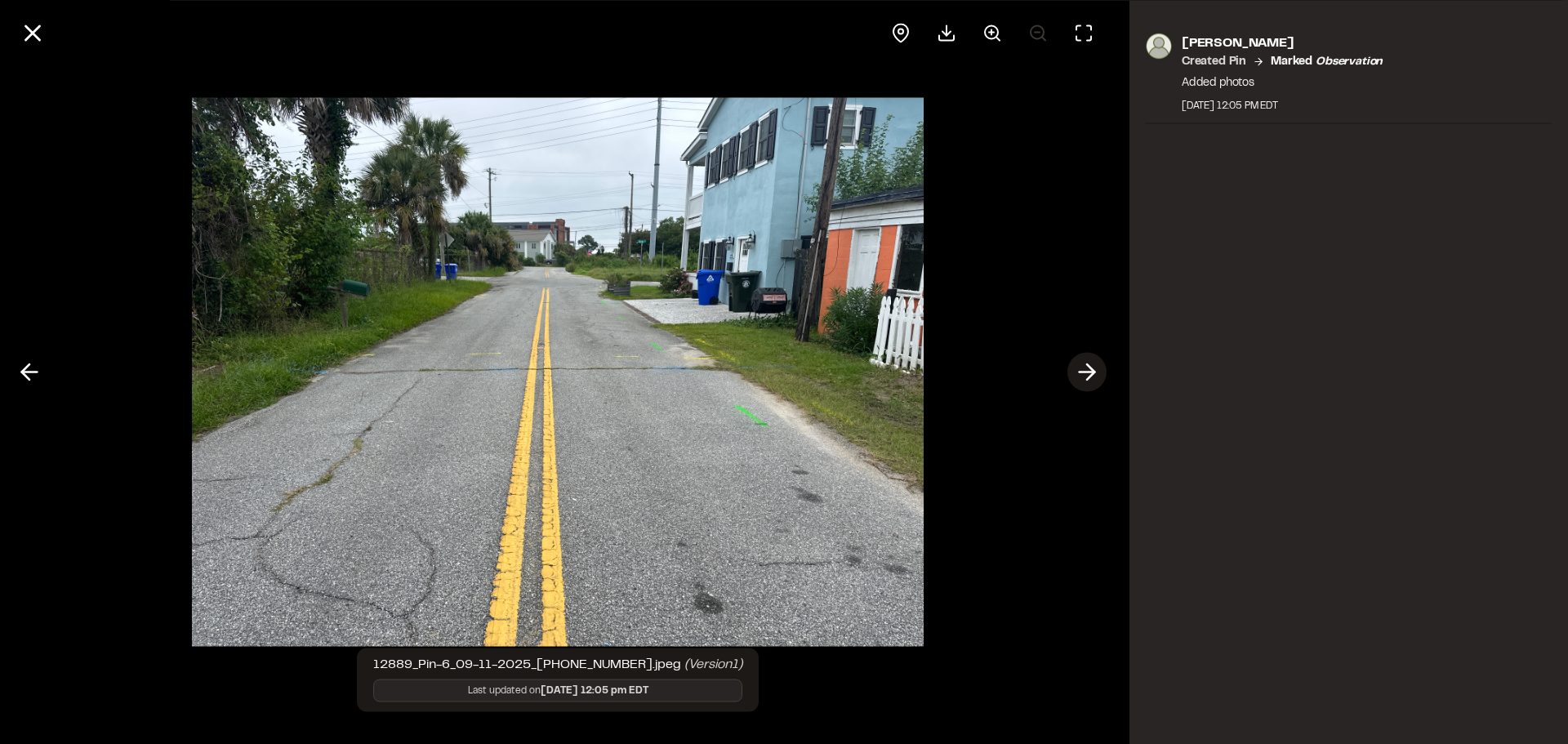
click at [1092, 372] on line at bounding box center [1088, 372] width 16 height 0
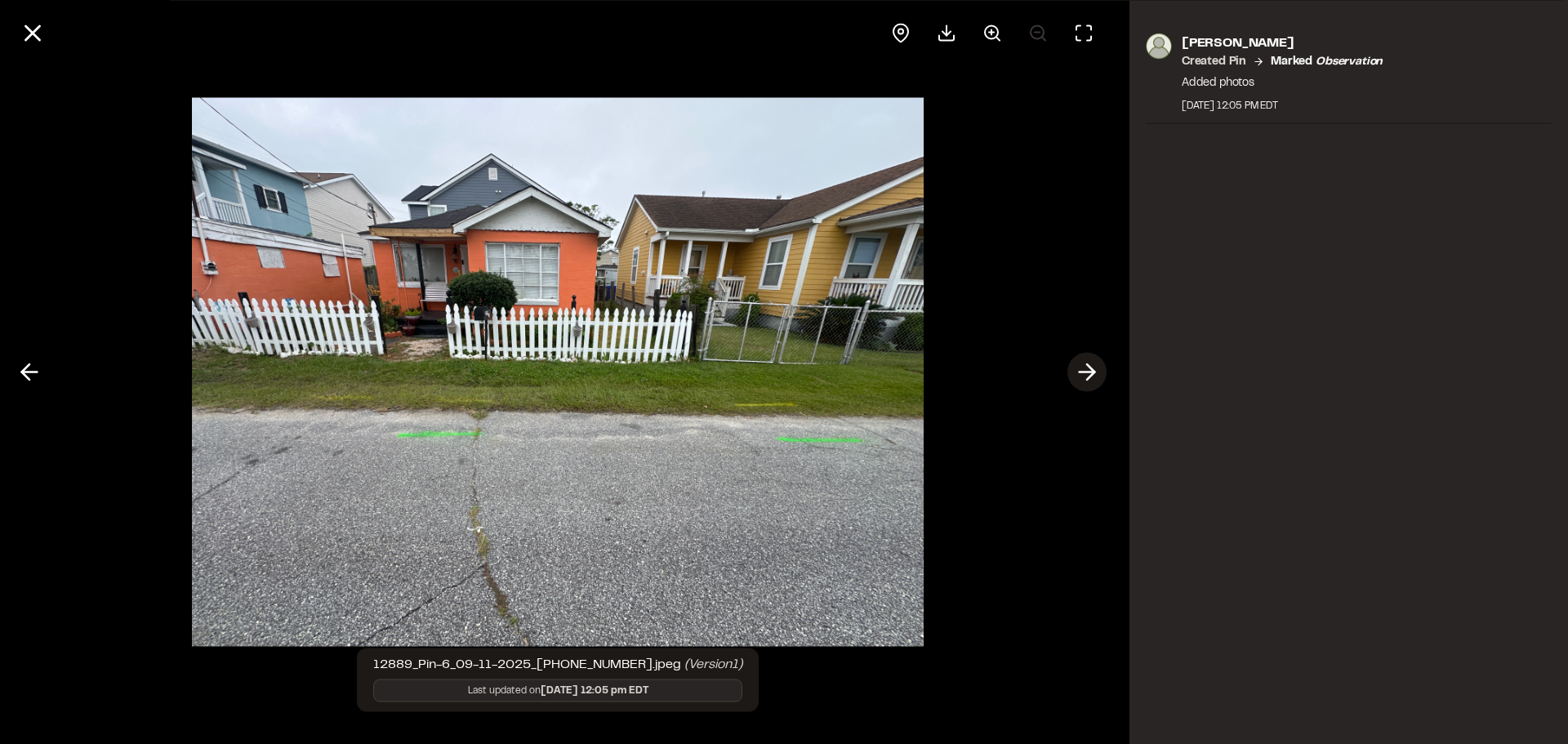
click at [1092, 372] on line at bounding box center [1088, 372] width 16 height 0
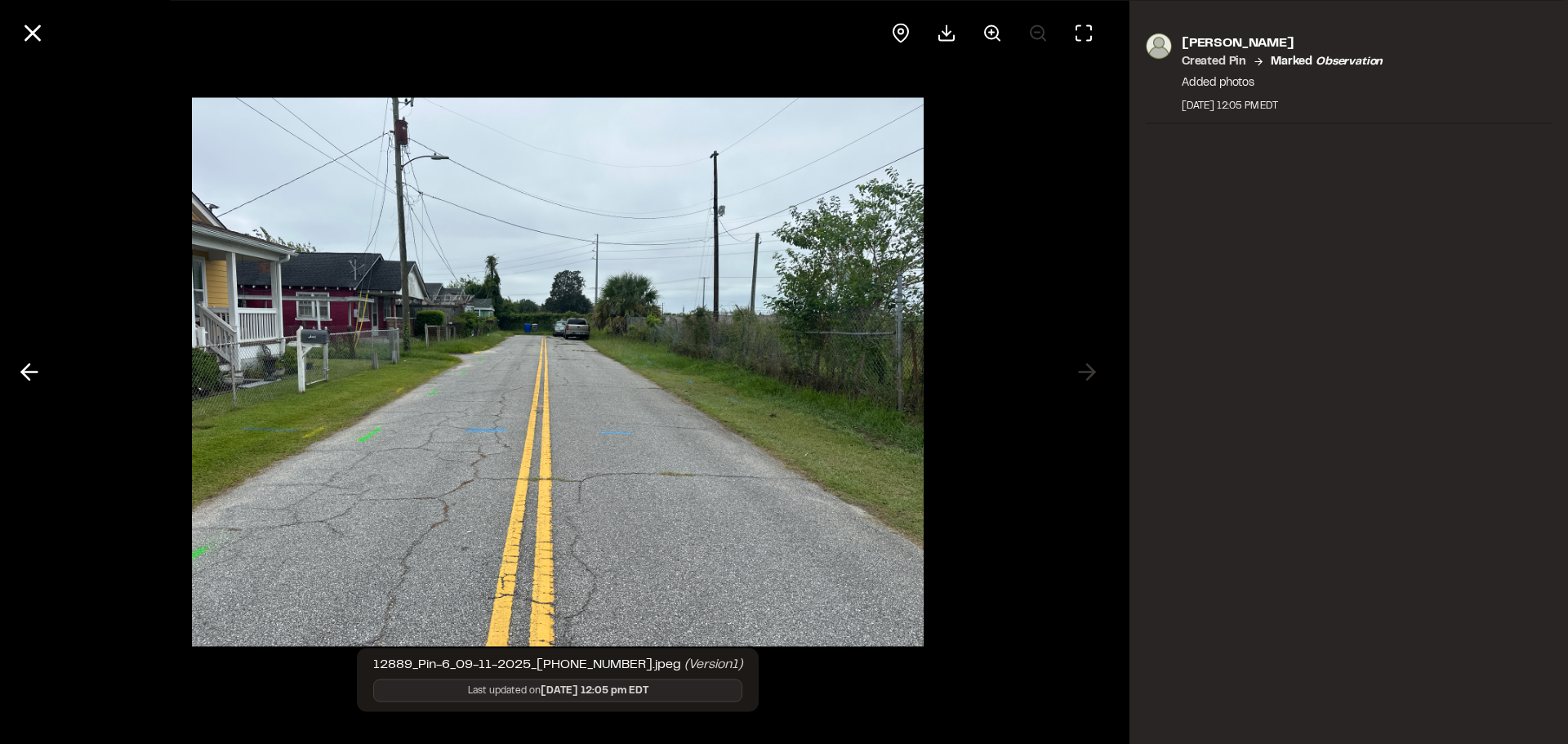
click at [1093, 372] on div at bounding box center [558, 372] width 1116 height 744
click at [36, 29] on line at bounding box center [32, 32] width 14 height 14
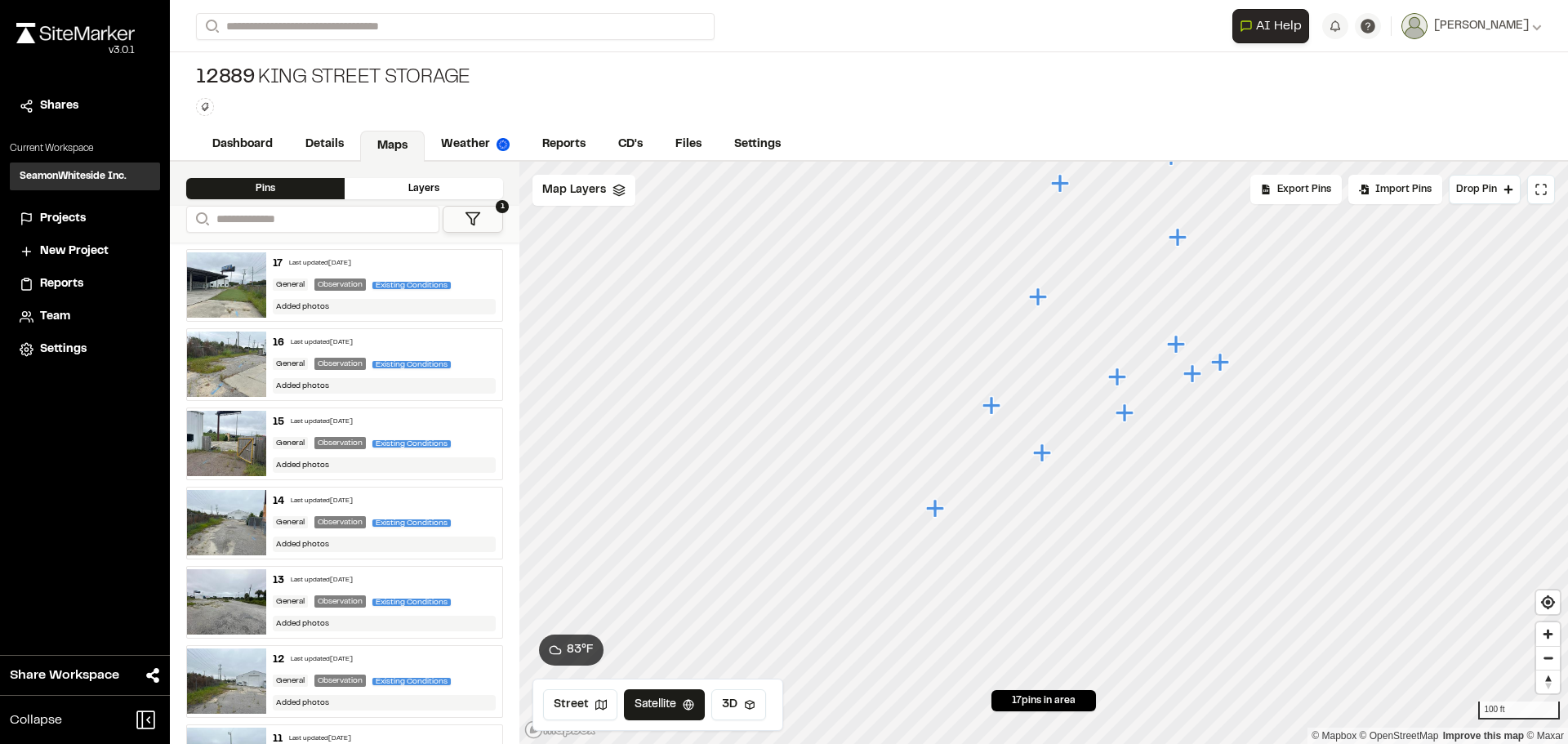
click at [935, 509] on icon "Map marker" at bounding box center [935, 507] width 18 height 18
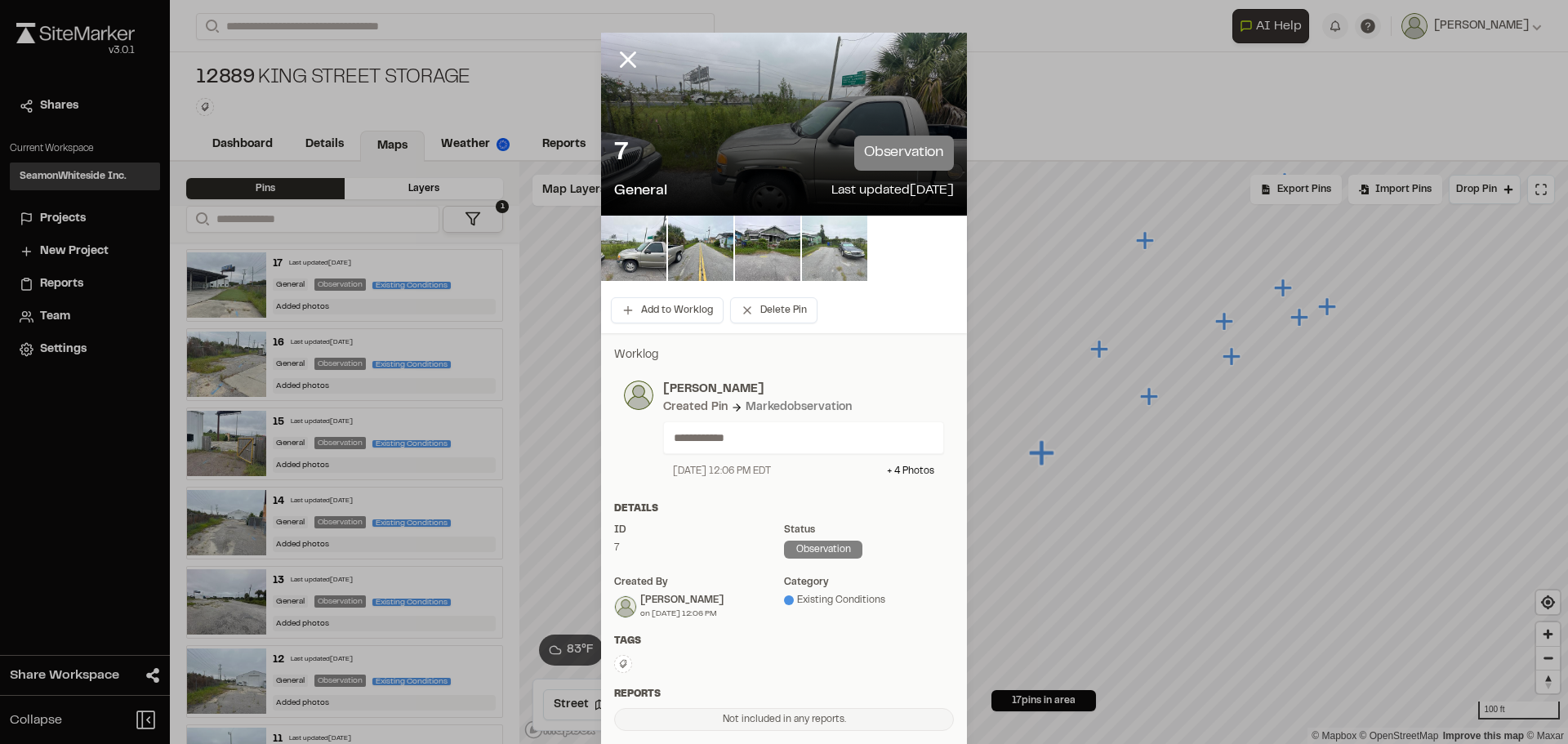
click at [824, 261] on img at bounding box center [835, 248] width 66 height 66
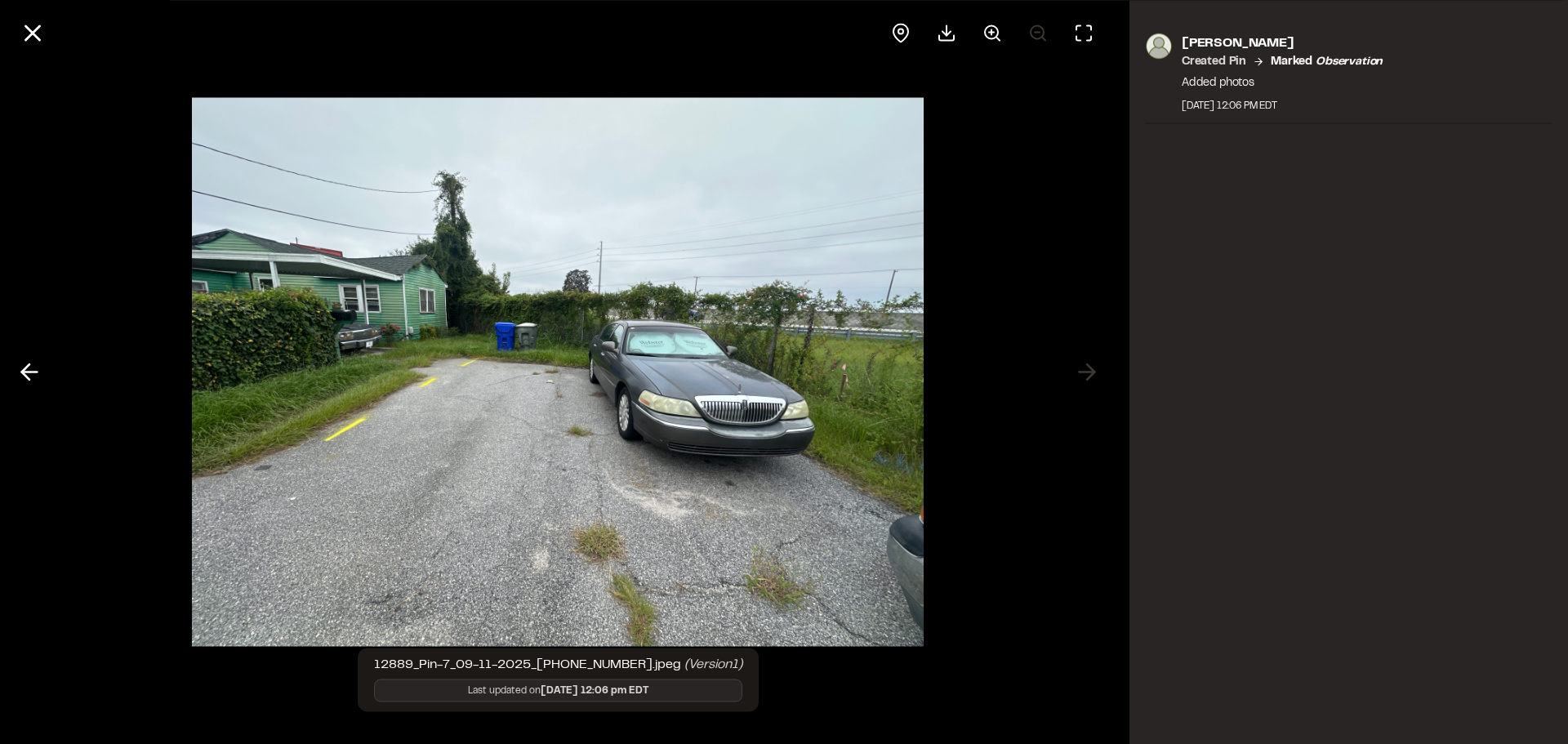
click at [48, 365] on div at bounding box center [558, 372] width 1116 height 744
click at [33, 375] on icon at bounding box center [30, 372] width 26 height 28
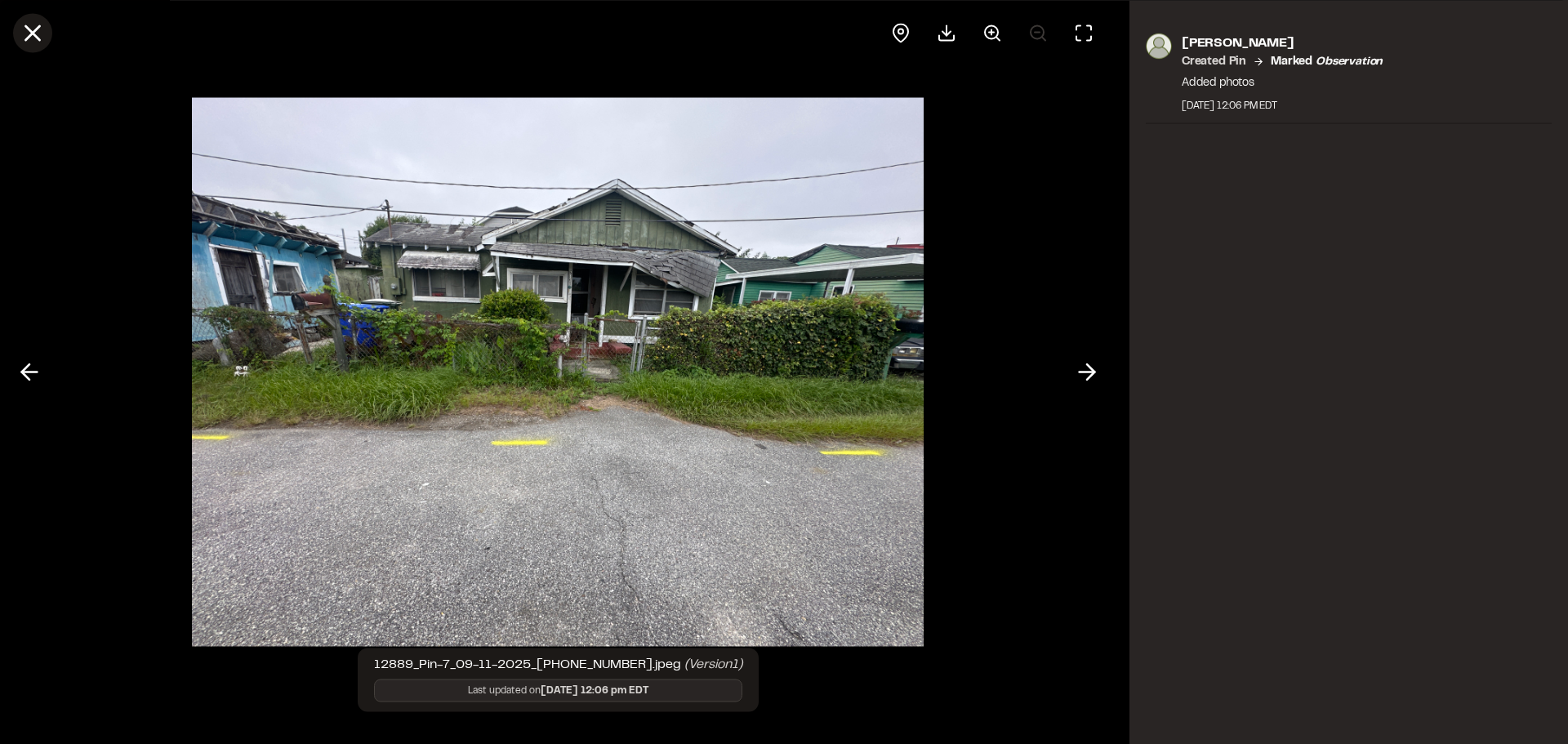
click at [22, 39] on icon at bounding box center [32, 32] width 28 height 28
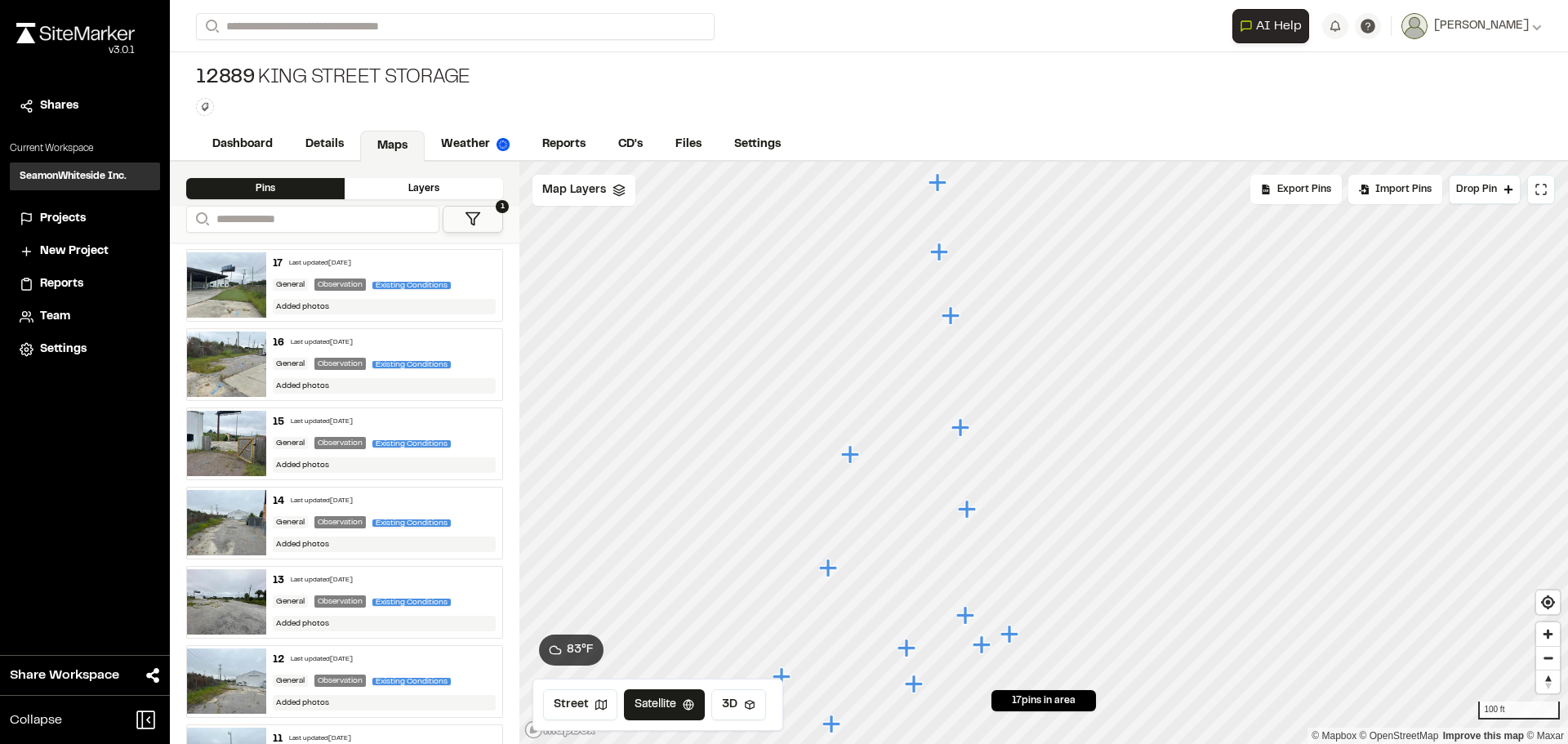
click at [852, 456] on icon "Map marker" at bounding box center [850, 453] width 18 height 18
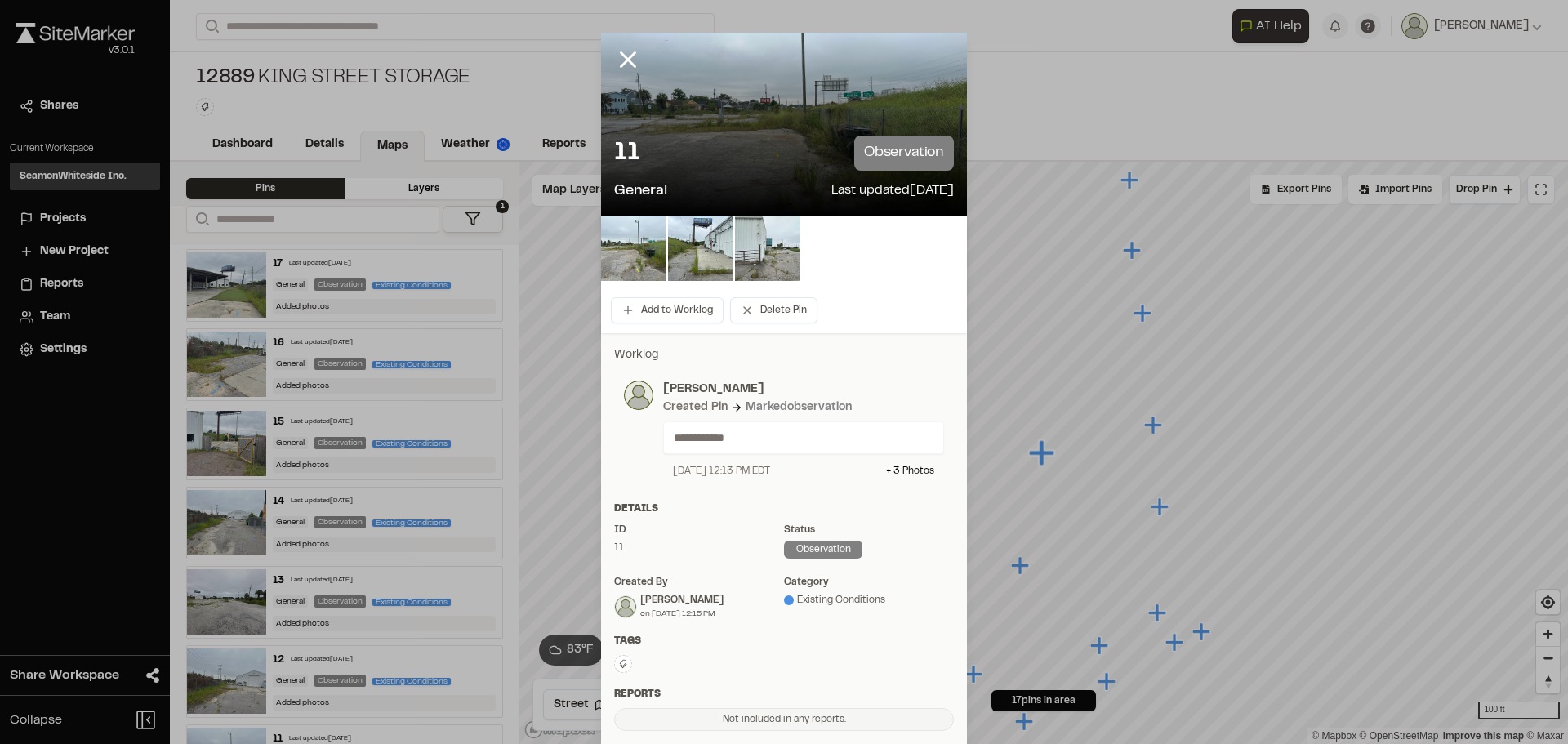
click at [774, 246] on img at bounding box center [767, 248] width 66 height 66
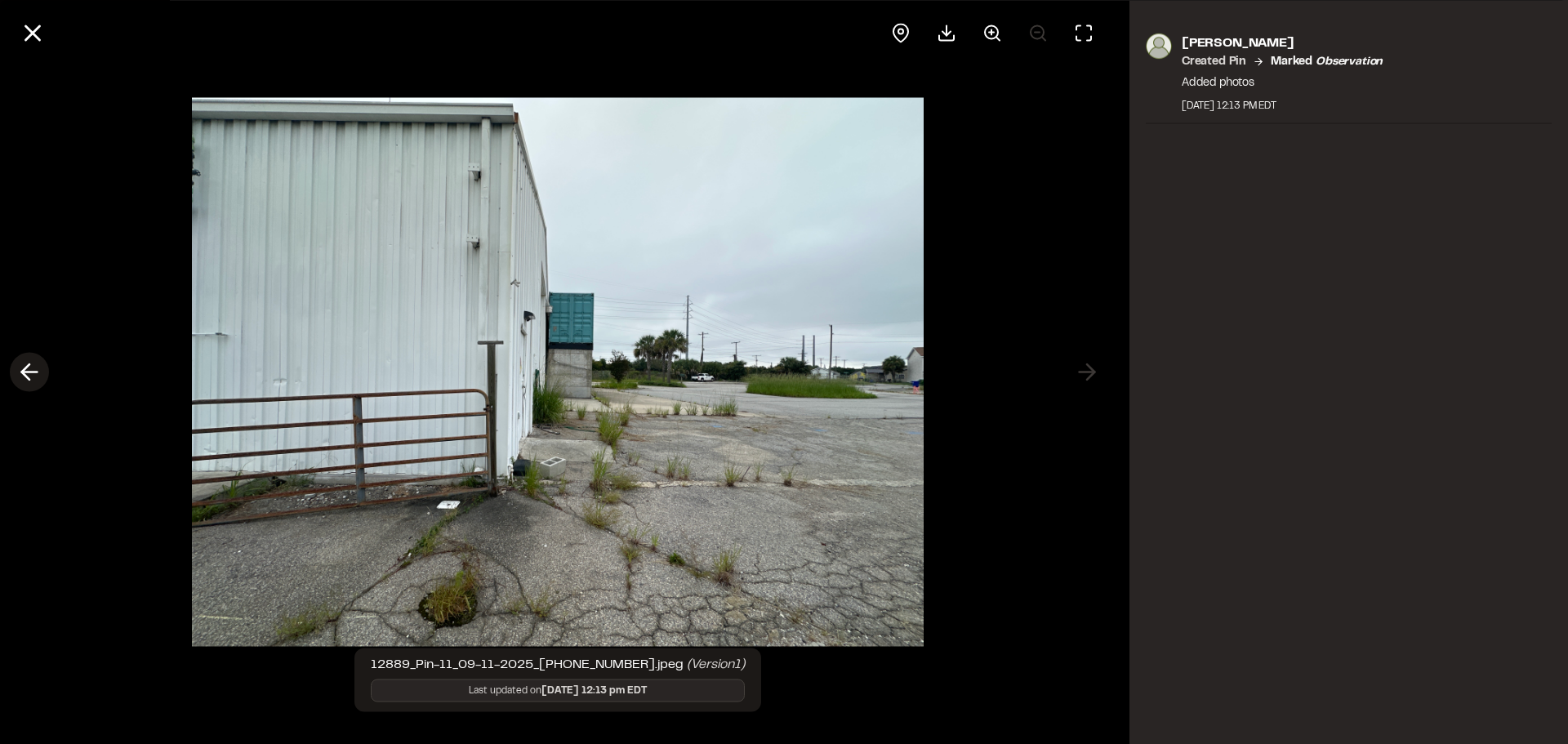
click at [22, 372] on polyline at bounding box center [26, 372] width 7 height 16
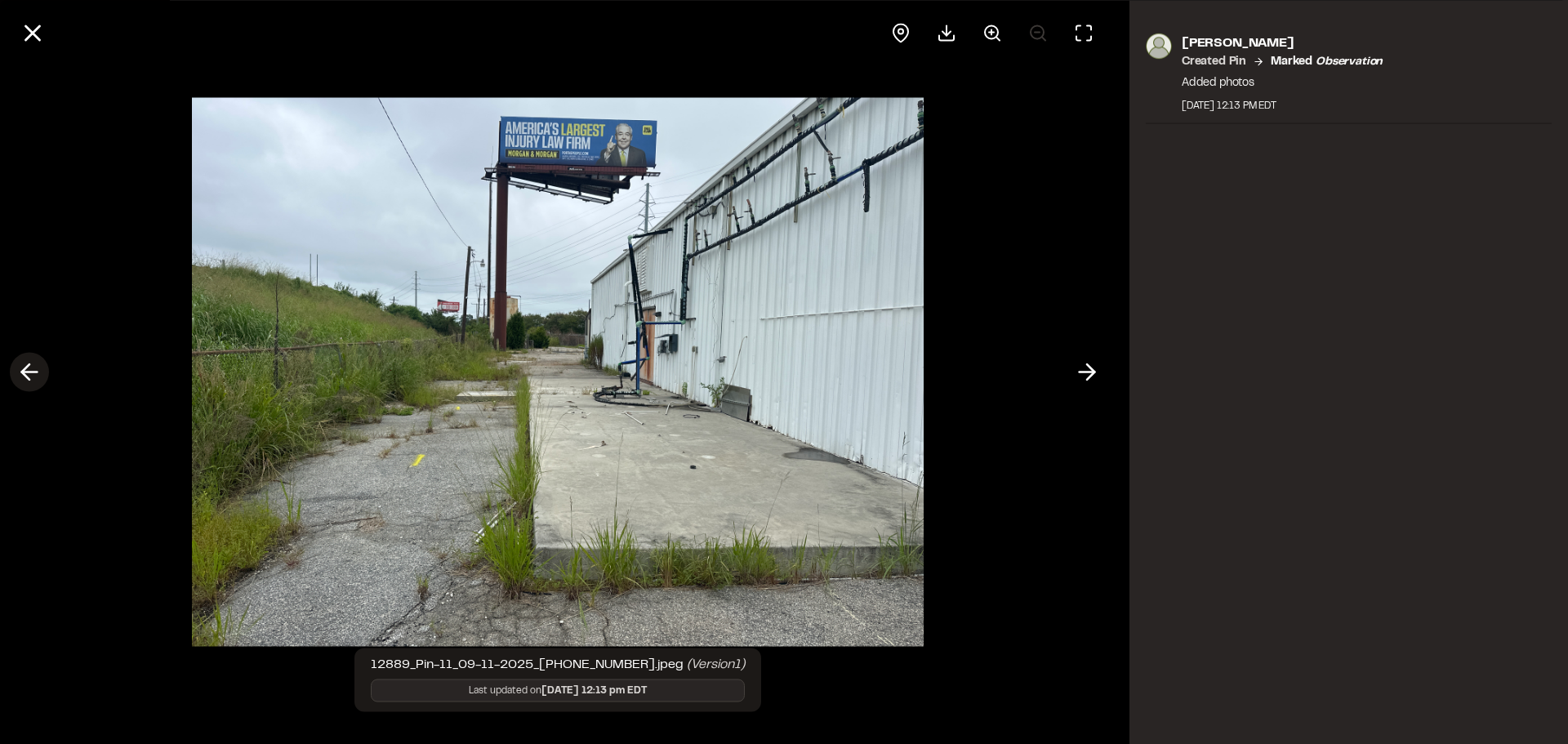
click at [37, 360] on icon at bounding box center [30, 372] width 26 height 28
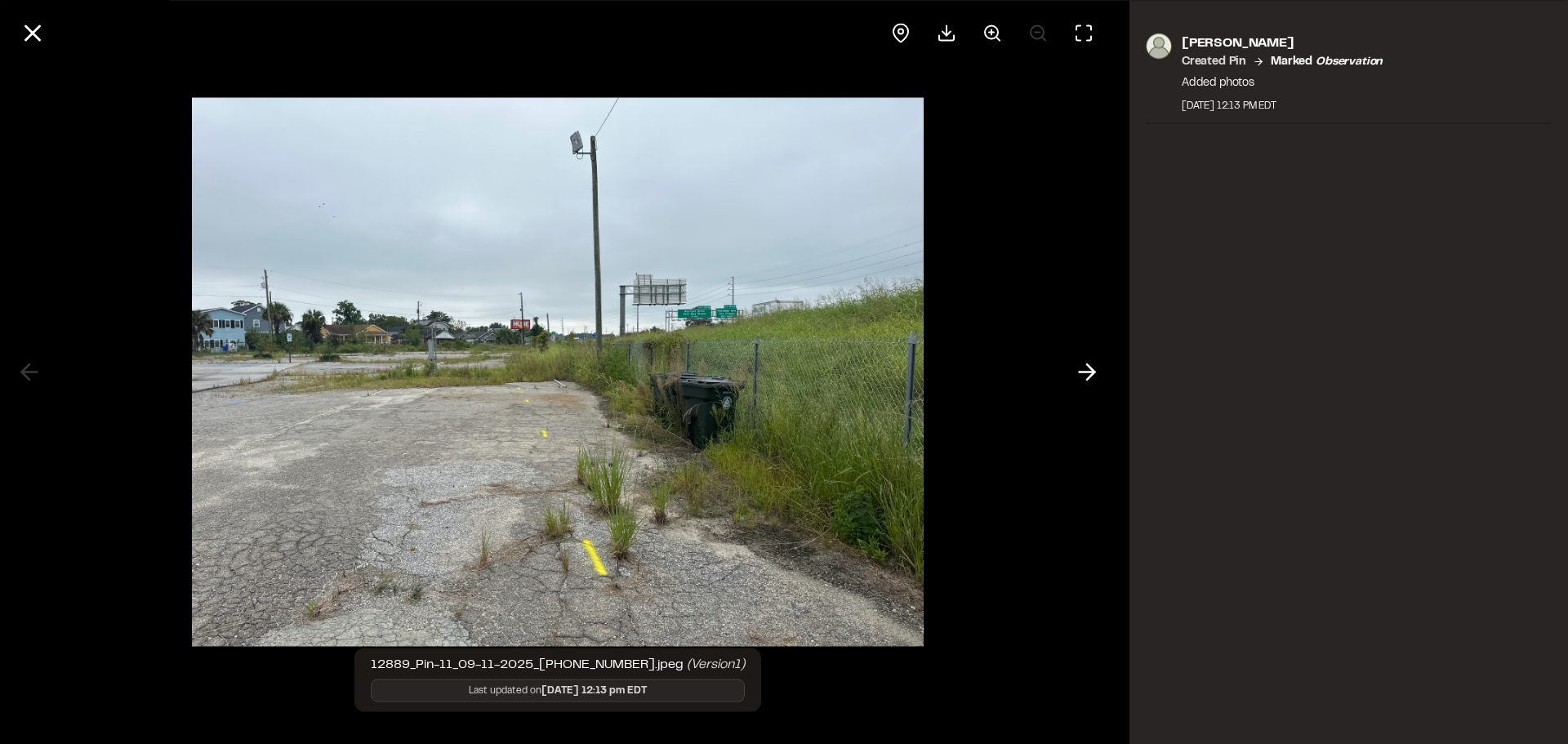
click at [115, 129] on div at bounding box center [558, 372] width 1116 height 744
click at [31, 38] on icon at bounding box center [32, 32] width 28 height 28
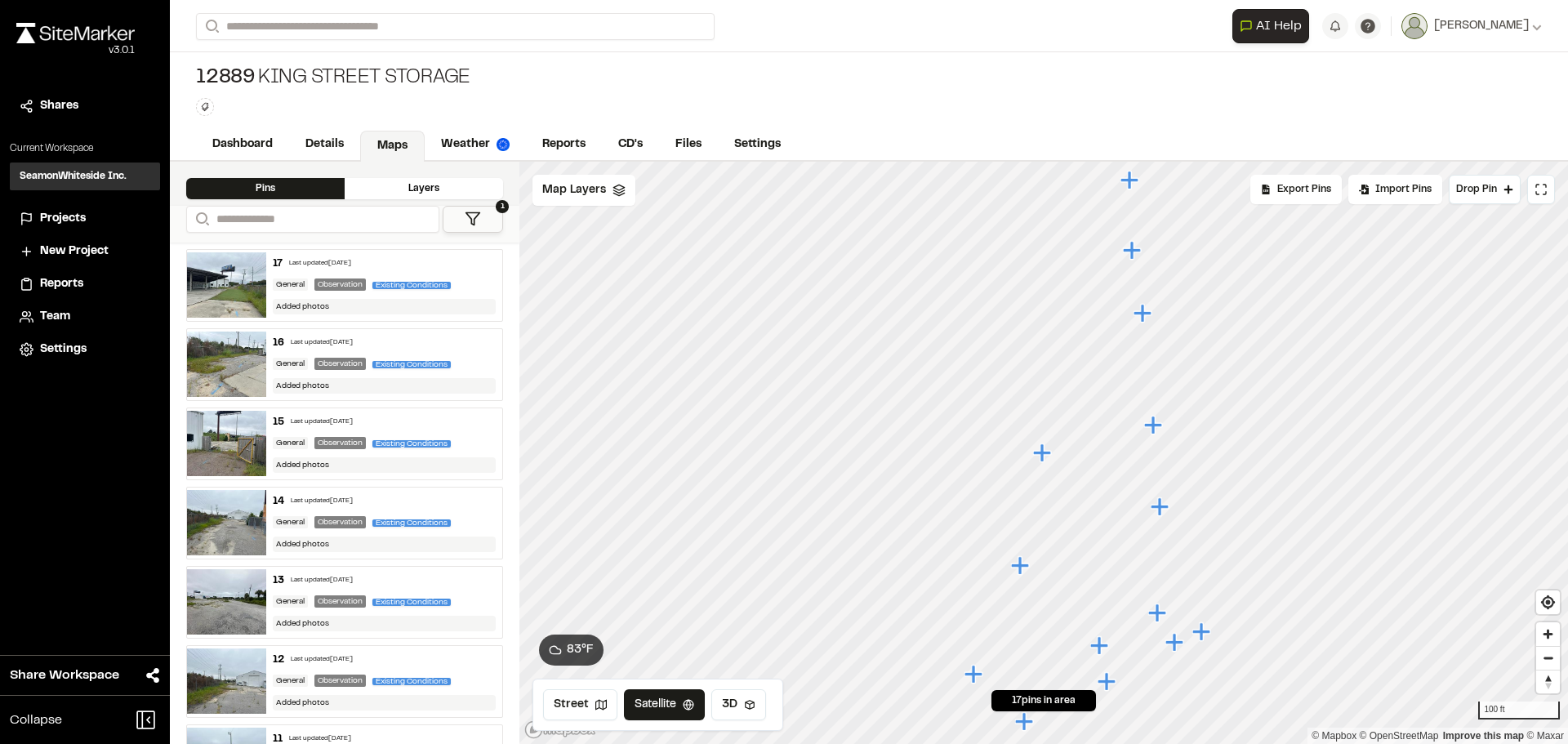
click at [1051, 456] on icon "Map marker" at bounding box center [1043, 453] width 21 height 21
click at [1170, 513] on icon "Map marker" at bounding box center [1161, 507] width 21 height 21
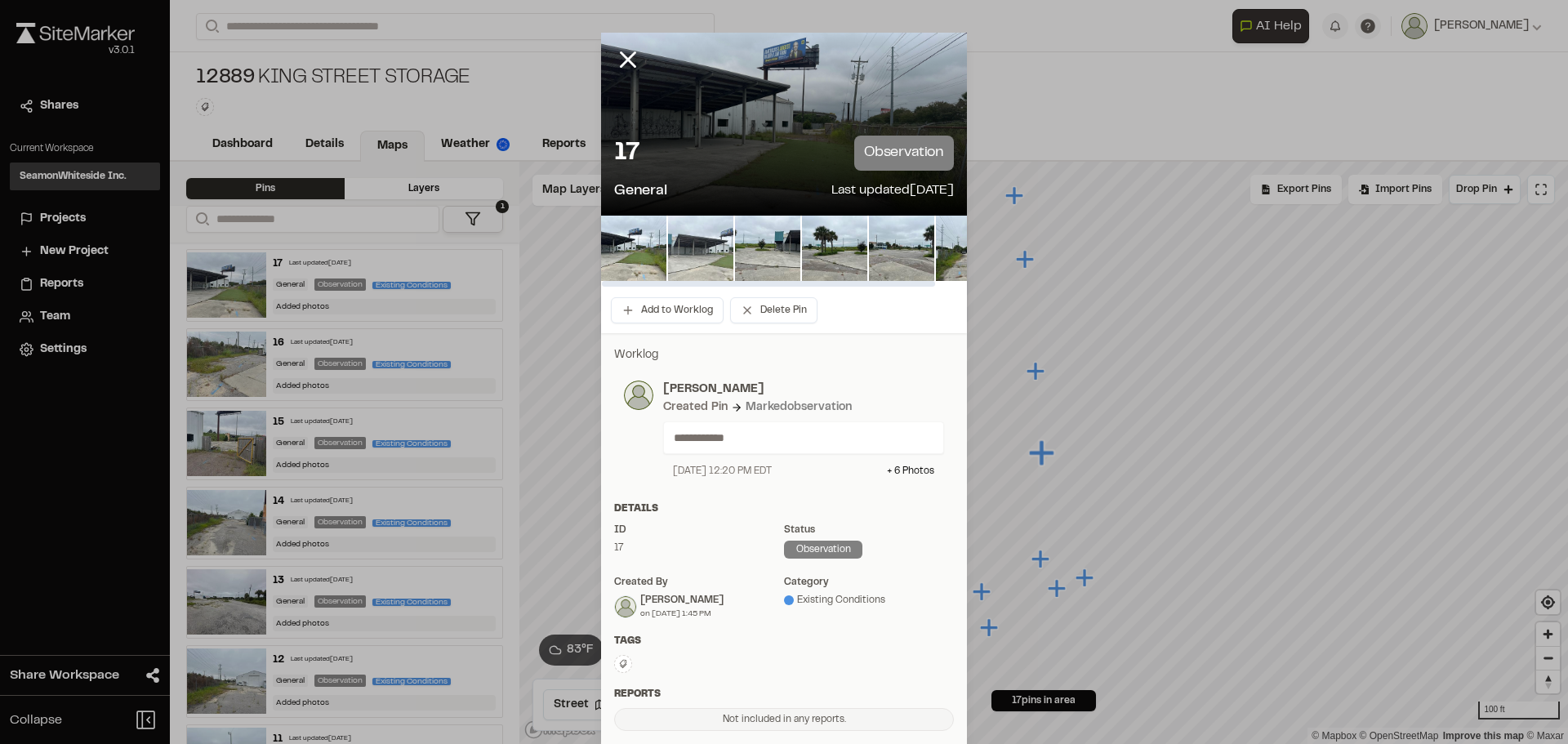
click at [711, 267] on img at bounding box center [701, 248] width 66 height 66
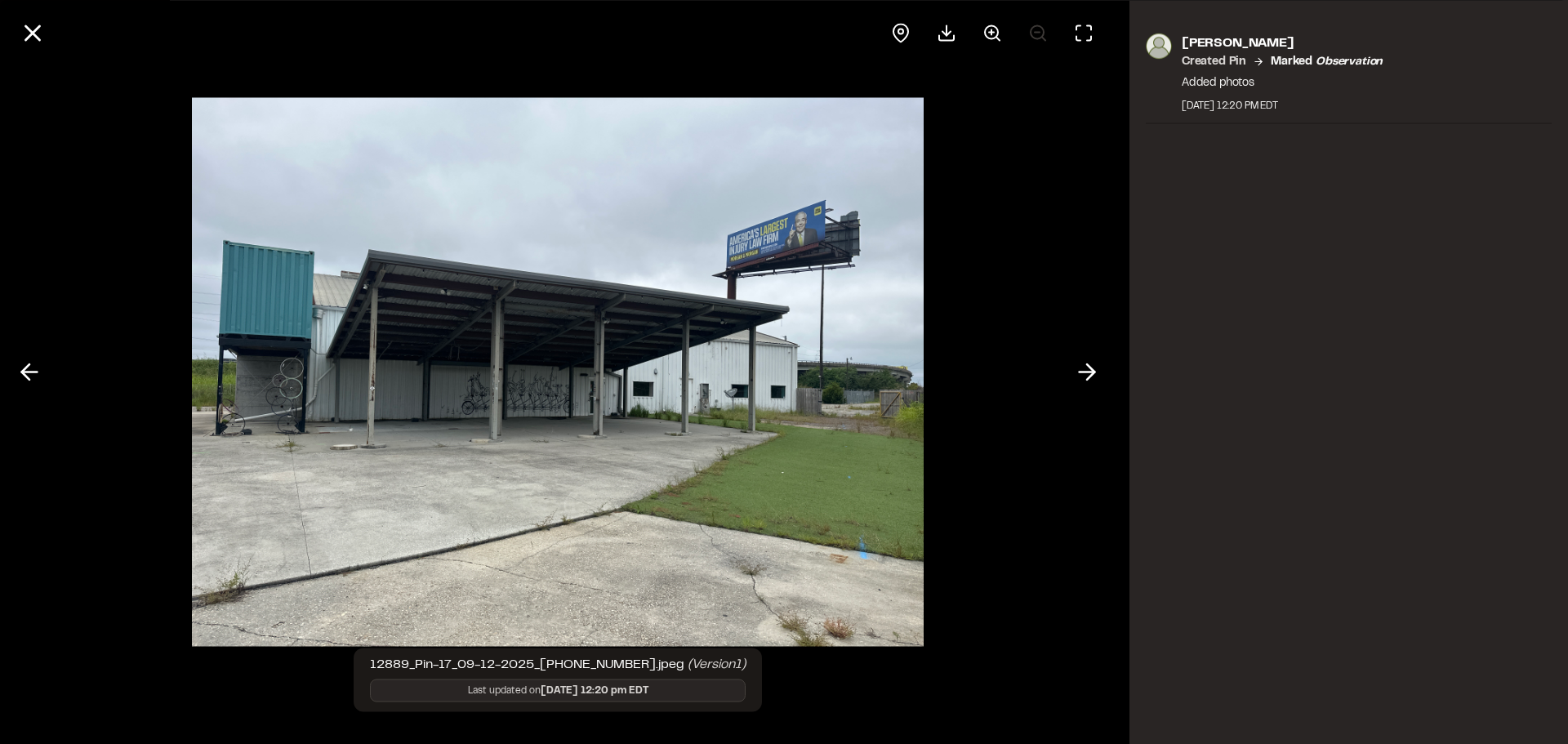
click at [56, 165] on div at bounding box center [558, 372] width 1116 height 744
click at [27, 358] on icon at bounding box center [30, 372] width 26 height 28
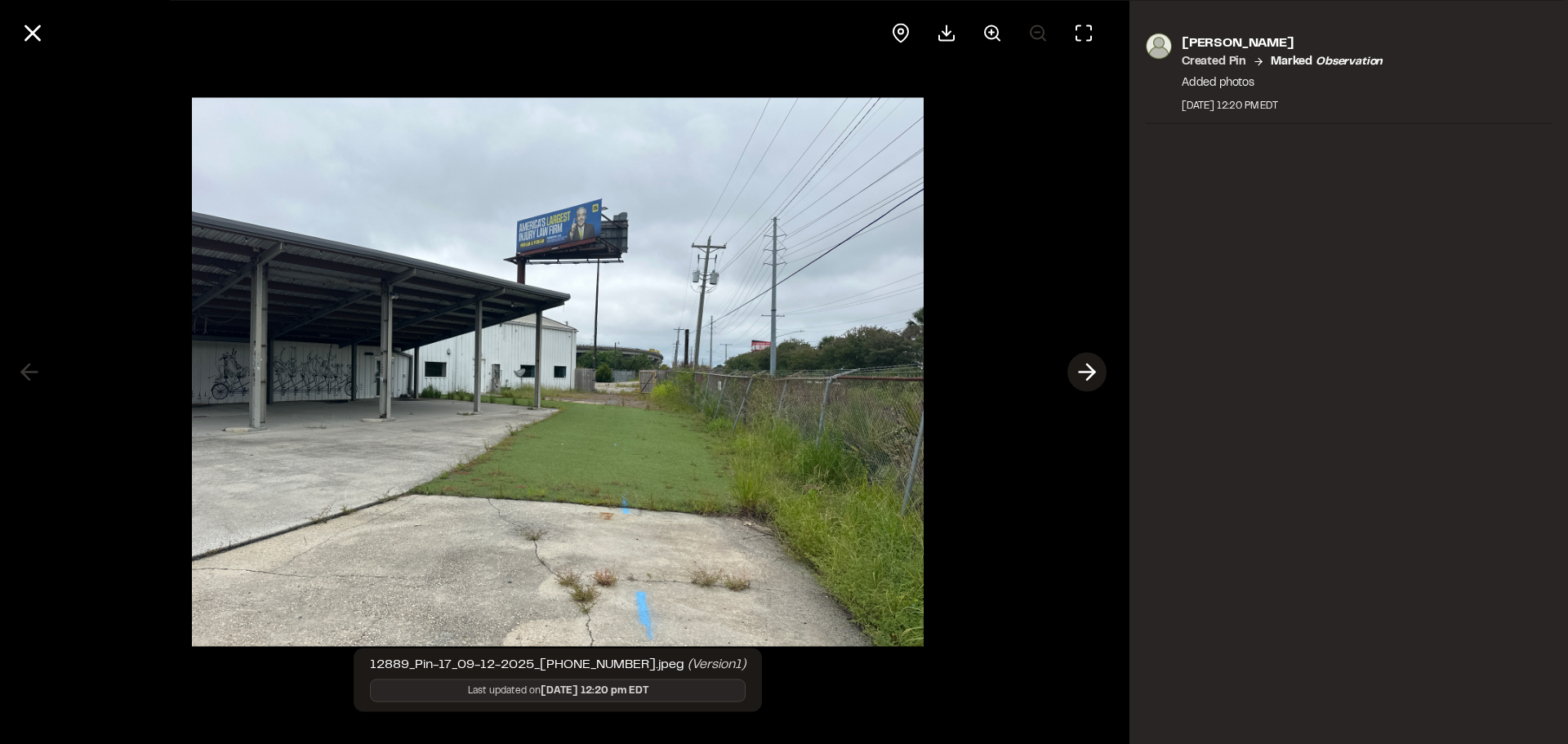
click at [1089, 372] on line at bounding box center [1088, 372] width 16 height 0
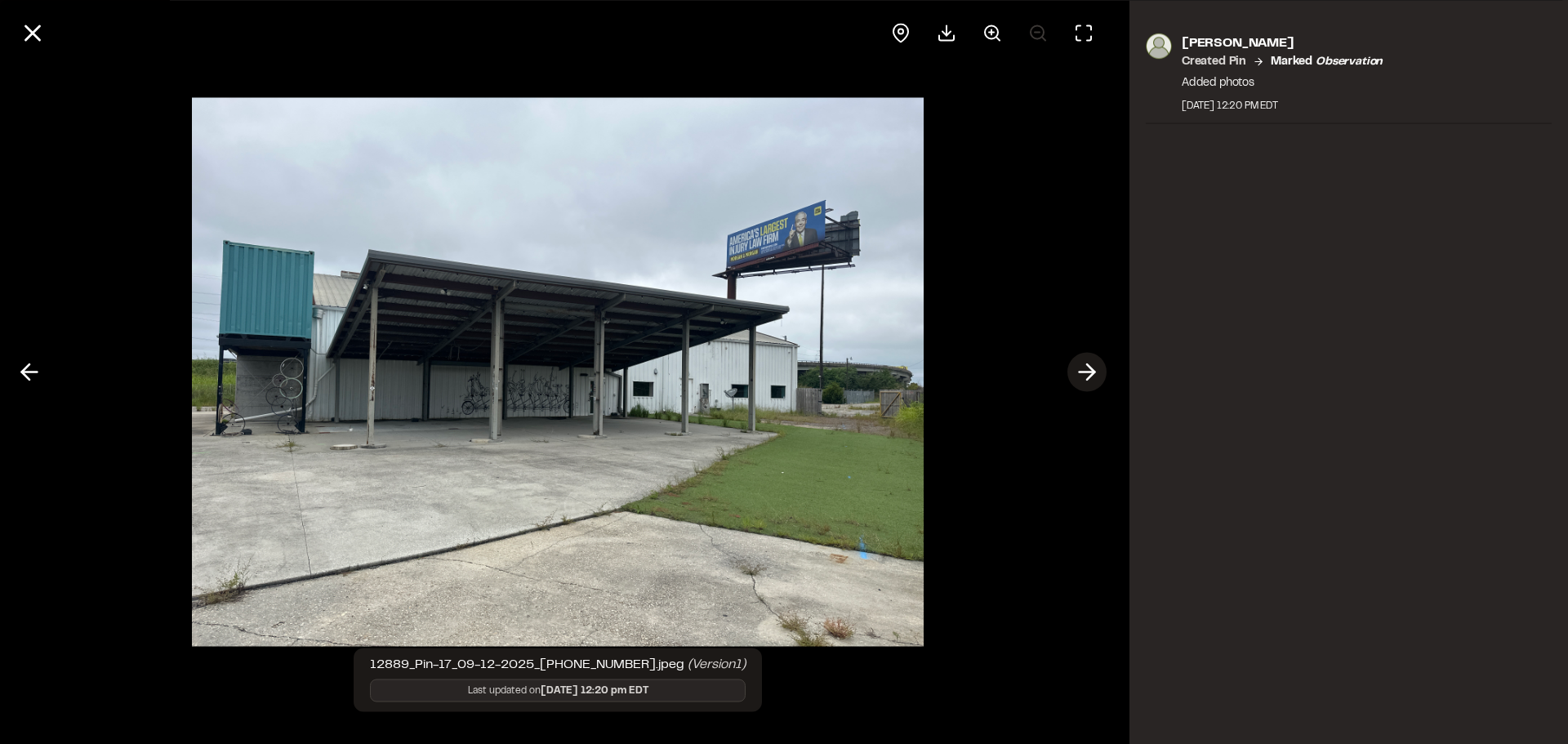
click at [1089, 372] on line at bounding box center [1088, 372] width 16 height 0
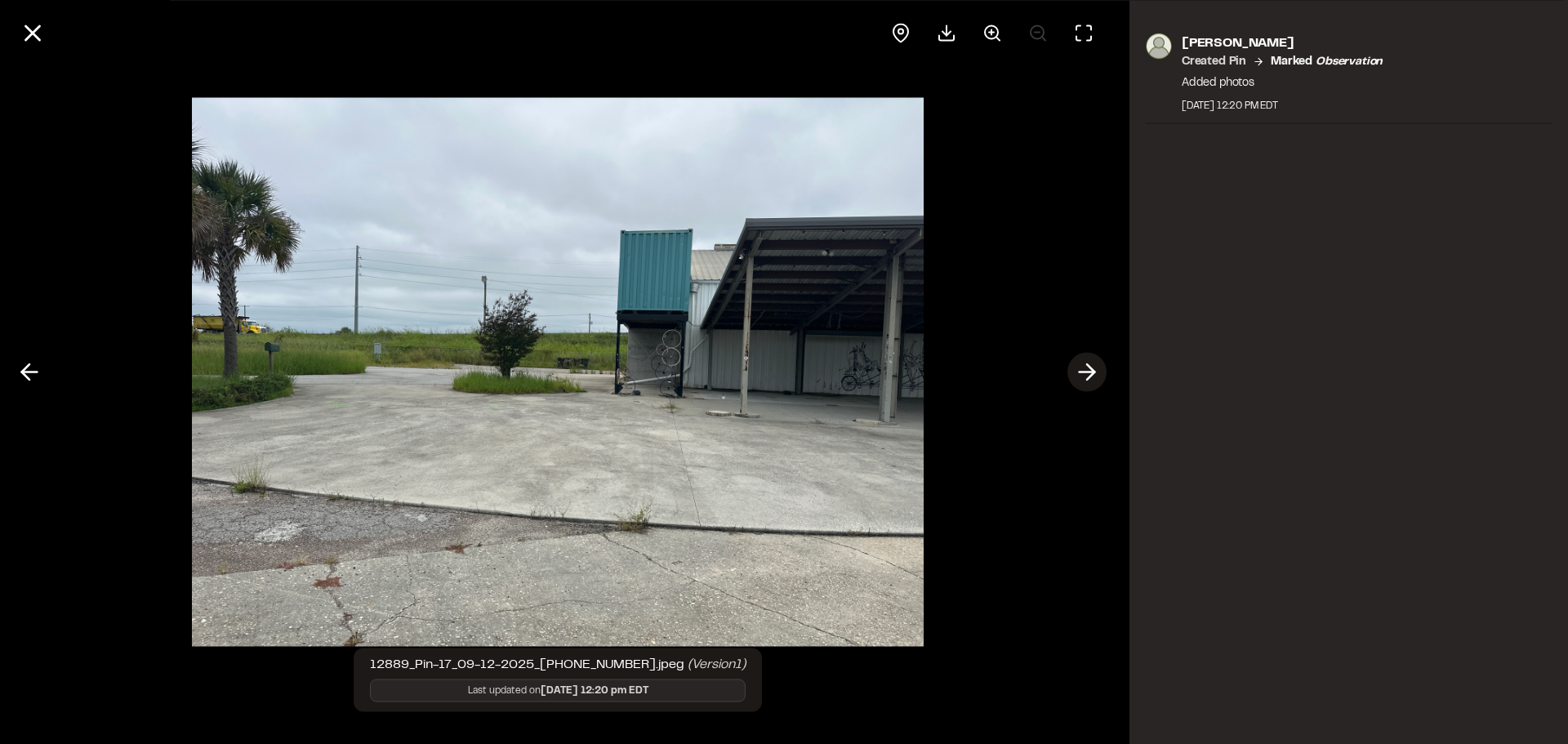
click at [1088, 358] on icon at bounding box center [1087, 372] width 26 height 28
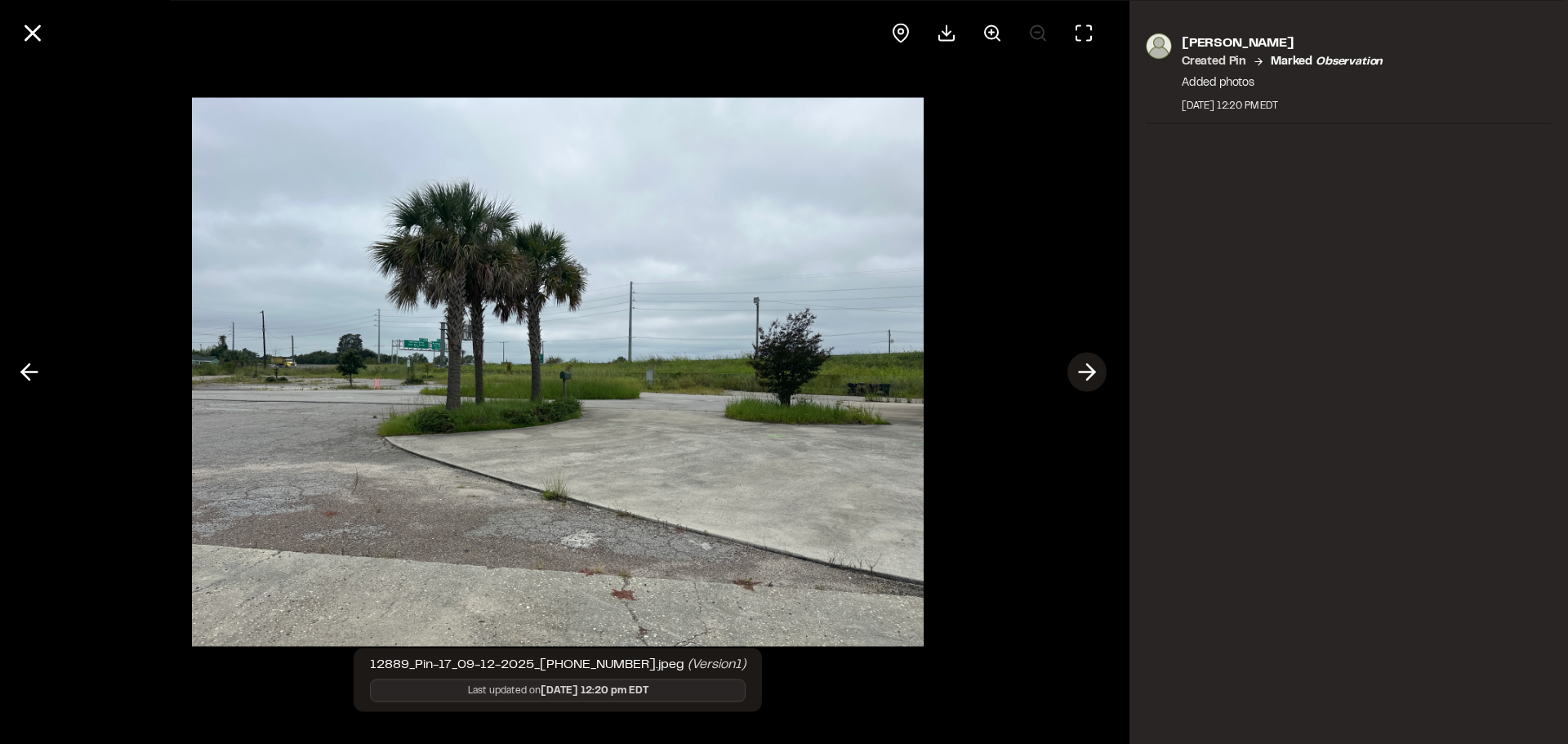
click at [1080, 374] on icon at bounding box center [1087, 372] width 26 height 28
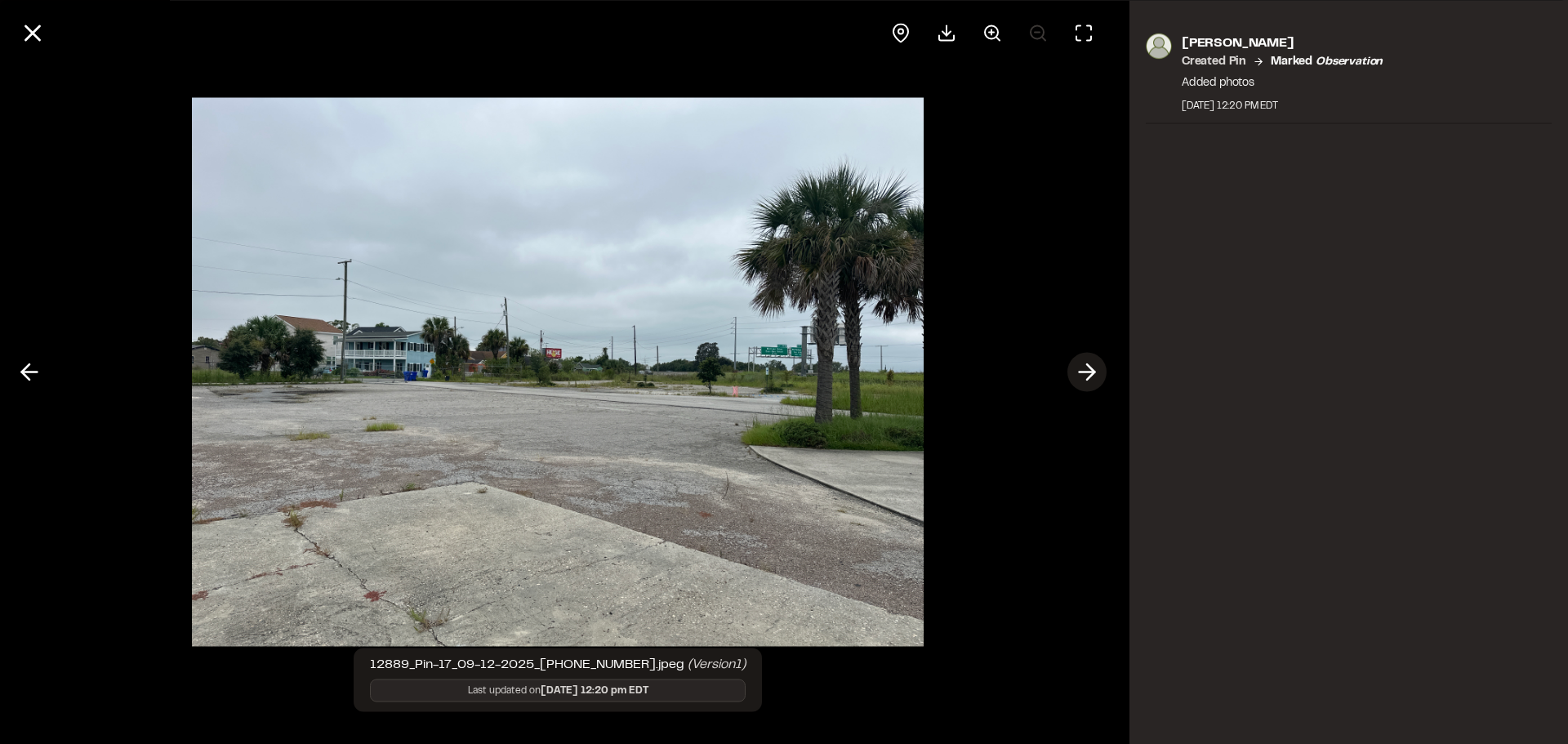
click at [1080, 374] on icon at bounding box center [1087, 372] width 26 height 28
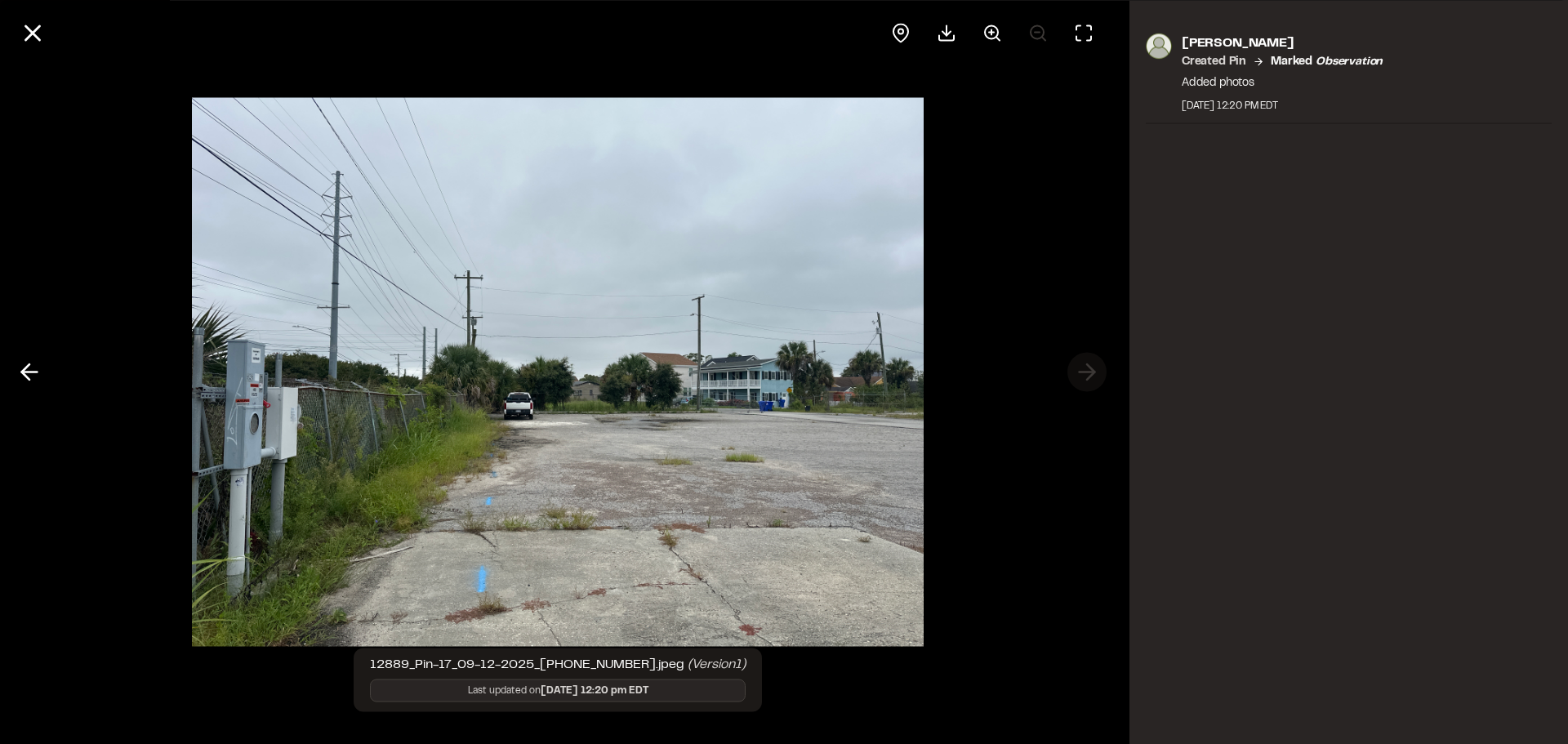
click at [1080, 374] on div at bounding box center [558, 372] width 1116 height 744
click at [1037, 535] on div at bounding box center [558, 372] width 1116 height 744
click at [18, 31] on button at bounding box center [32, 32] width 39 height 39
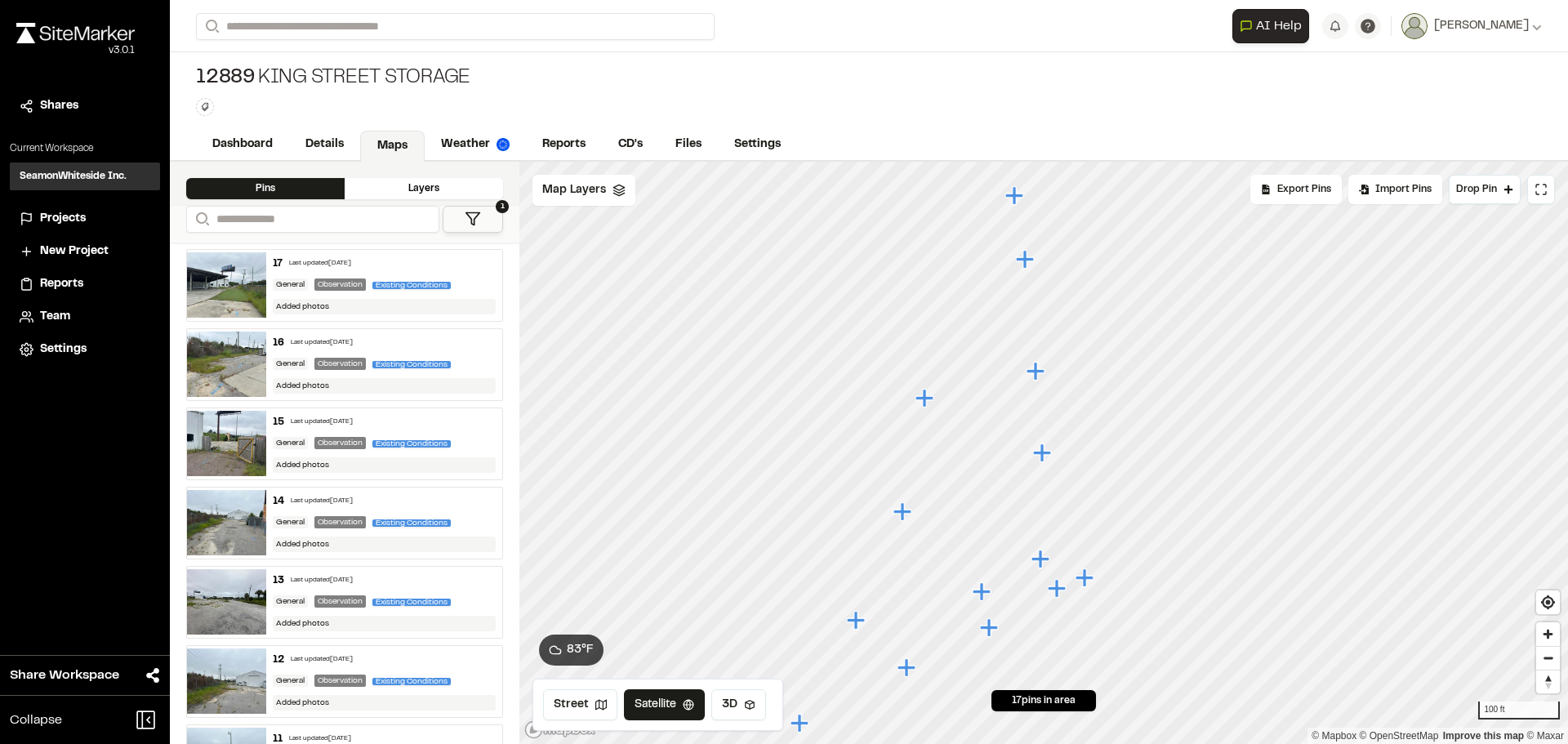
click at [1017, 195] on icon "Map marker" at bounding box center [1014, 194] width 18 height 18
click at [954, 662] on icon "Map marker" at bounding box center [952, 653] width 18 height 18
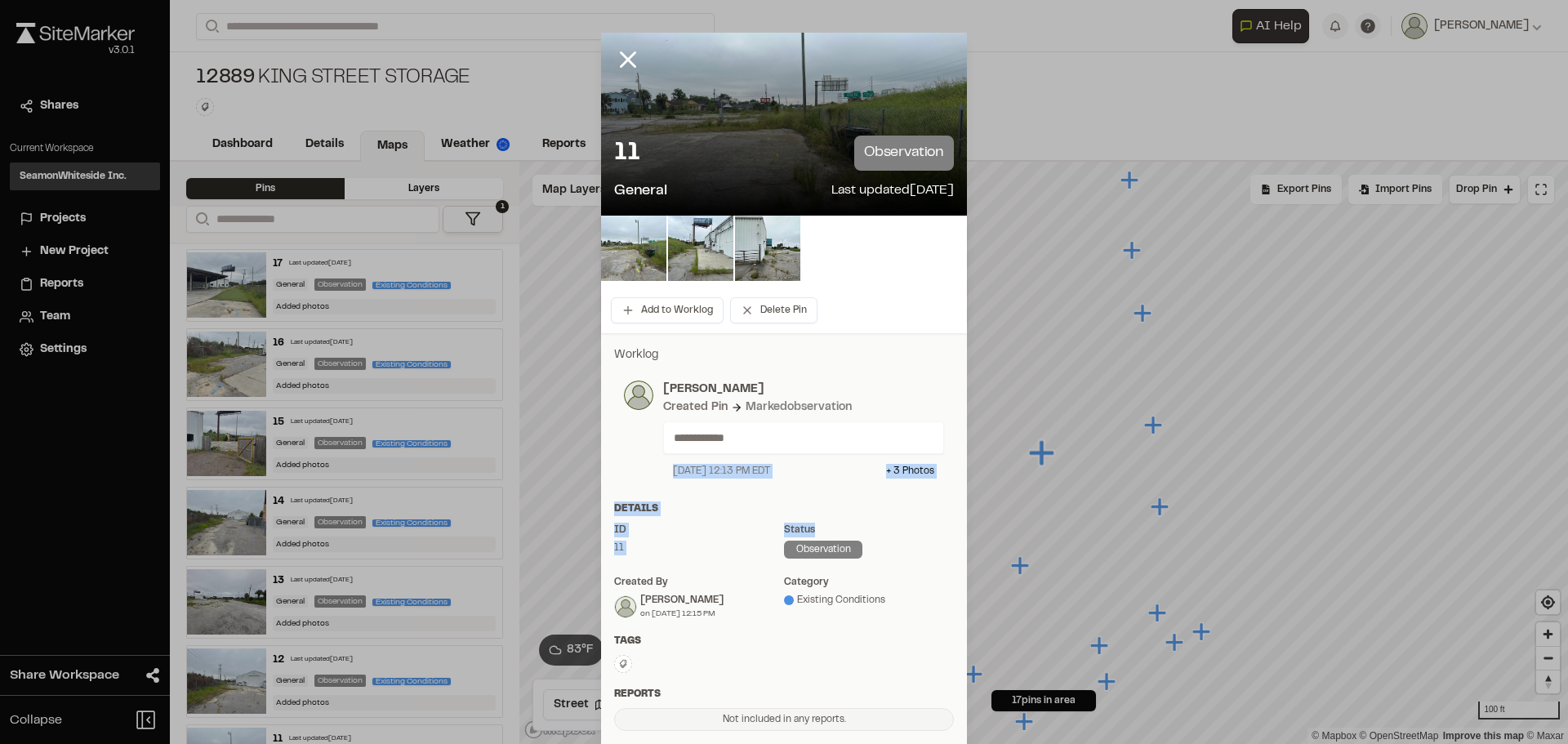
drag, startPoint x: 921, startPoint y: 556, endPoint x: 920, endPoint y: 390, distance: 166.0
click at [920, 398] on div "**********" at bounding box center [783, 539] width 366 height 411
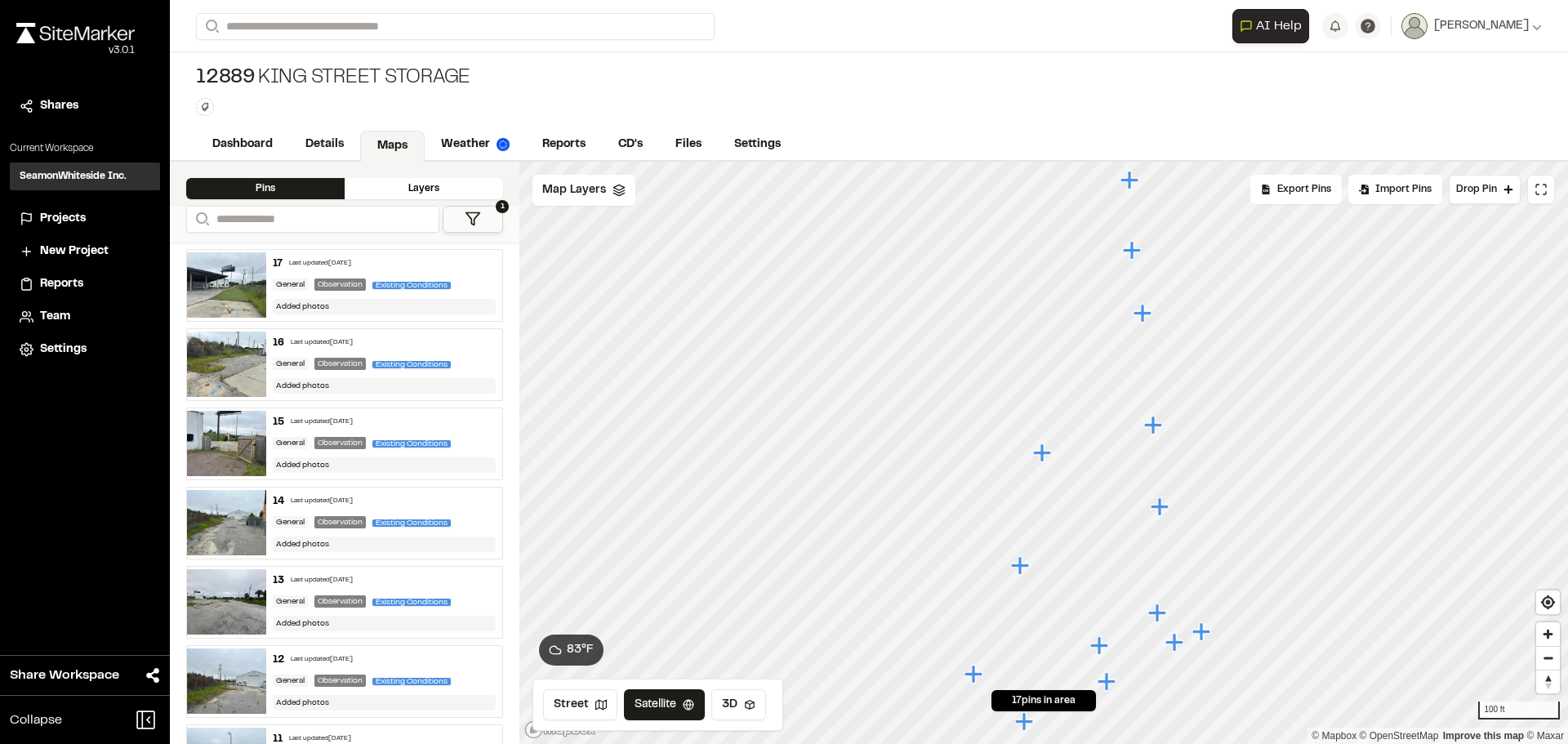
click at [1154, 429] on icon "Map marker" at bounding box center [1152, 424] width 18 height 18
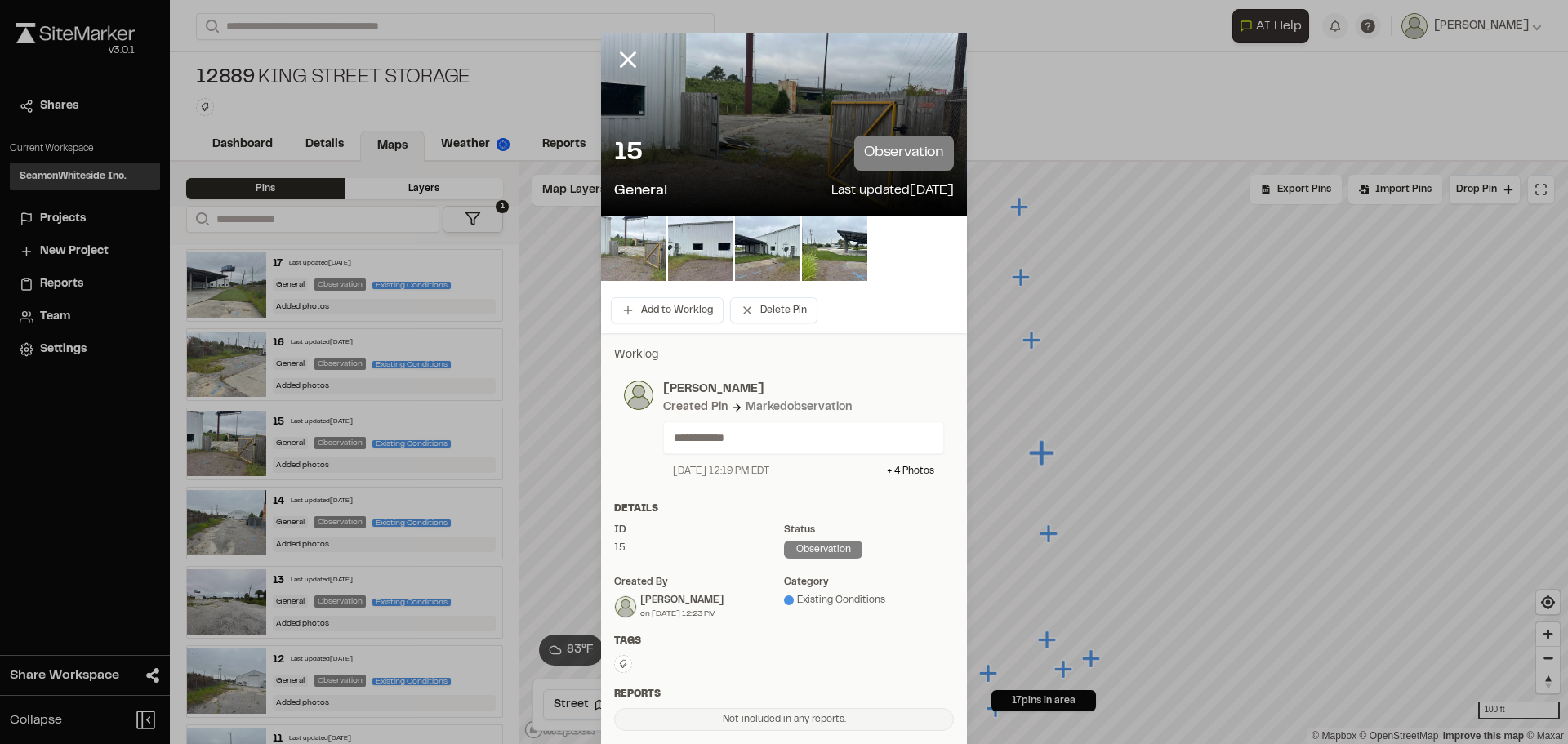
click at [628, 254] on img at bounding box center [633, 248] width 66 height 66
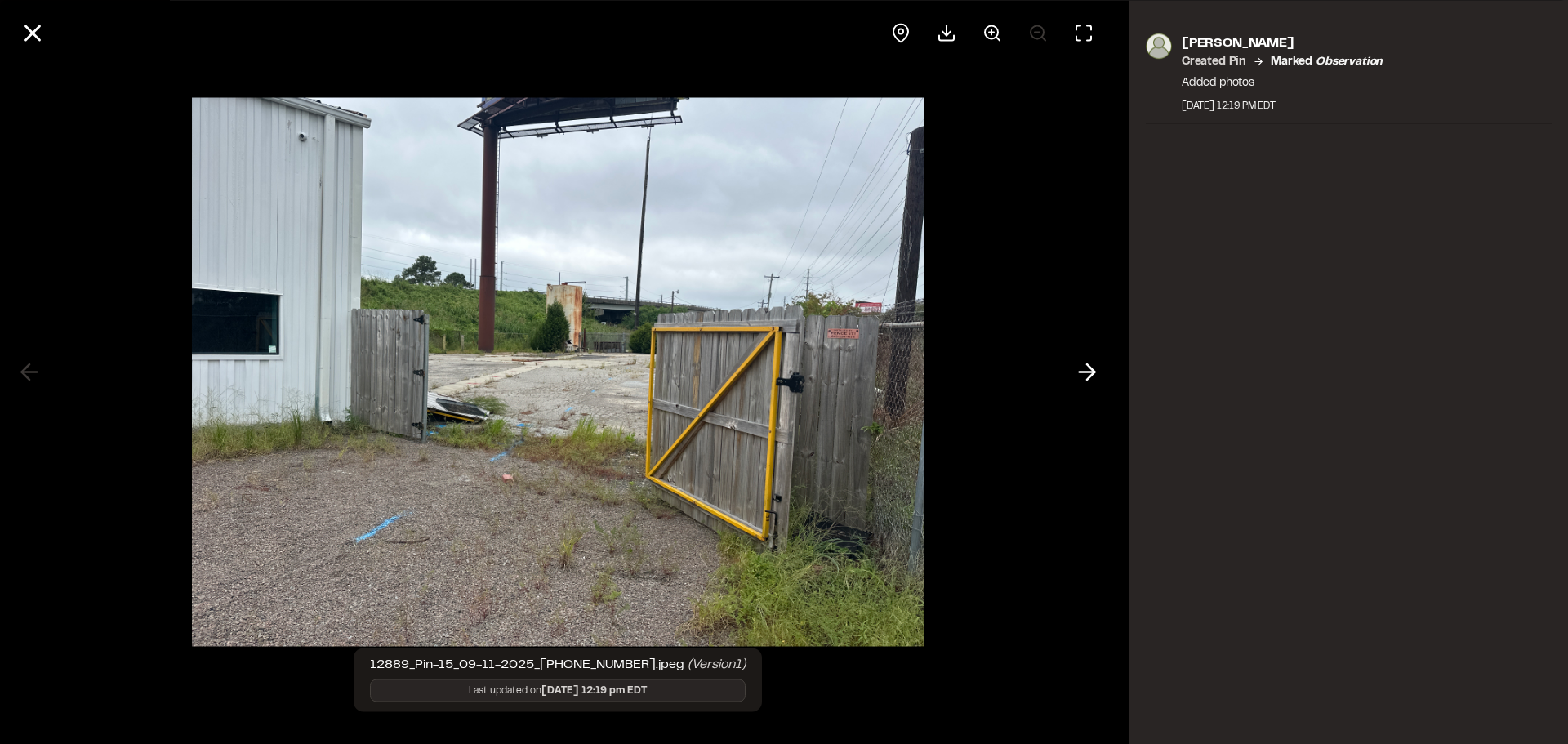
click at [59, 121] on div at bounding box center [558, 372] width 1116 height 744
click at [1093, 365] on icon at bounding box center [1087, 372] width 26 height 28
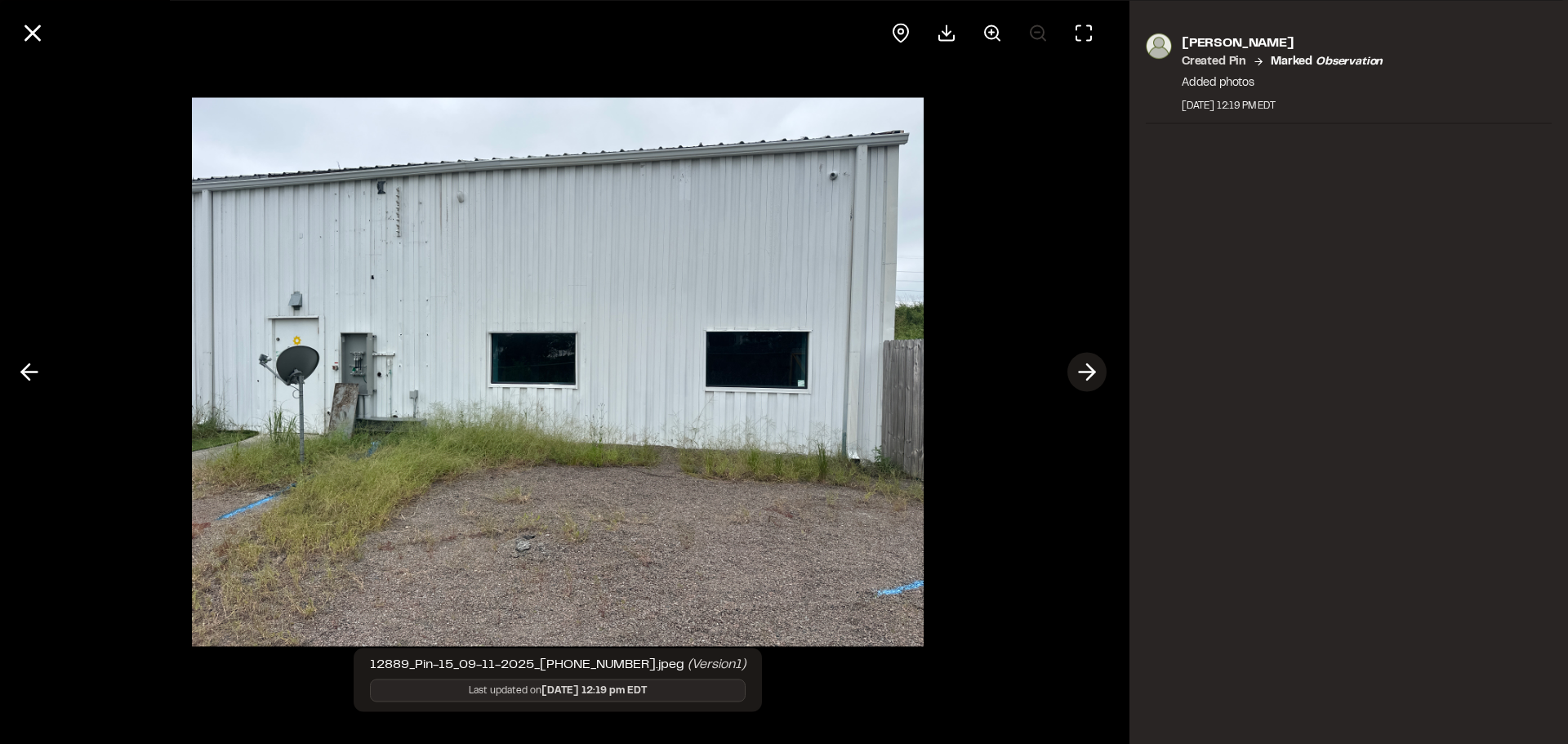
click at [1093, 365] on icon at bounding box center [1087, 372] width 26 height 28
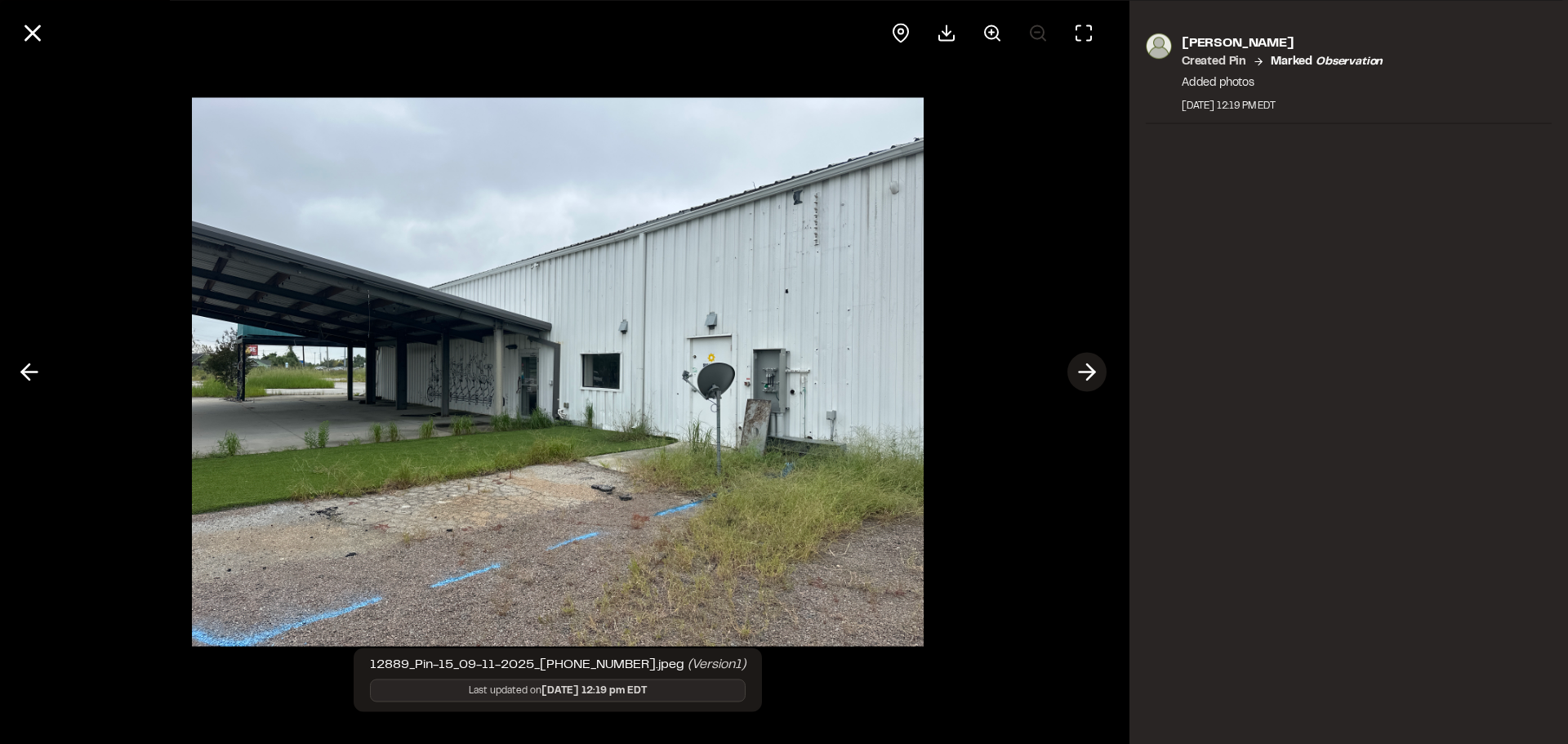
click at [1076, 370] on icon at bounding box center [1087, 372] width 26 height 28
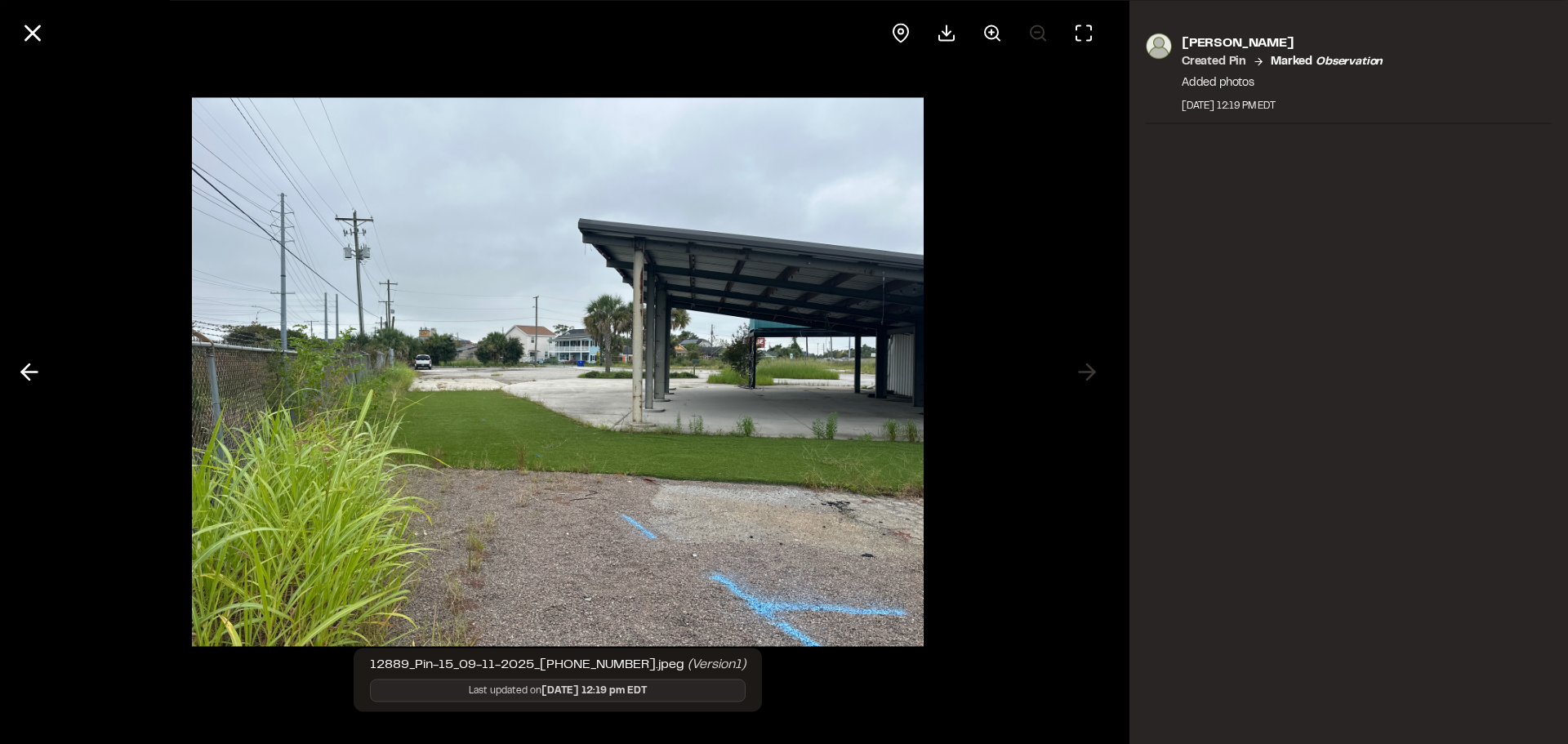
click at [1063, 345] on div at bounding box center [558, 372] width 1116 height 744
click at [25, 31] on icon at bounding box center [32, 32] width 28 height 28
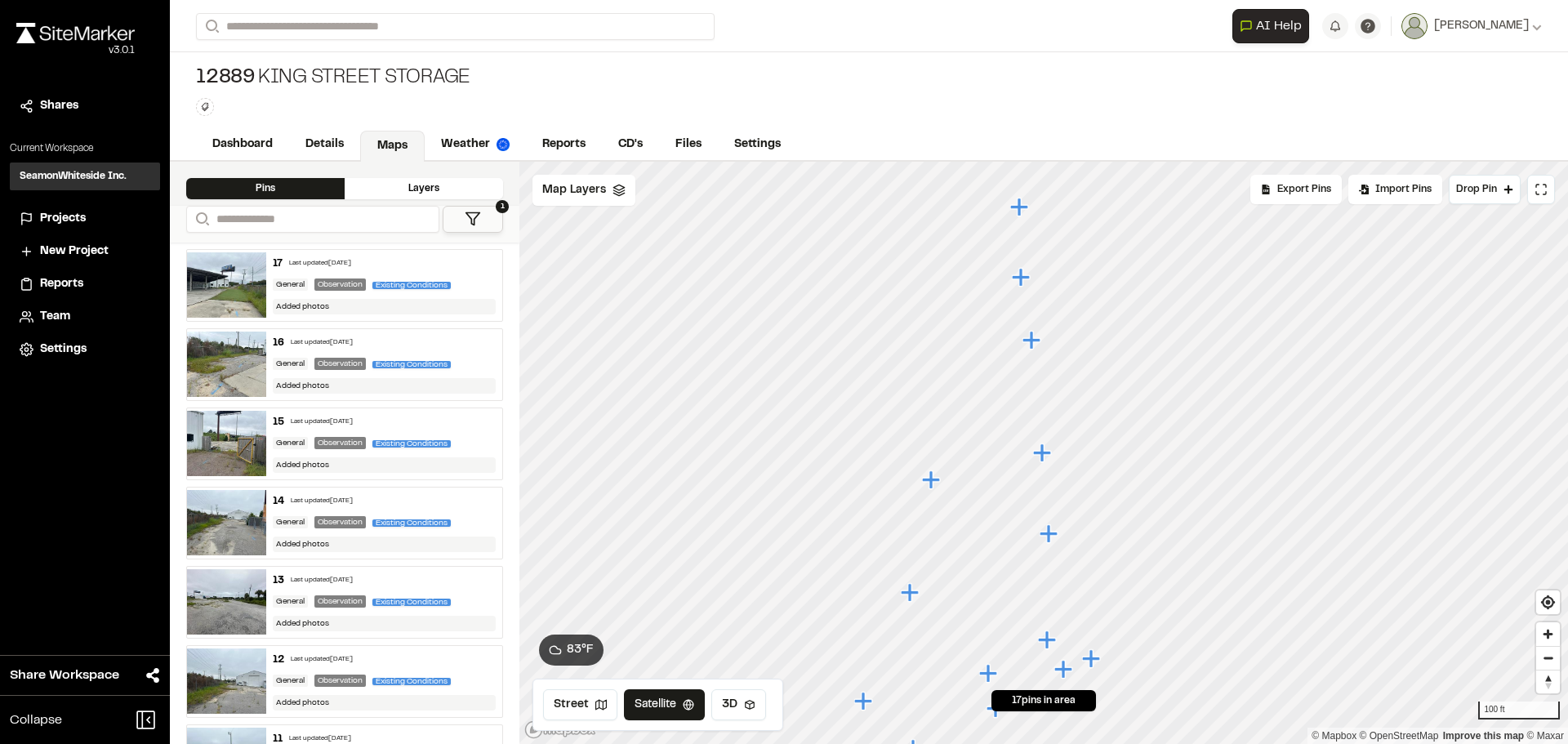
click at [912, 594] on icon "Map marker" at bounding box center [909, 591] width 18 height 18
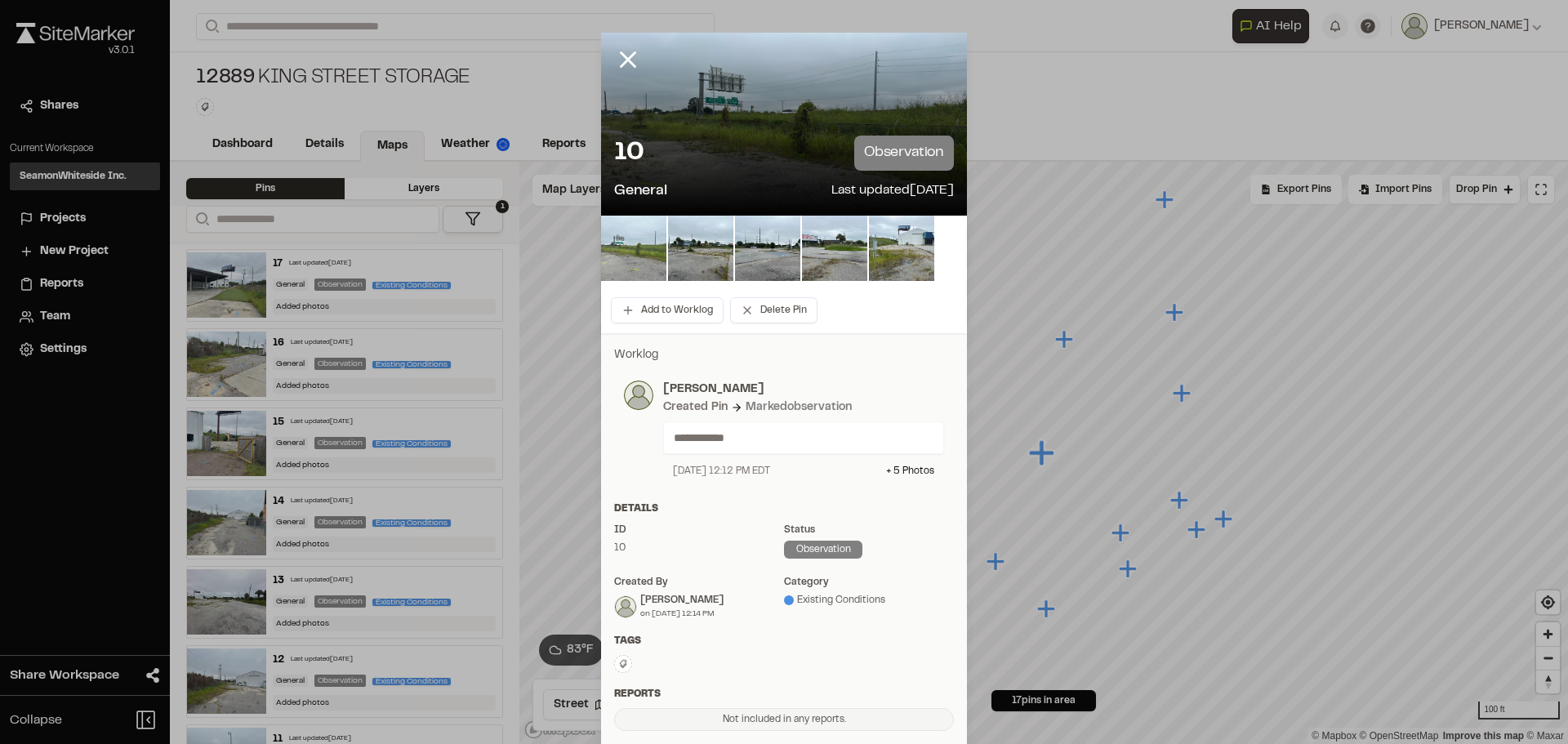
click at [611, 239] on img at bounding box center [633, 248] width 66 height 66
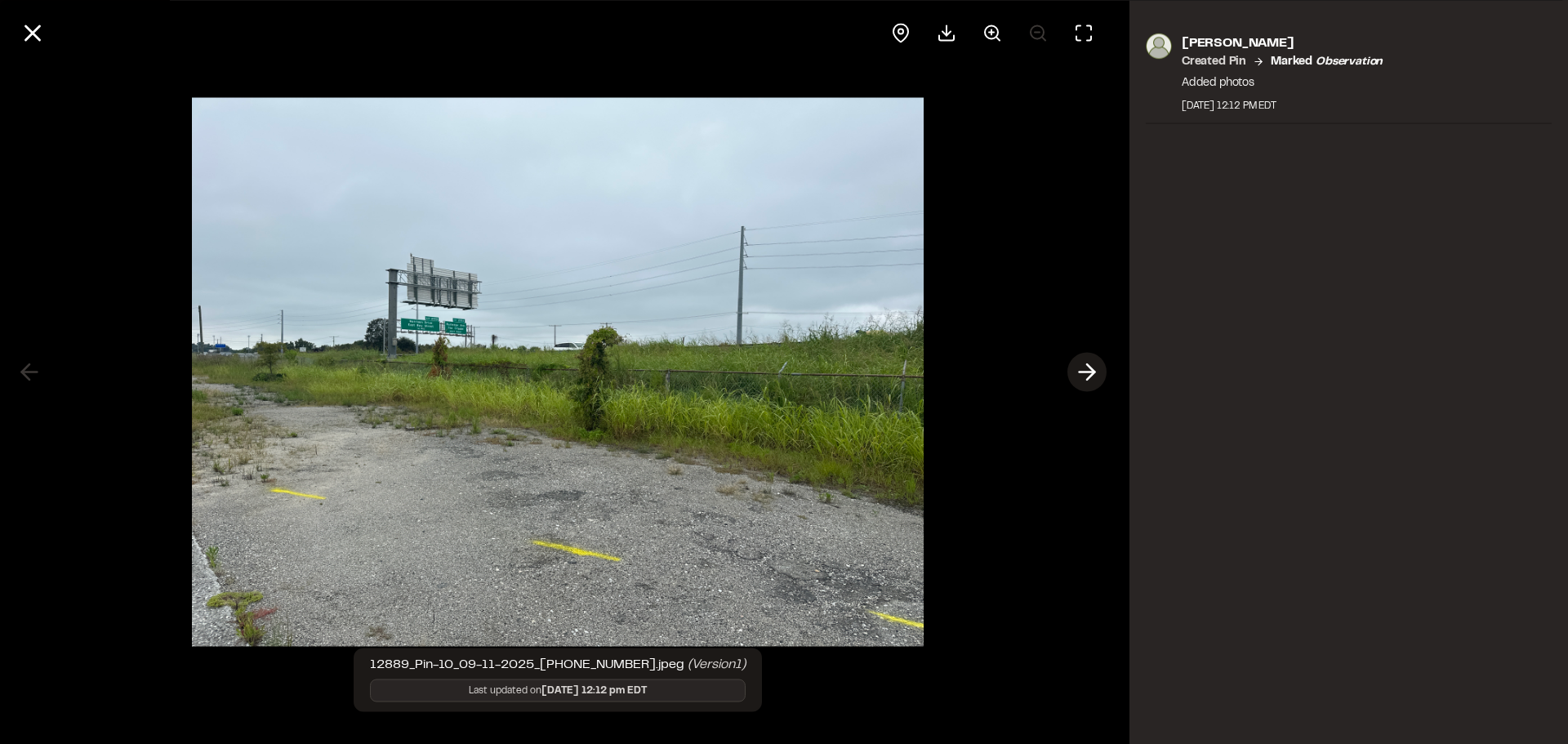
click at [1093, 380] on icon at bounding box center [1087, 372] width 26 height 28
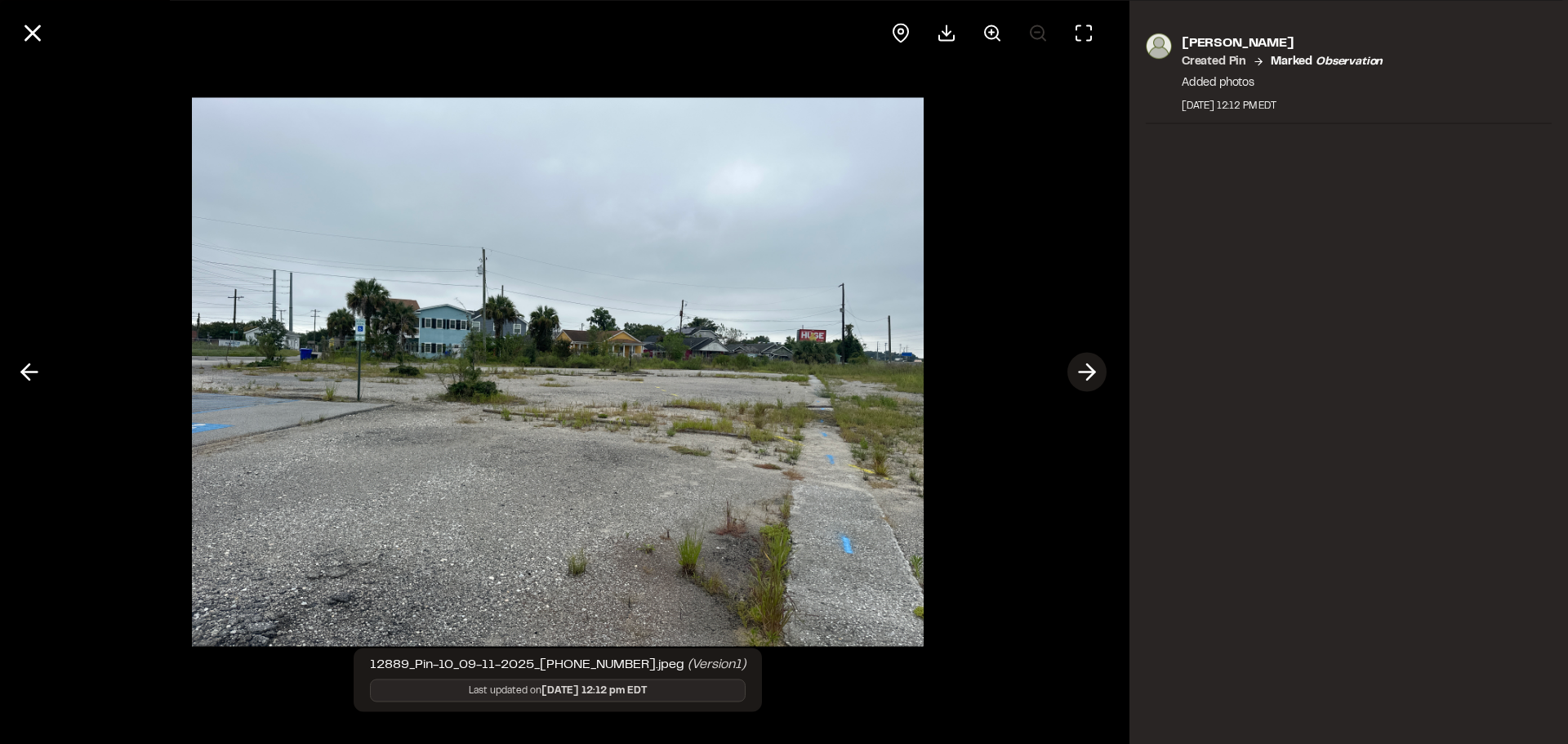
click at [1093, 380] on icon at bounding box center [1087, 372] width 26 height 28
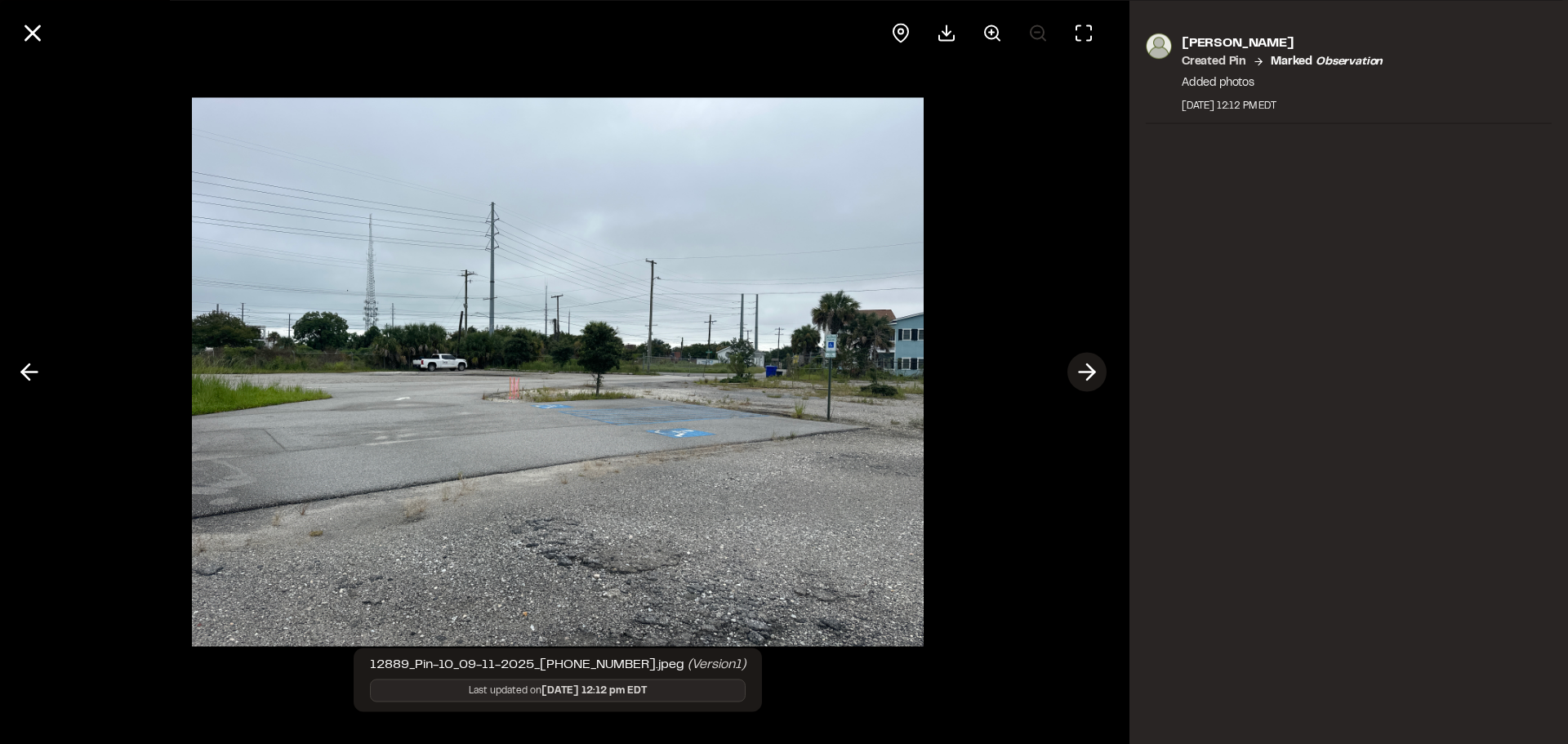
click at [1093, 380] on icon at bounding box center [1087, 372] width 26 height 28
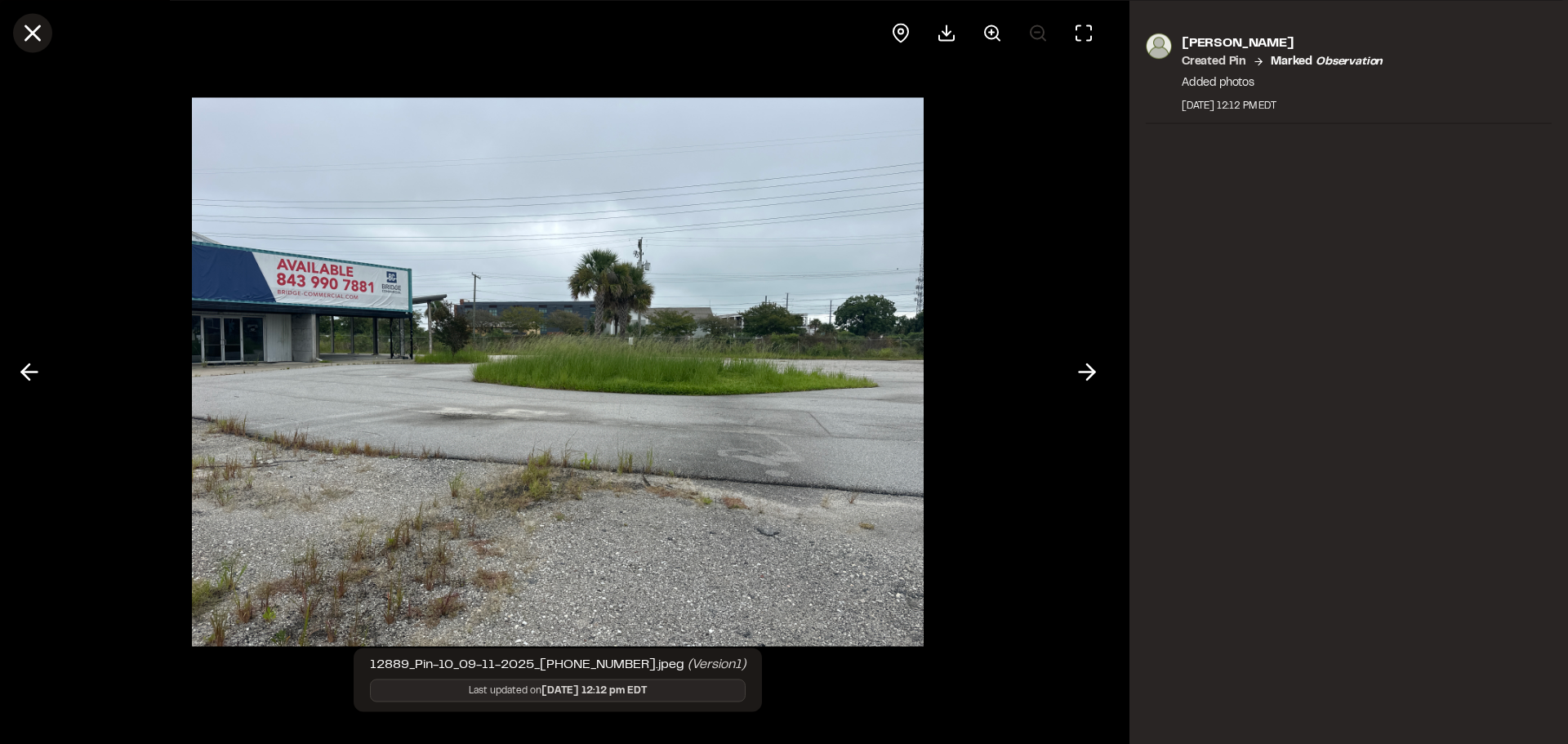
click at [31, 45] on icon at bounding box center [32, 32] width 28 height 28
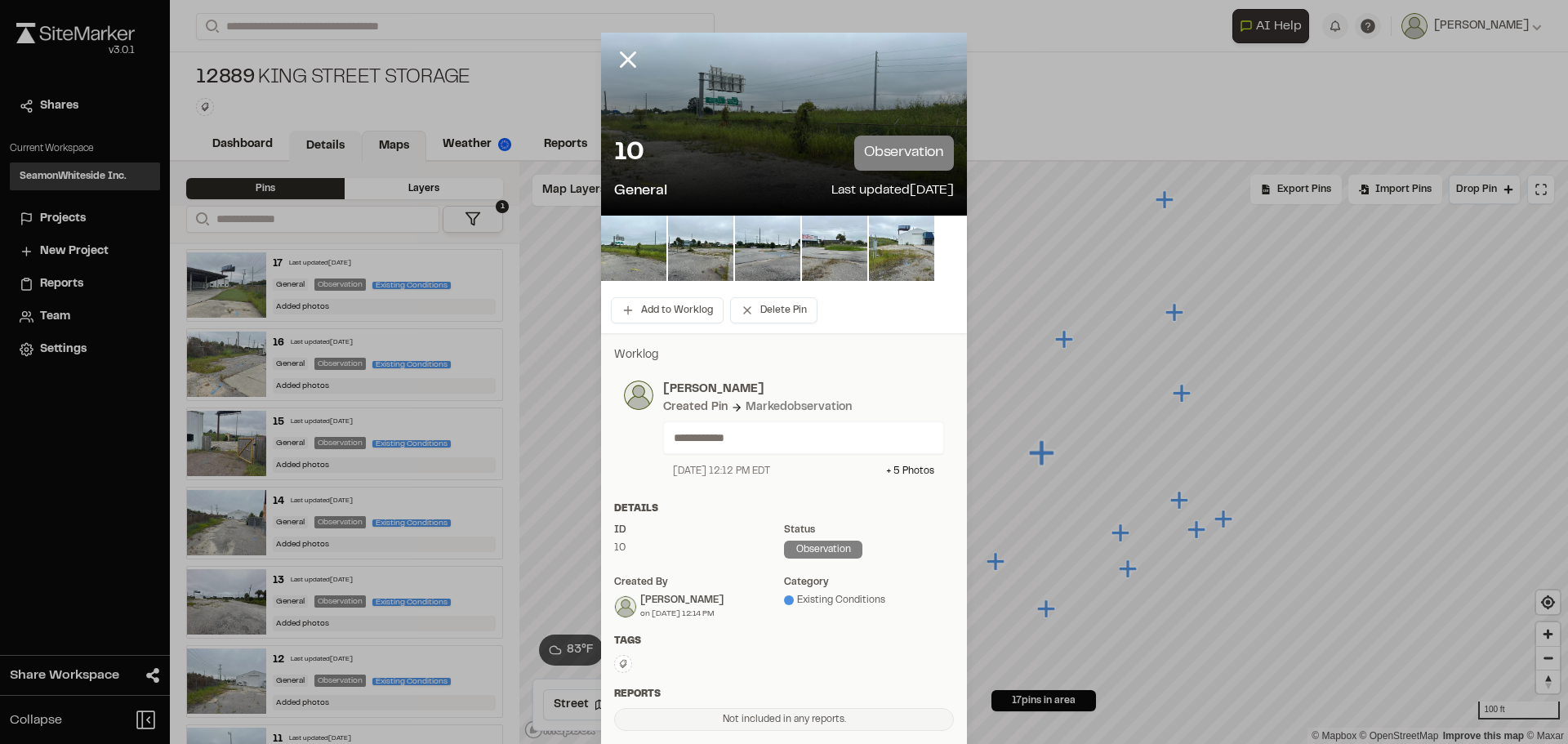
drag, startPoint x: 332, startPoint y: 143, endPoint x: 312, endPoint y: 146, distance: 20.2
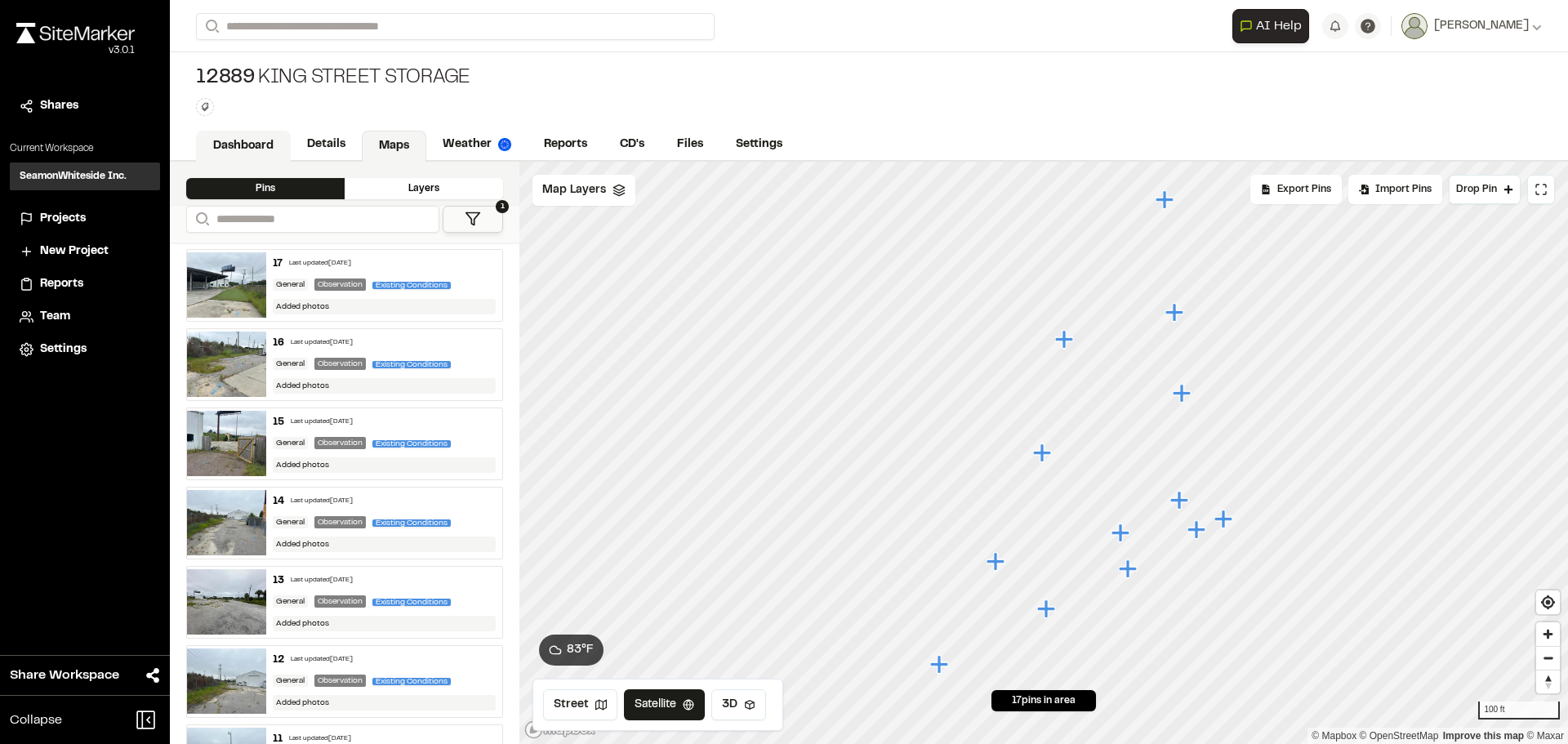
click at [230, 144] on link "Dashboard" at bounding box center [243, 146] width 94 height 31
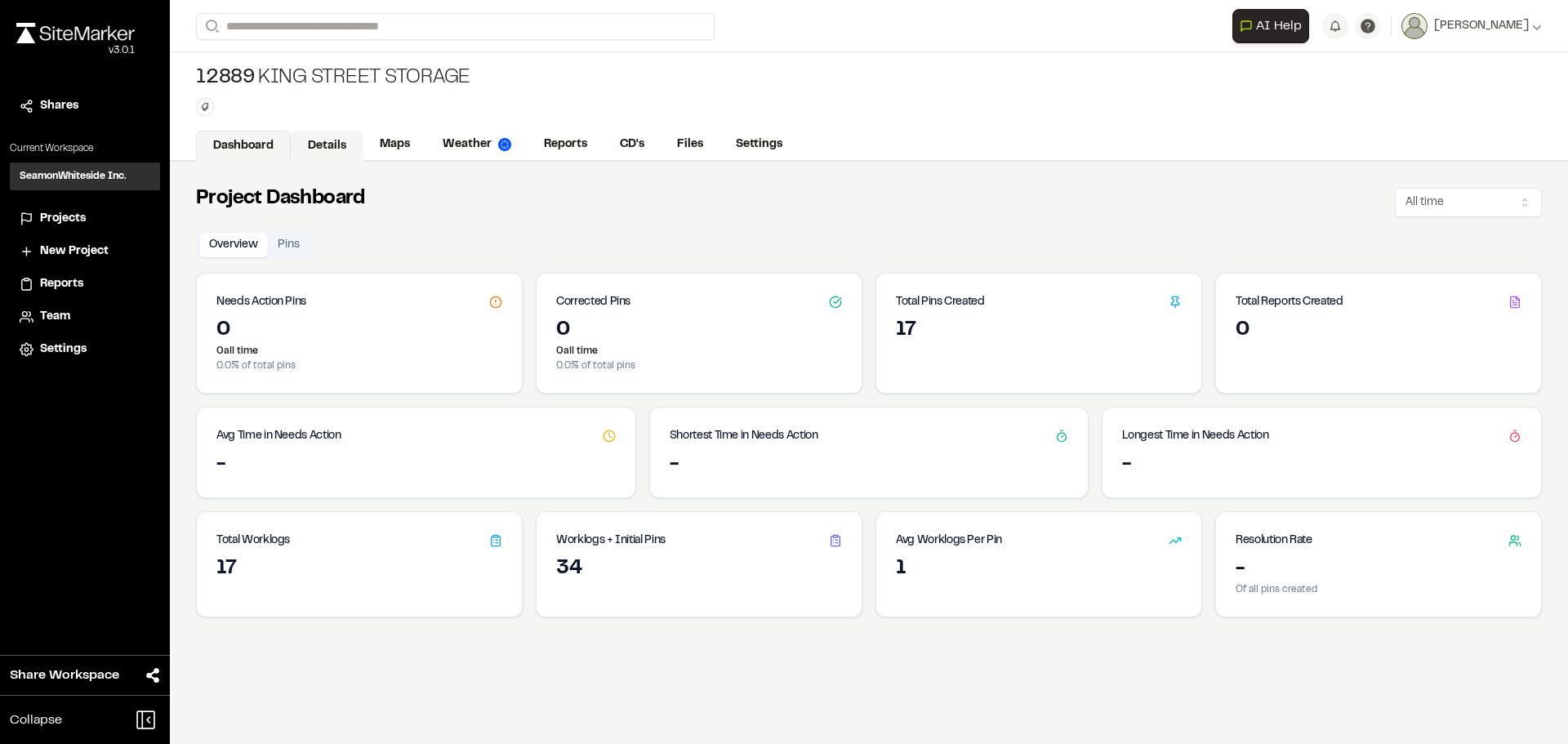
click at [326, 146] on link "Details" at bounding box center [327, 146] width 73 height 31
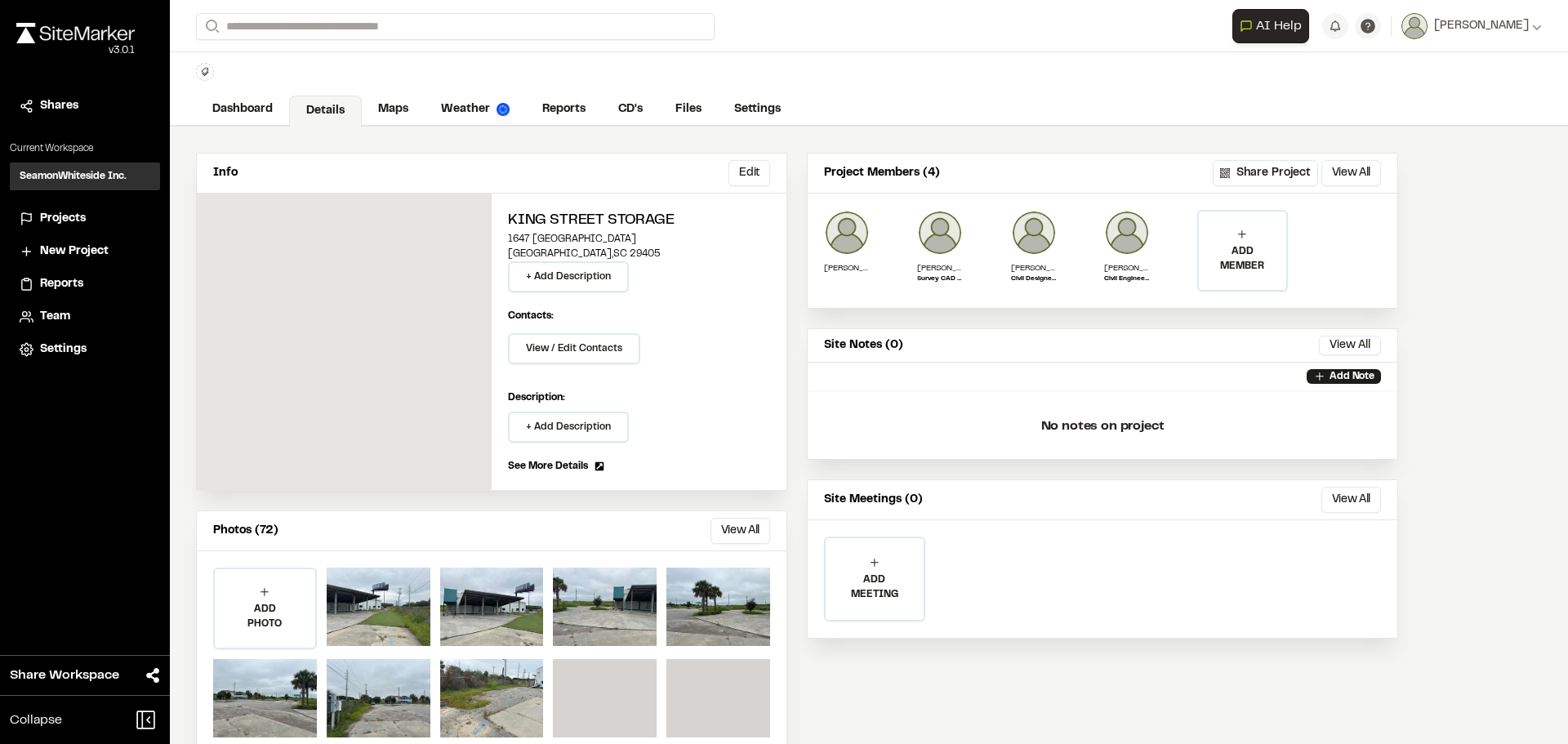
scroll to position [72, 0]
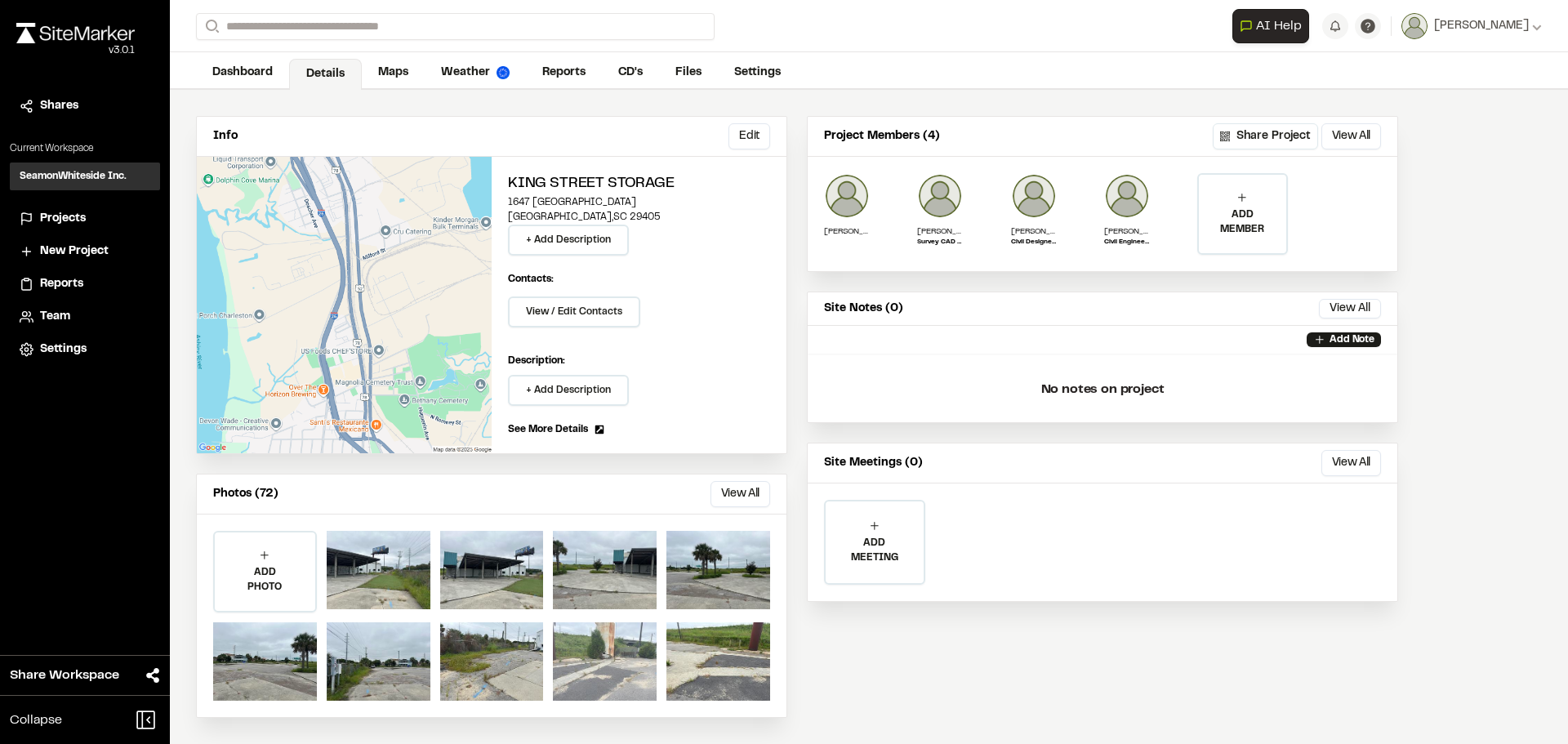
click at [606, 652] on div at bounding box center [604, 661] width 104 height 79
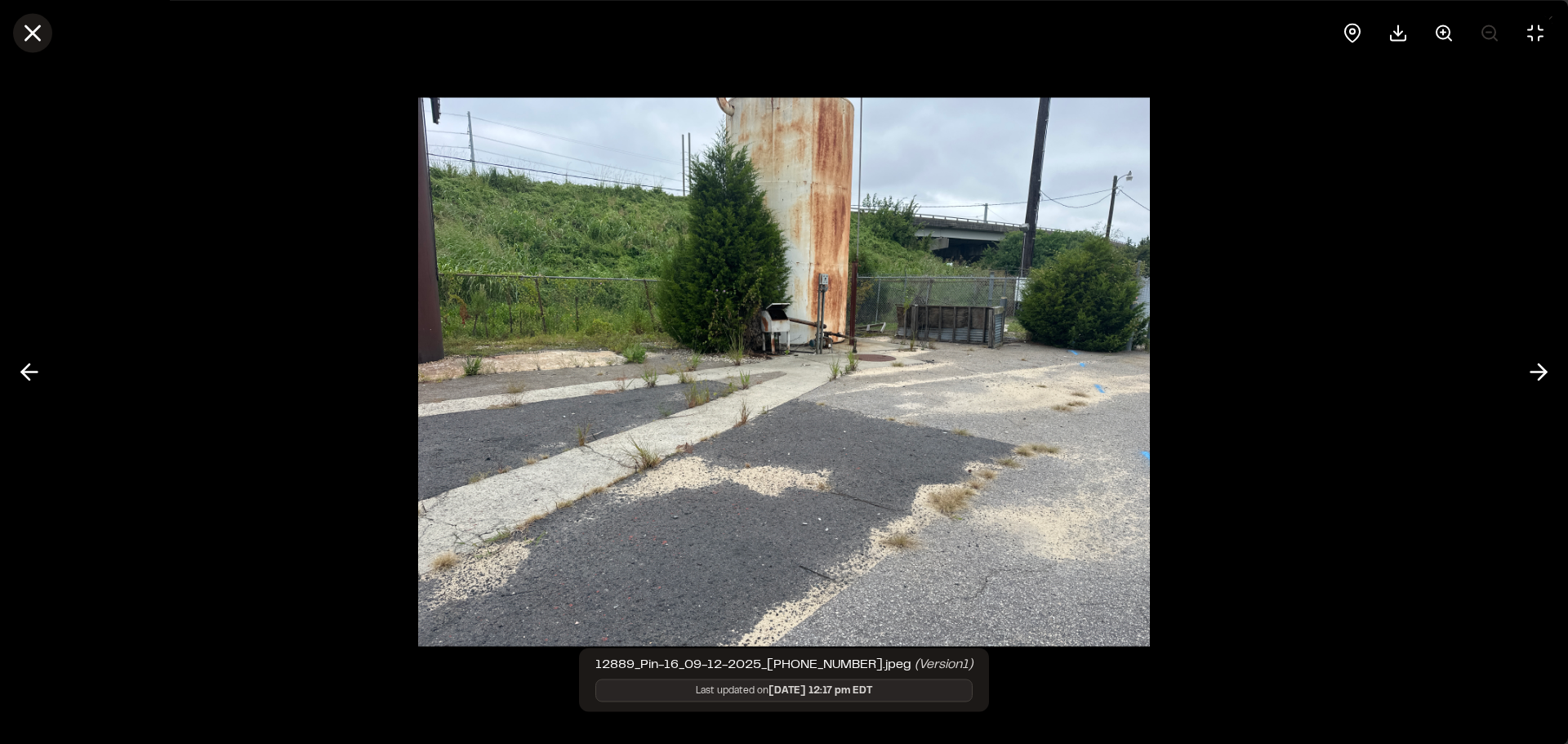
click at [29, 36] on line at bounding box center [32, 32] width 14 height 14
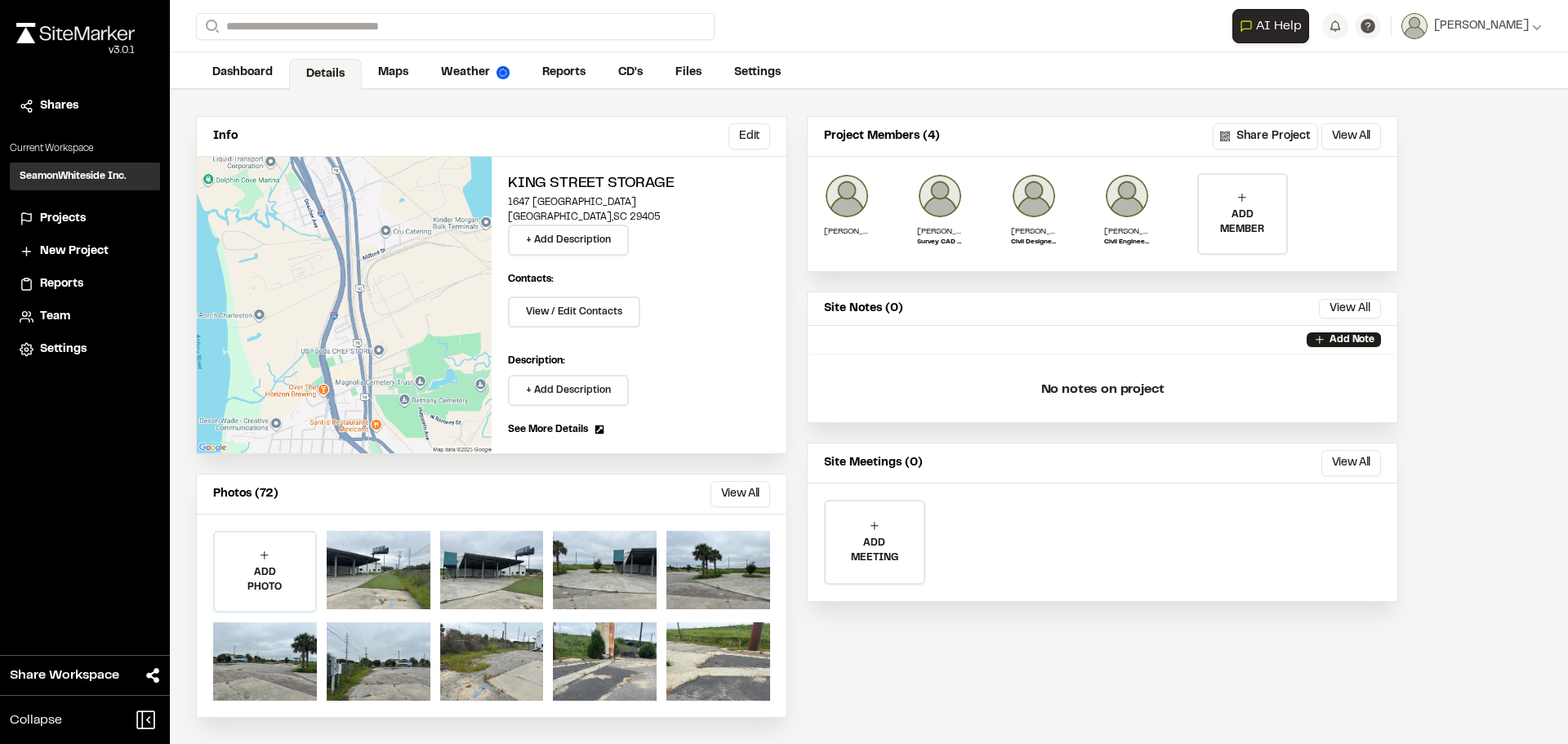
click at [732, 492] on button "View All" at bounding box center [740, 494] width 59 height 26
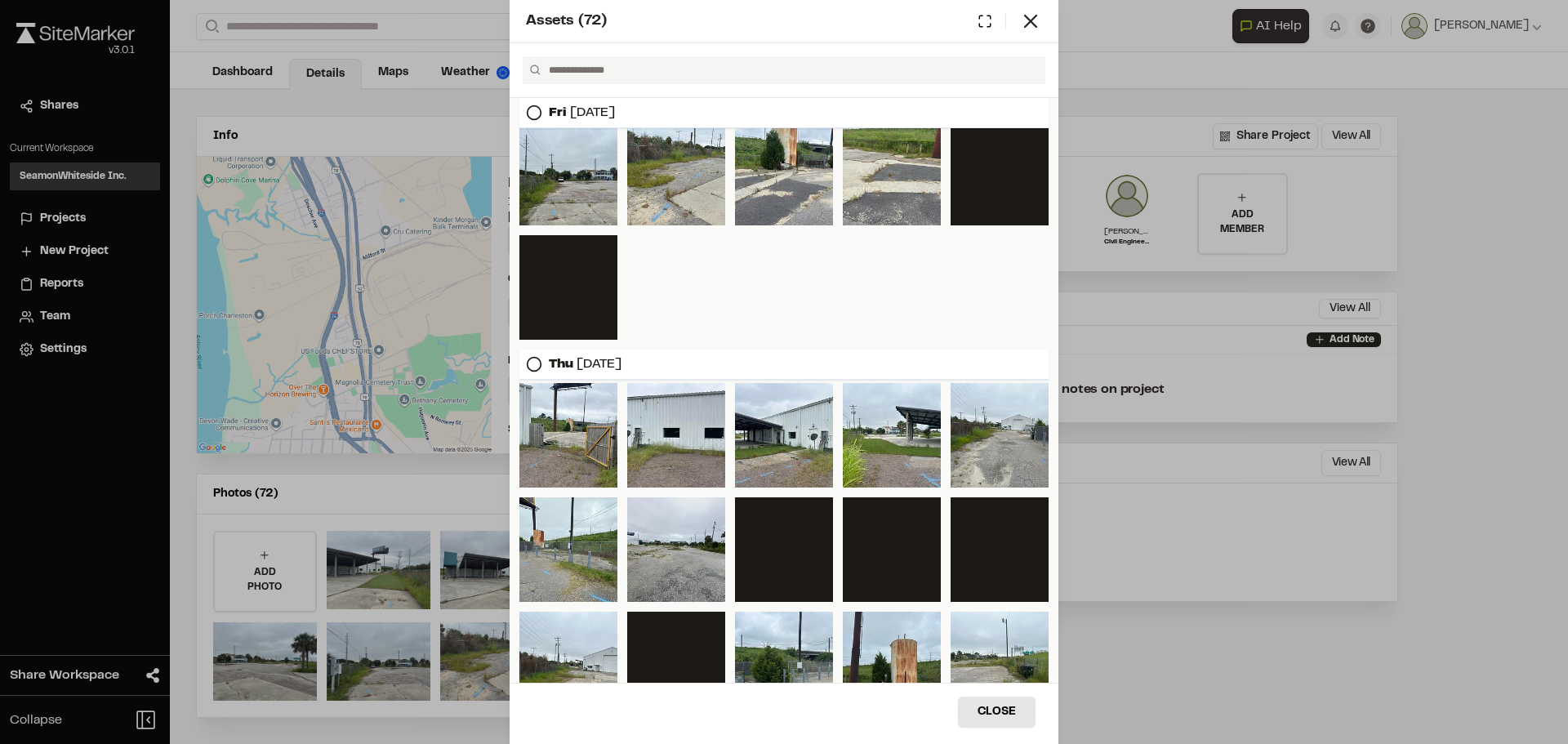
scroll to position [163, 0]
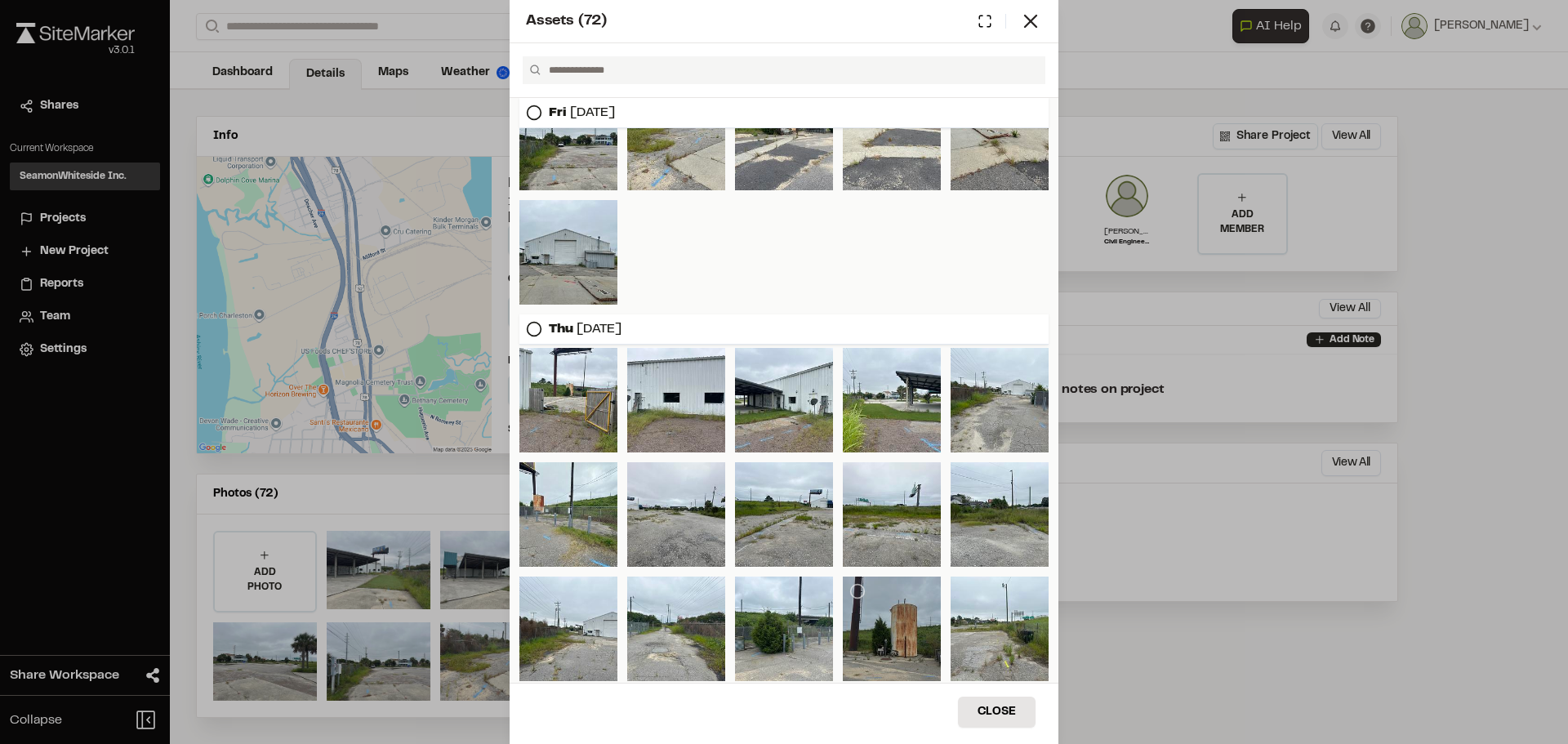
click at [900, 654] on div at bounding box center [892, 628] width 98 height 105
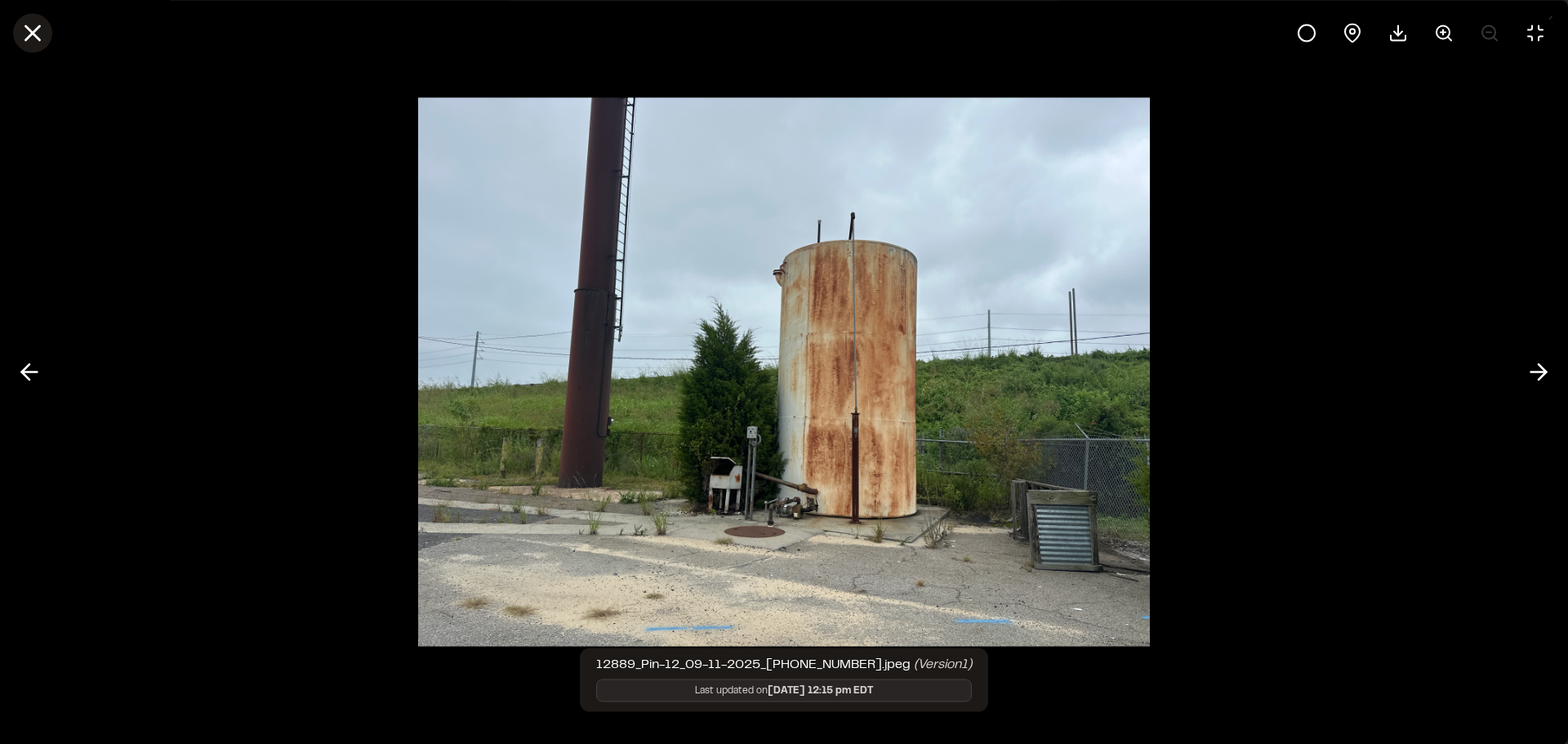
click at [31, 37] on line at bounding box center [32, 32] width 14 height 14
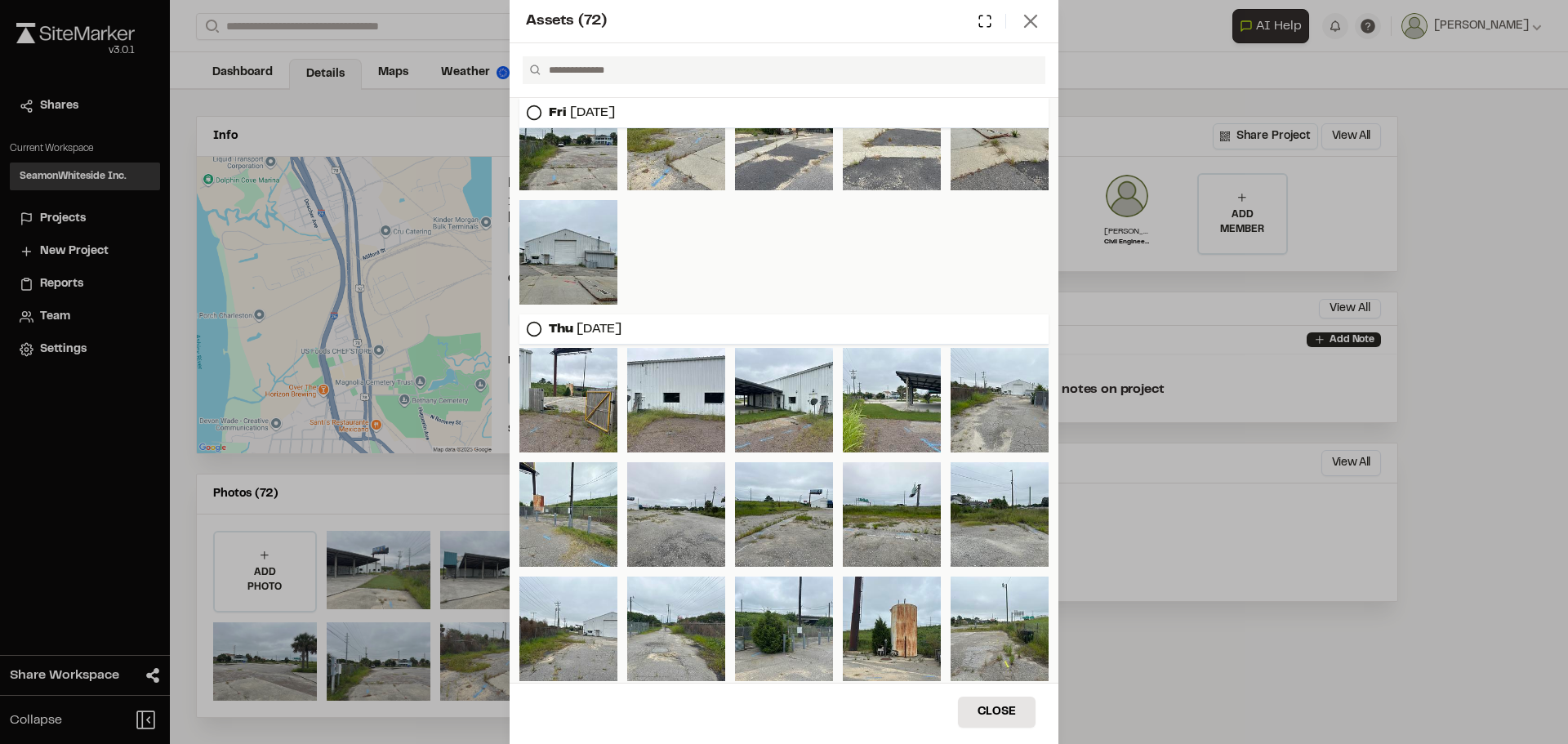
click at [1021, 24] on icon at bounding box center [1030, 21] width 23 height 23
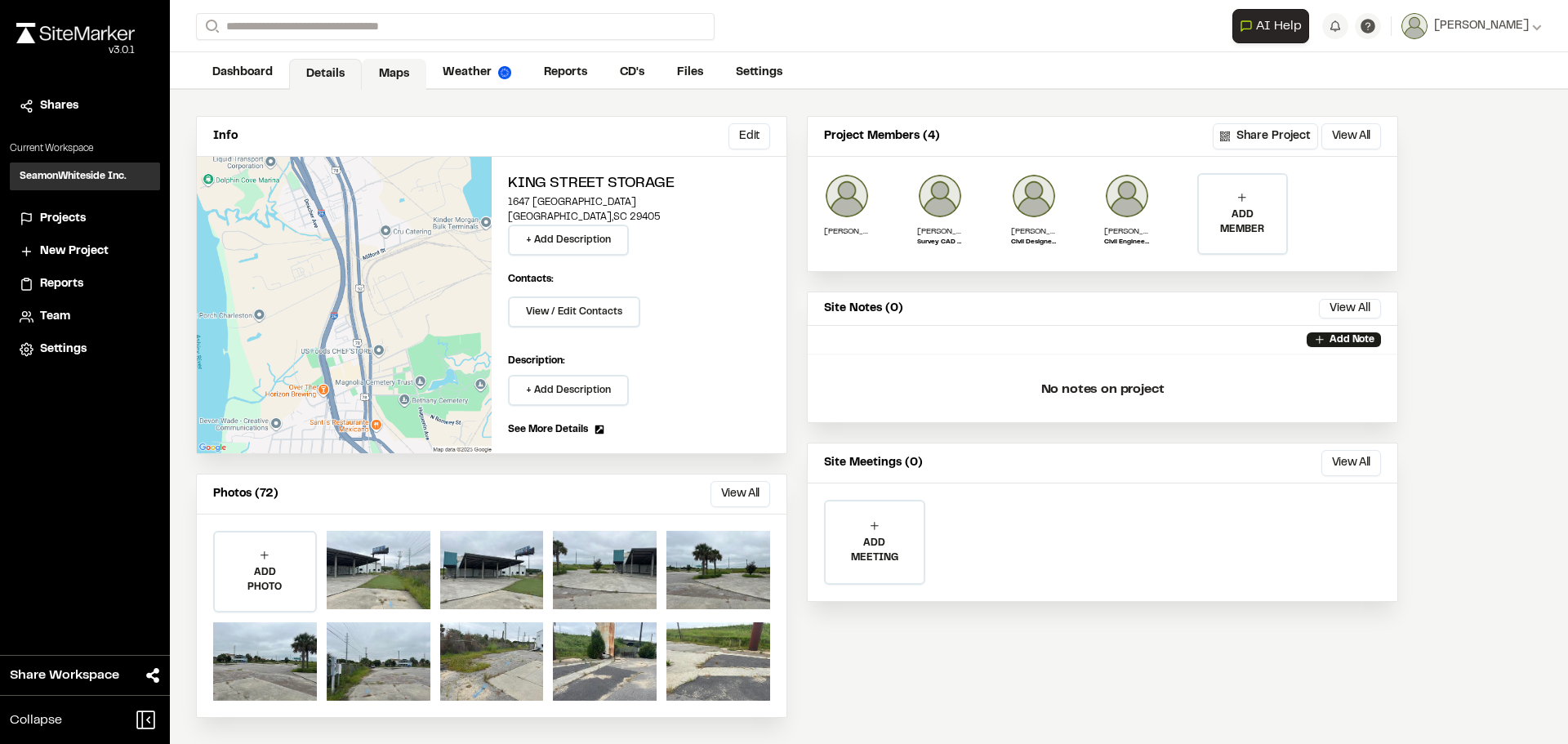
click at [399, 73] on link "Maps" at bounding box center [394, 75] width 65 height 31
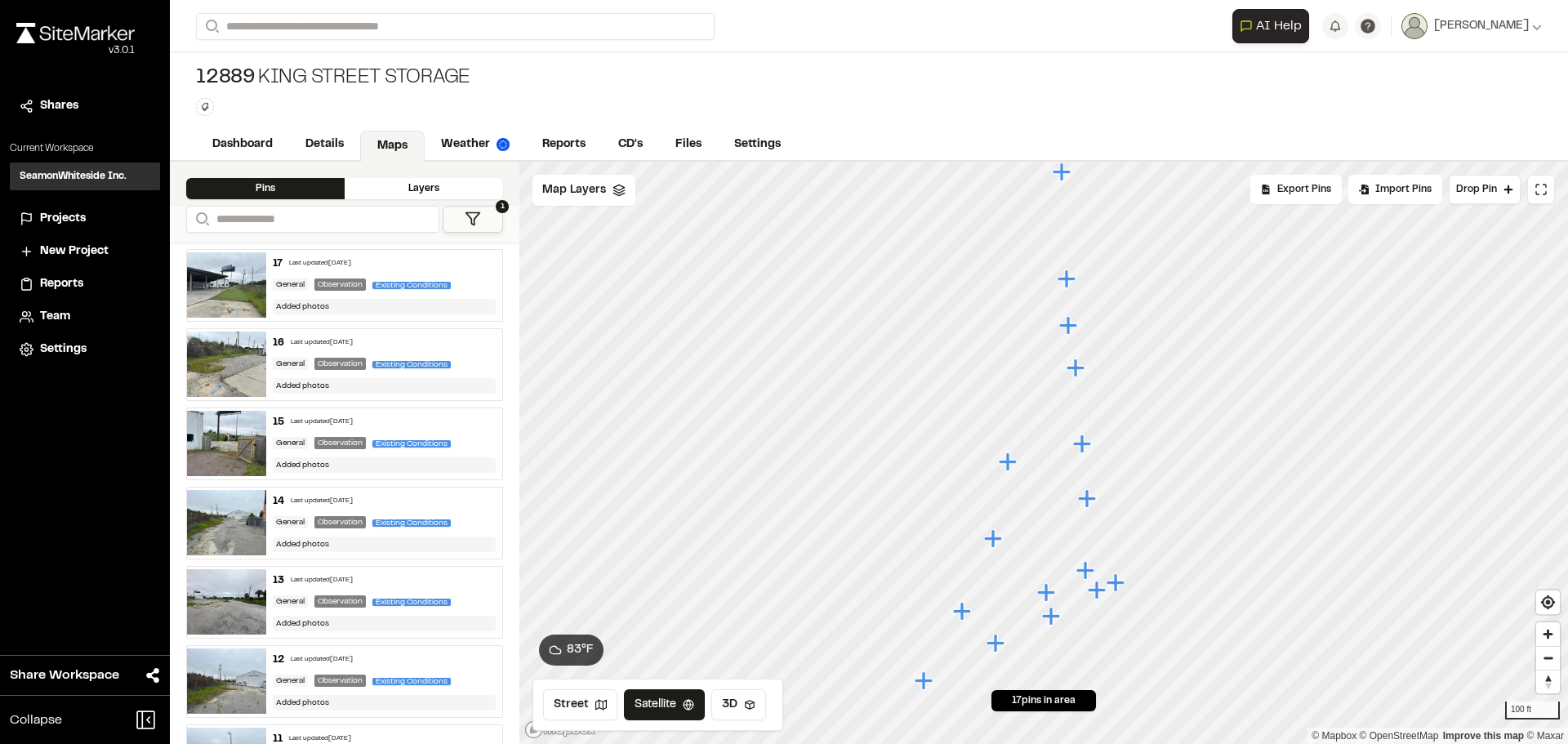
click at [1053, 618] on icon "Map marker" at bounding box center [1051, 615] width 18 height 18
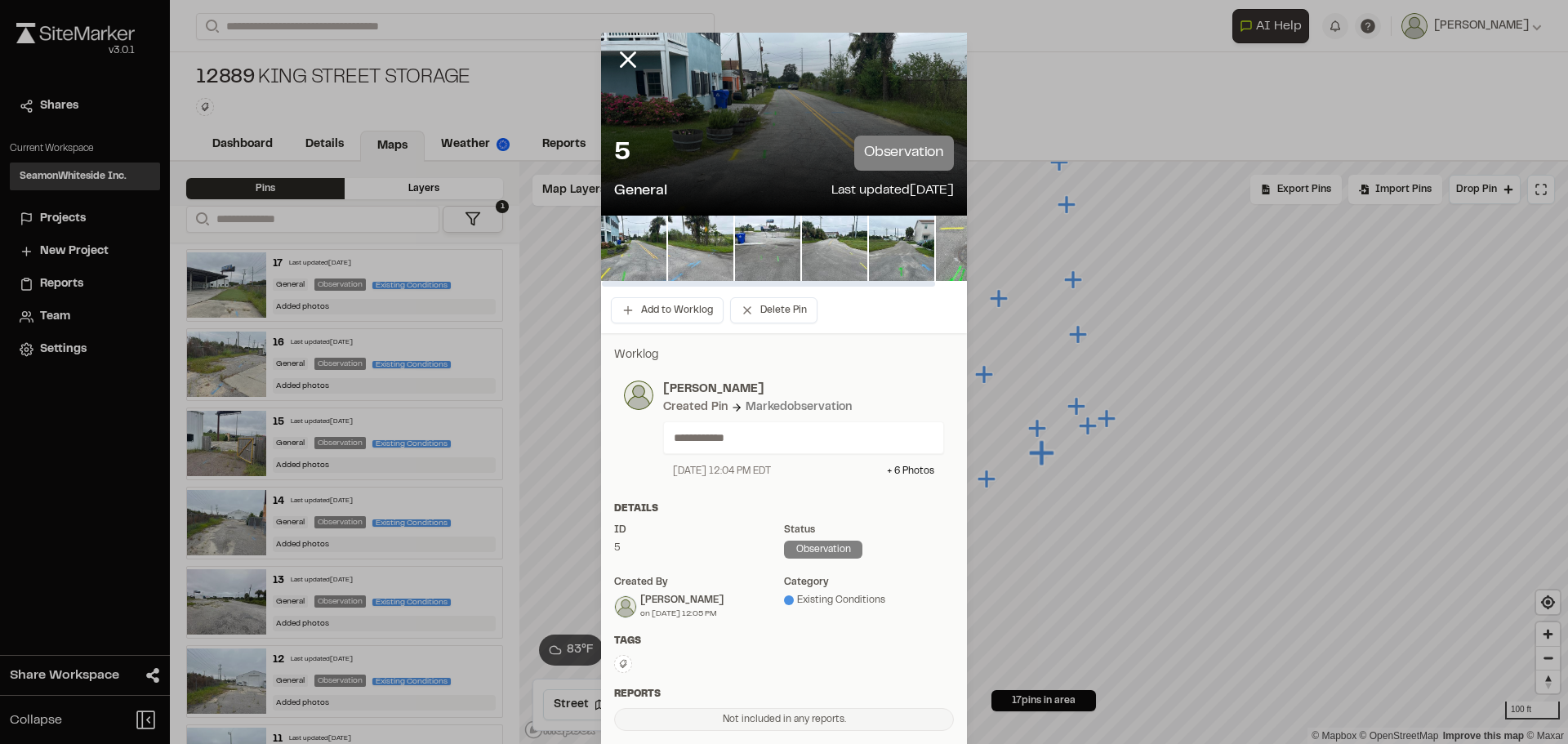
click at [945, 238] on img at bounding box center [968, 248] width 66 height 66
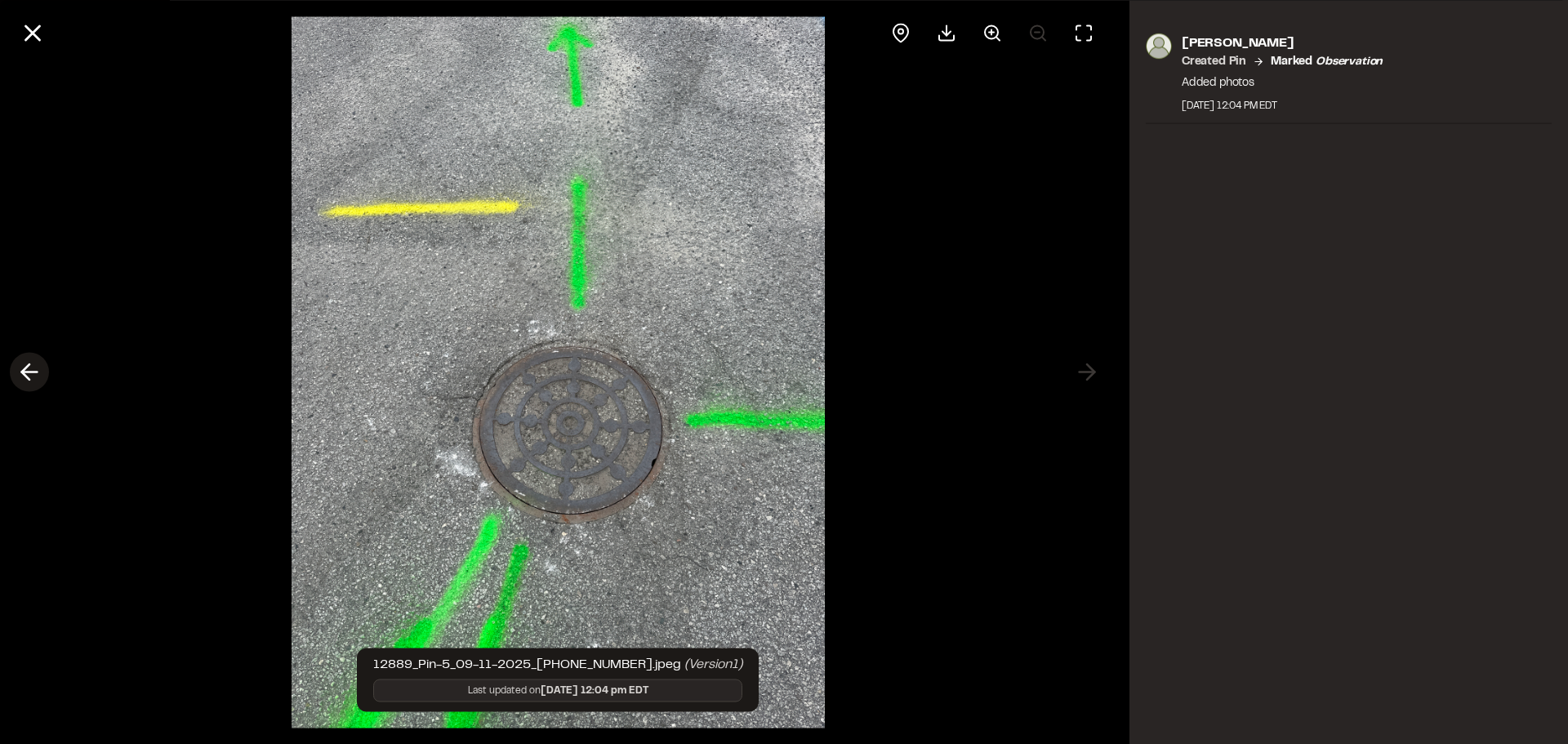
click at [36, 378] on icon at bounding box center [30, 372] width 26 height 28
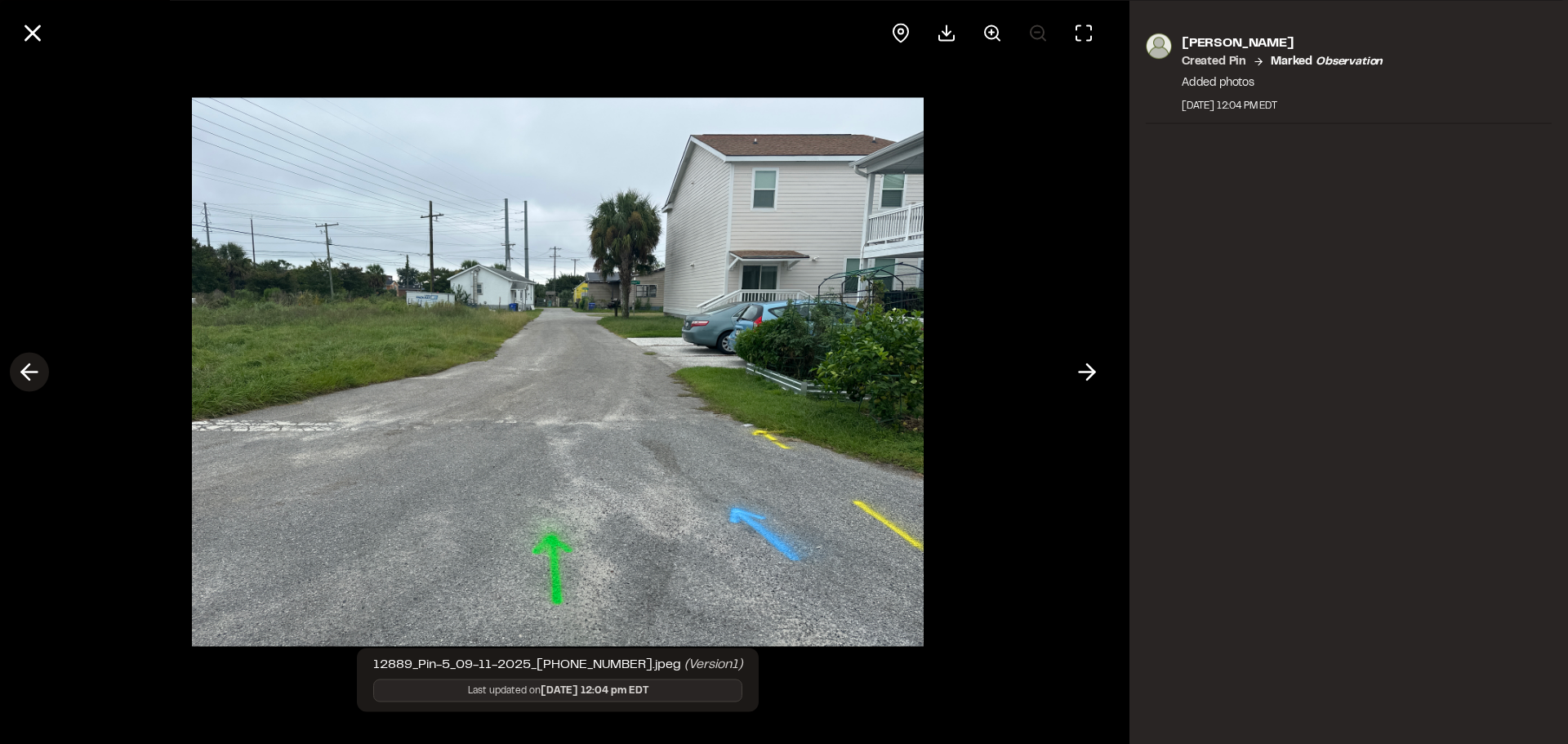
click at [36, 378] on icon at bounding box center [30, 372] width 26 height 28
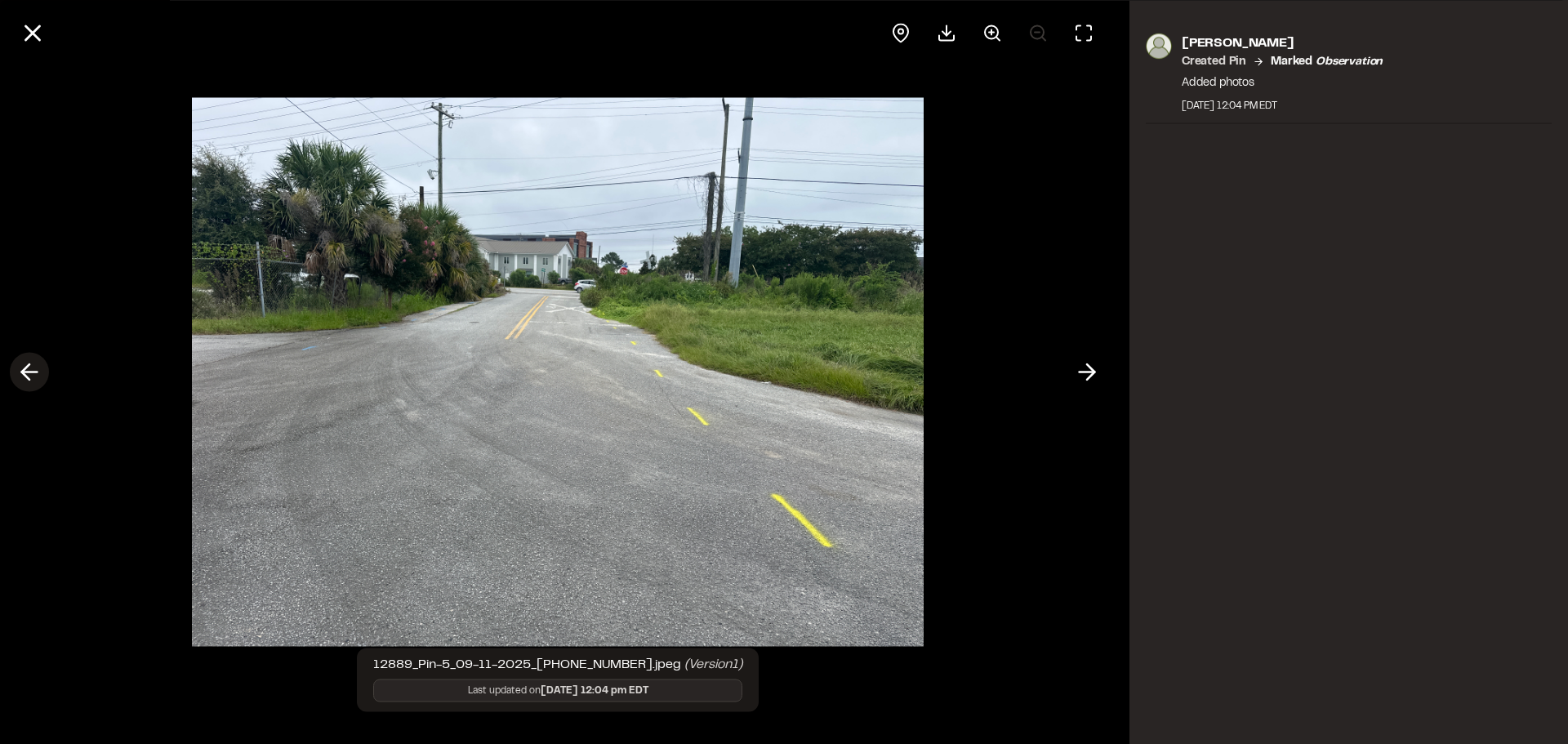
click at [36, 378] on icon at bounding box center [30, 372] width 26 height 28
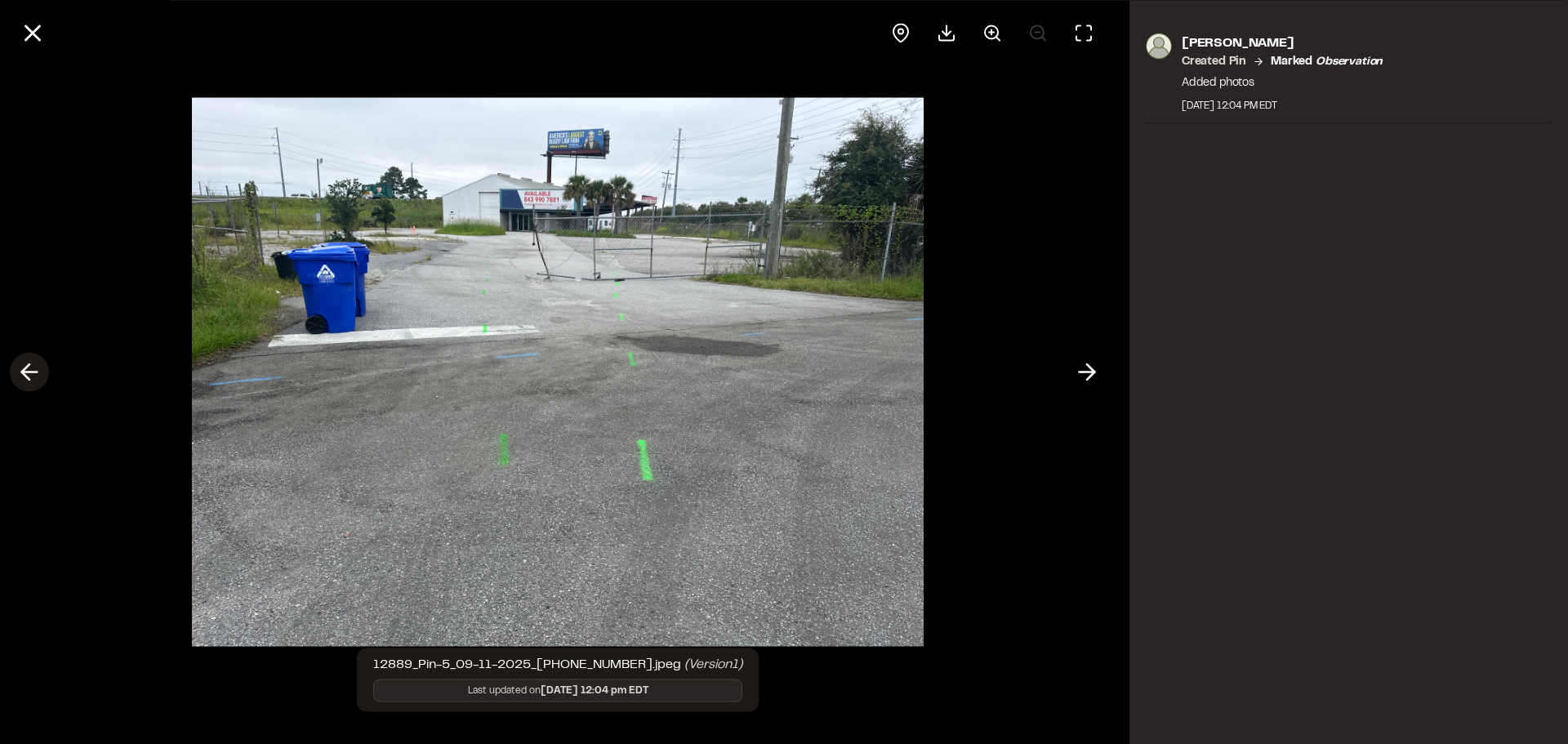
click at [36, 378] on icon at bounding box center [30, 372] width 26 height 28
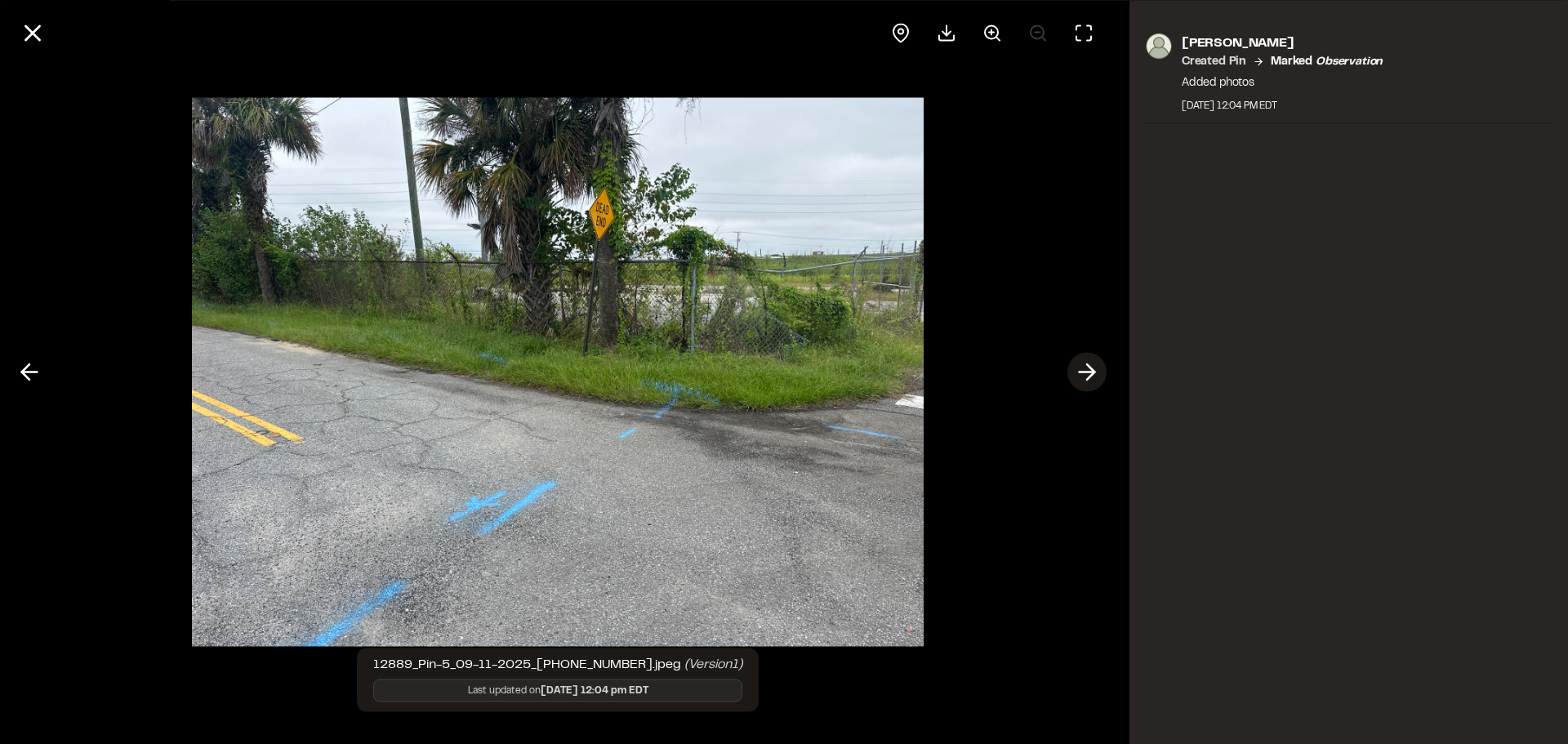
click at [1083, 377] on icon at bounding box center [1087, 372] width 26 height 28
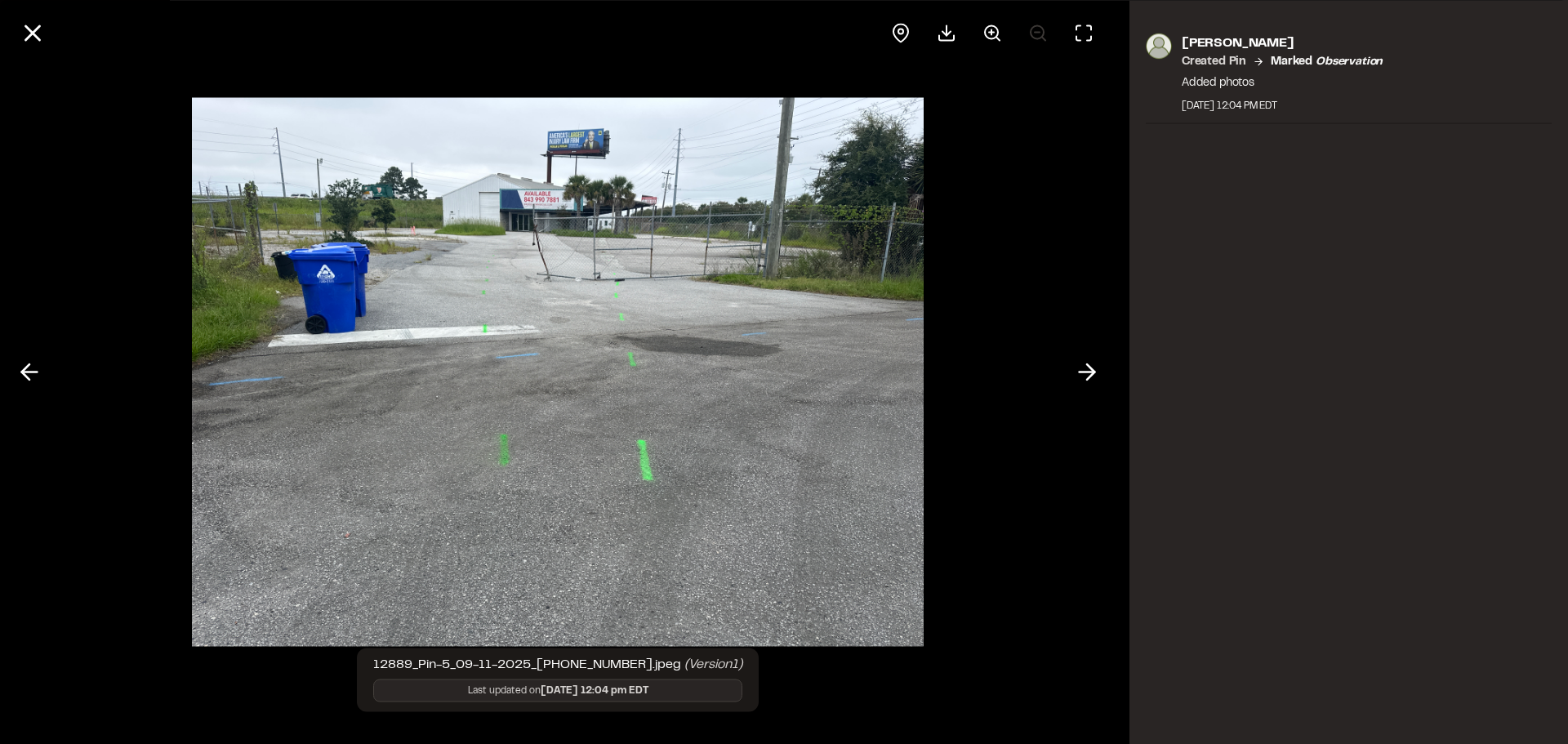
click at [88, 93] on div at bounding box center [558, 372] width 1116 height 744
